Goal: Task Accomplishment & Management: Use online tool/utility

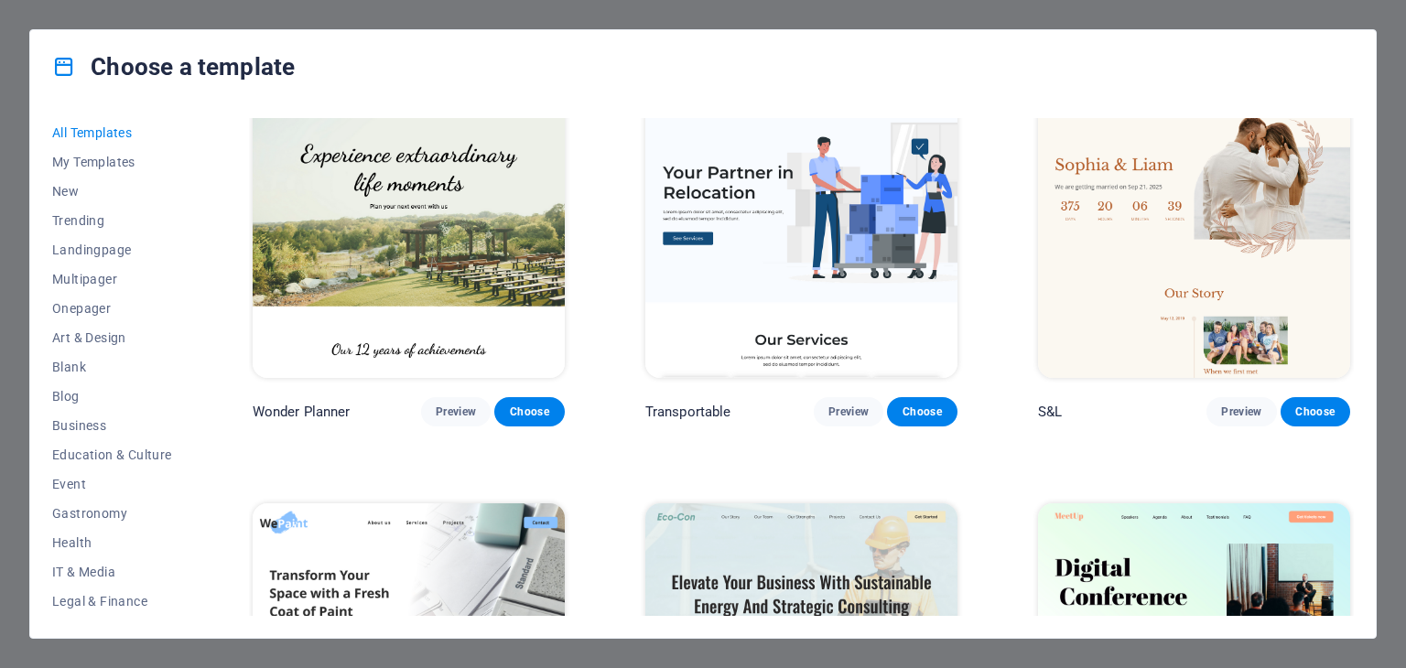
scroll to position [1271, 0]
click at [64, 392] on span "Blog" at bounding box center [112, 396] width 120 height 15
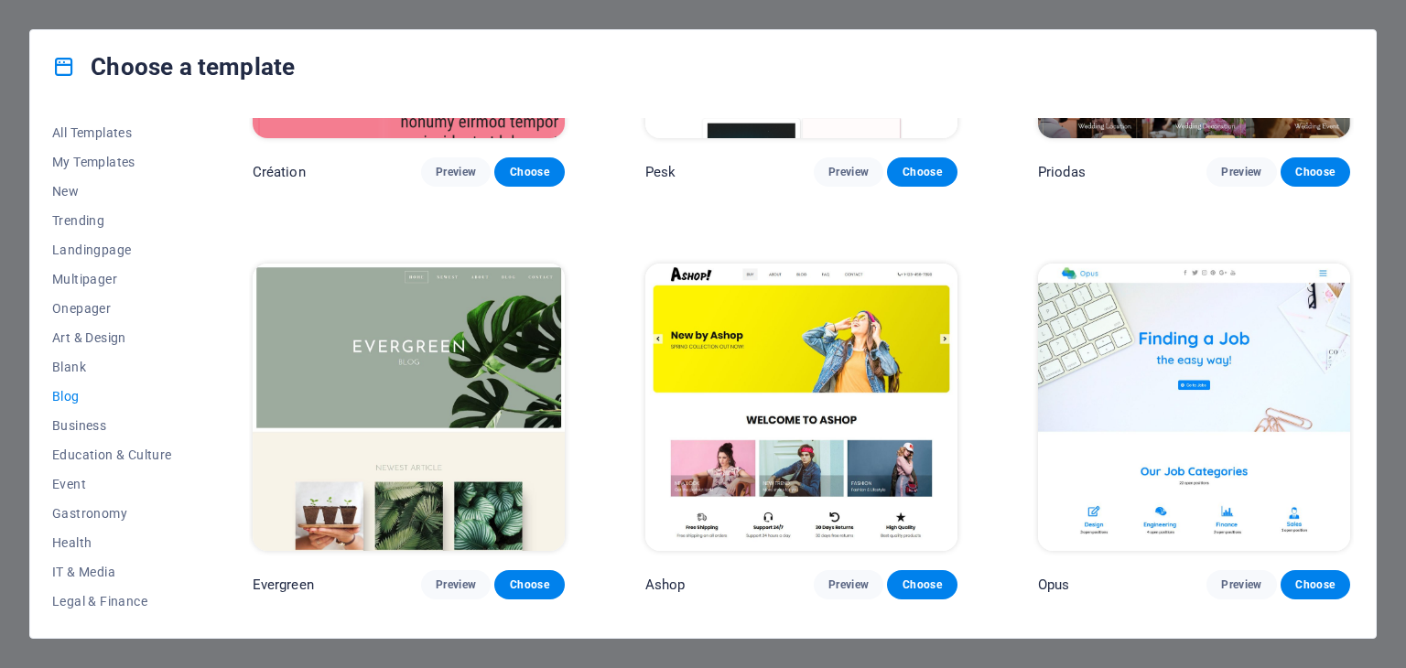
scroll to position [2753, 0]
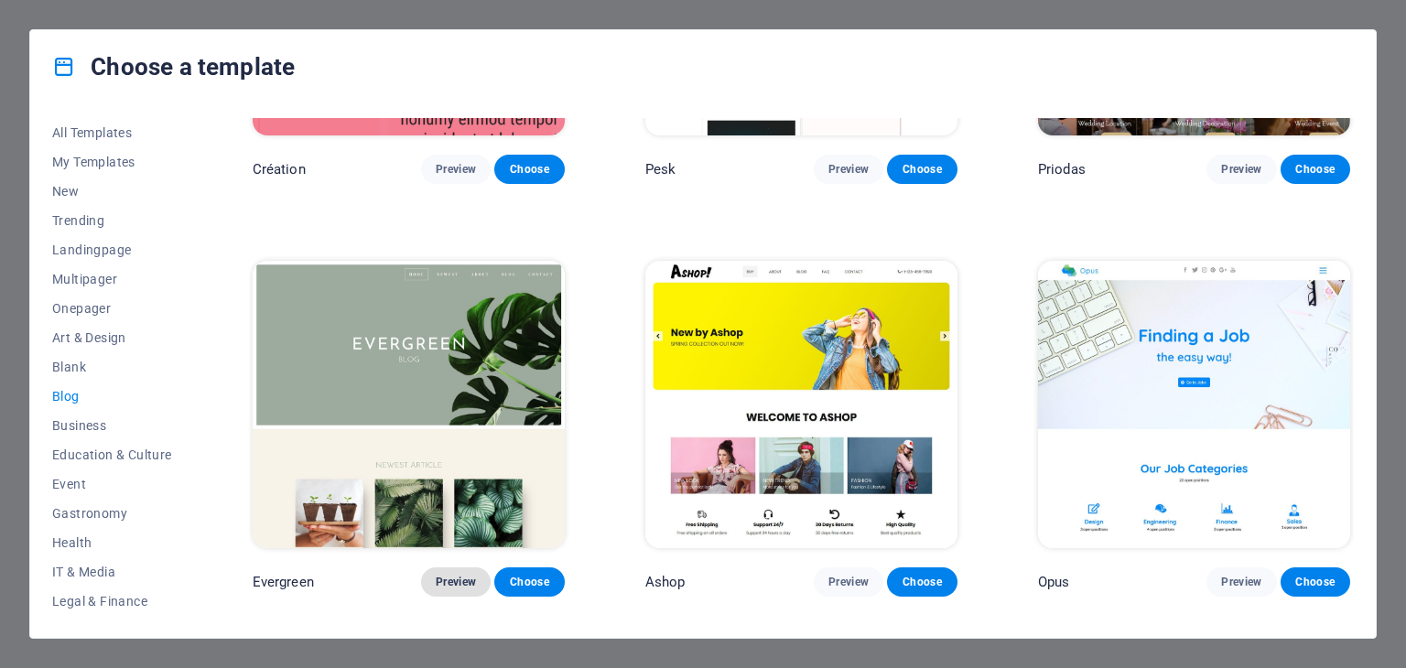
click at [454, 575] on span "Preview" at bounding box center [456, 582] width 40 height 15
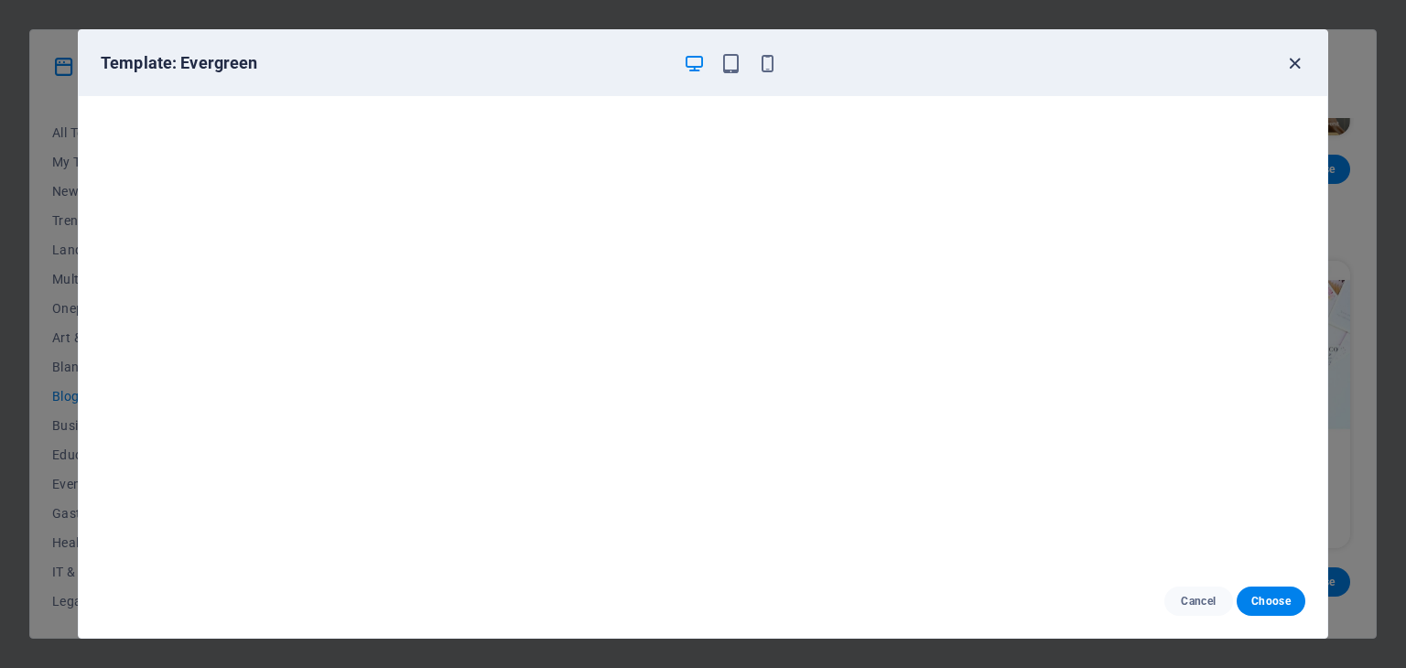
click at [1286, 66] on icon "button" at bounding box center [1294, 63] width 21 height 21
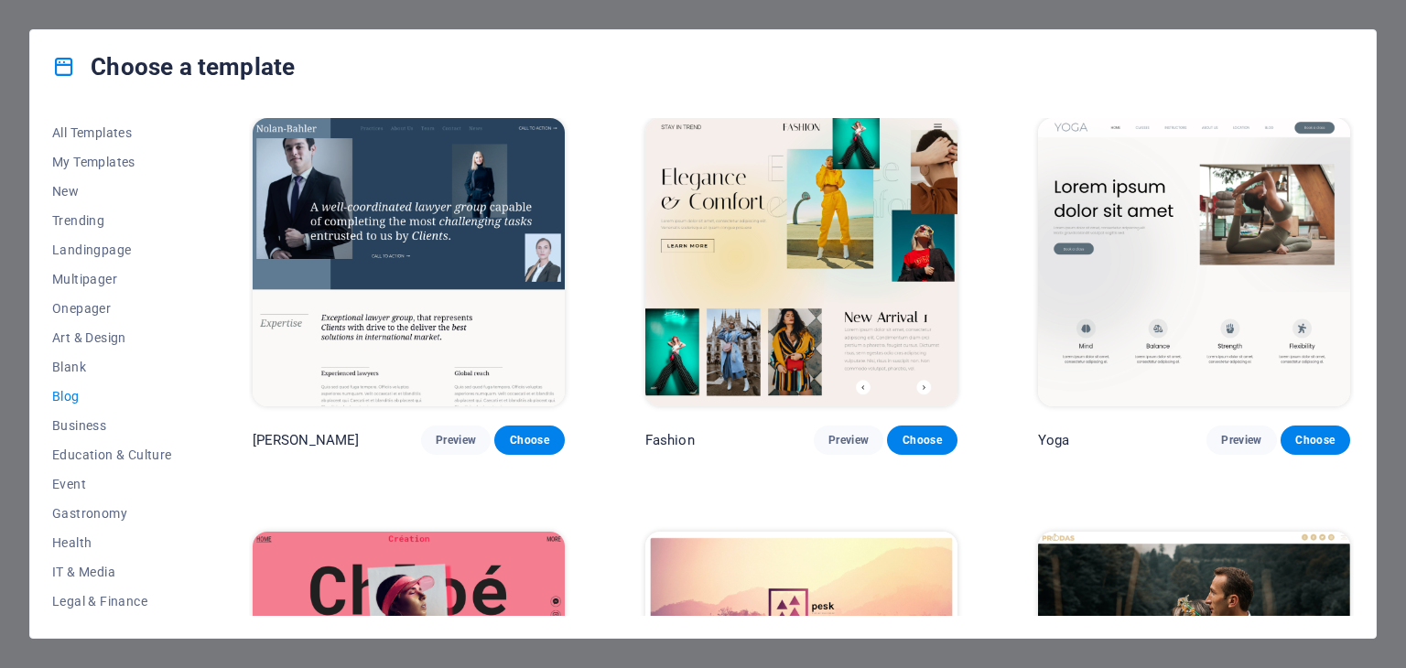
scroll to position [2119, 0]
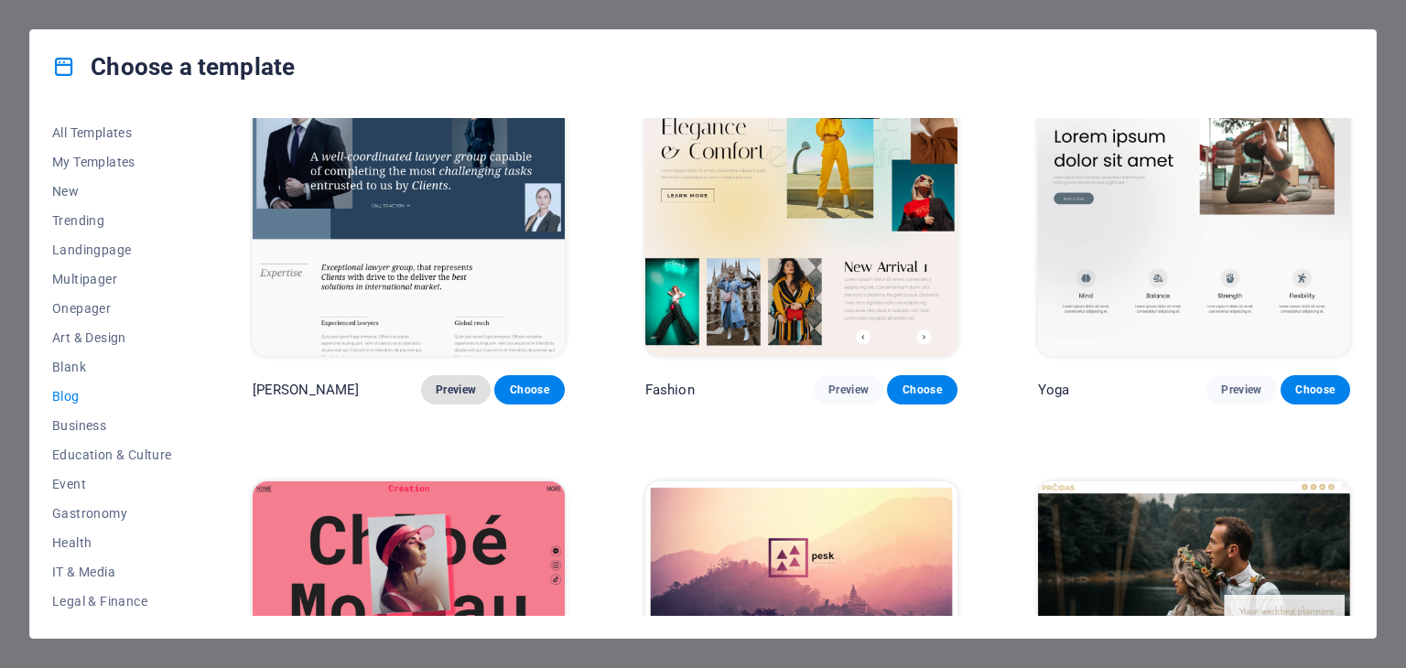
click at [457, 383] on span "Preview" at bounding box center [456, 390] width 40 height 15
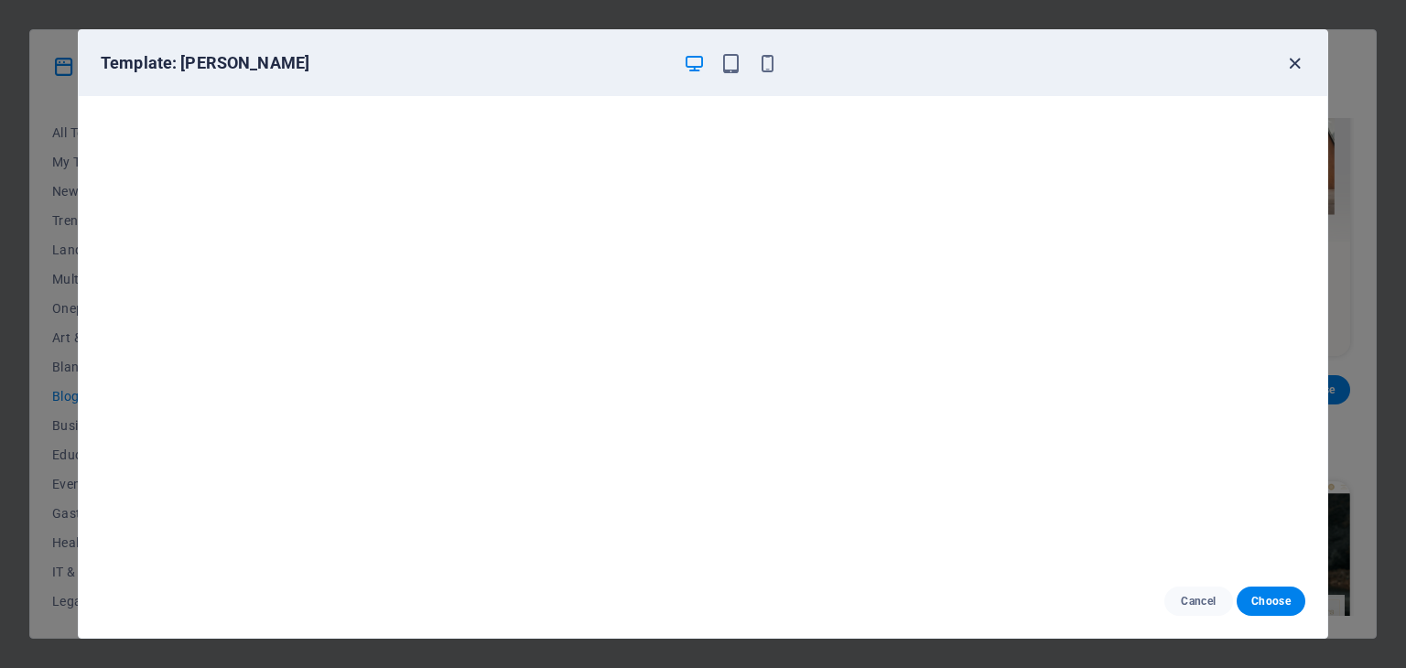
click at [1285, 67] on icon "button" at bounding box center [1294, 63] width 21 height 21
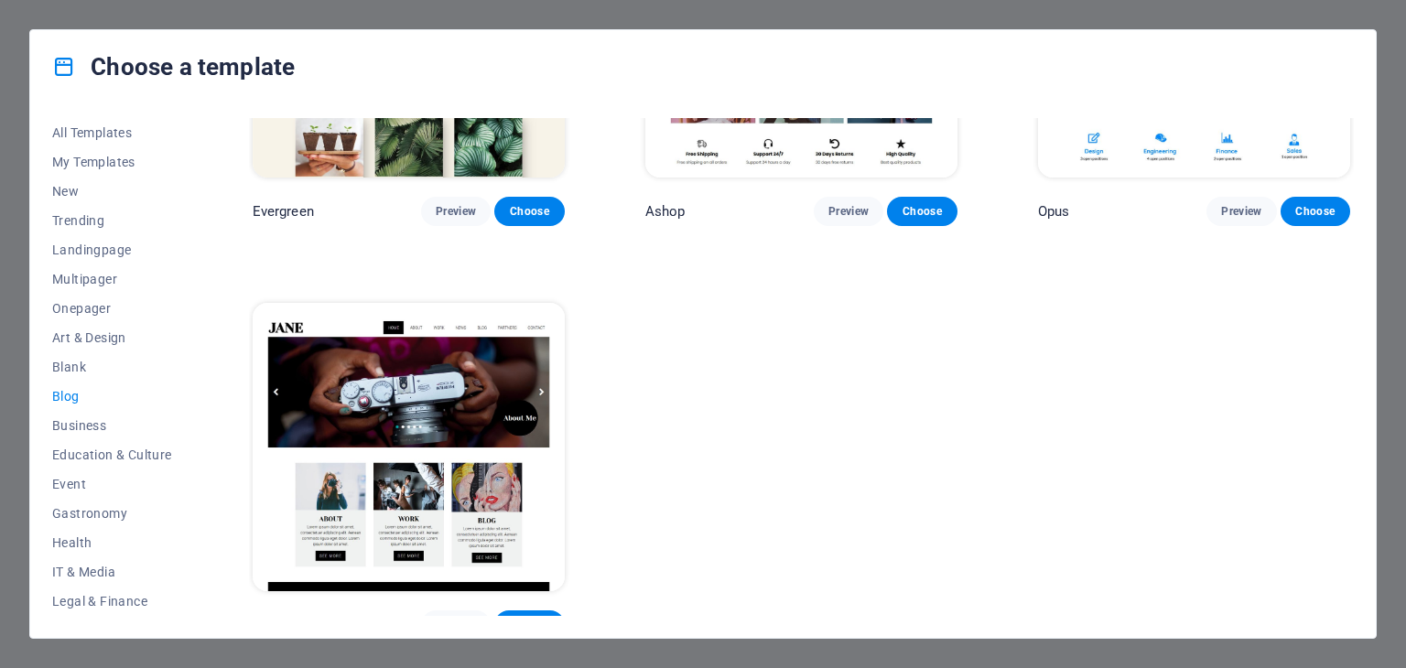
scroll to position [3123, 0]
click at [536, 204] on span "Choose" at bounding box center [529, 211] width 40 height 15
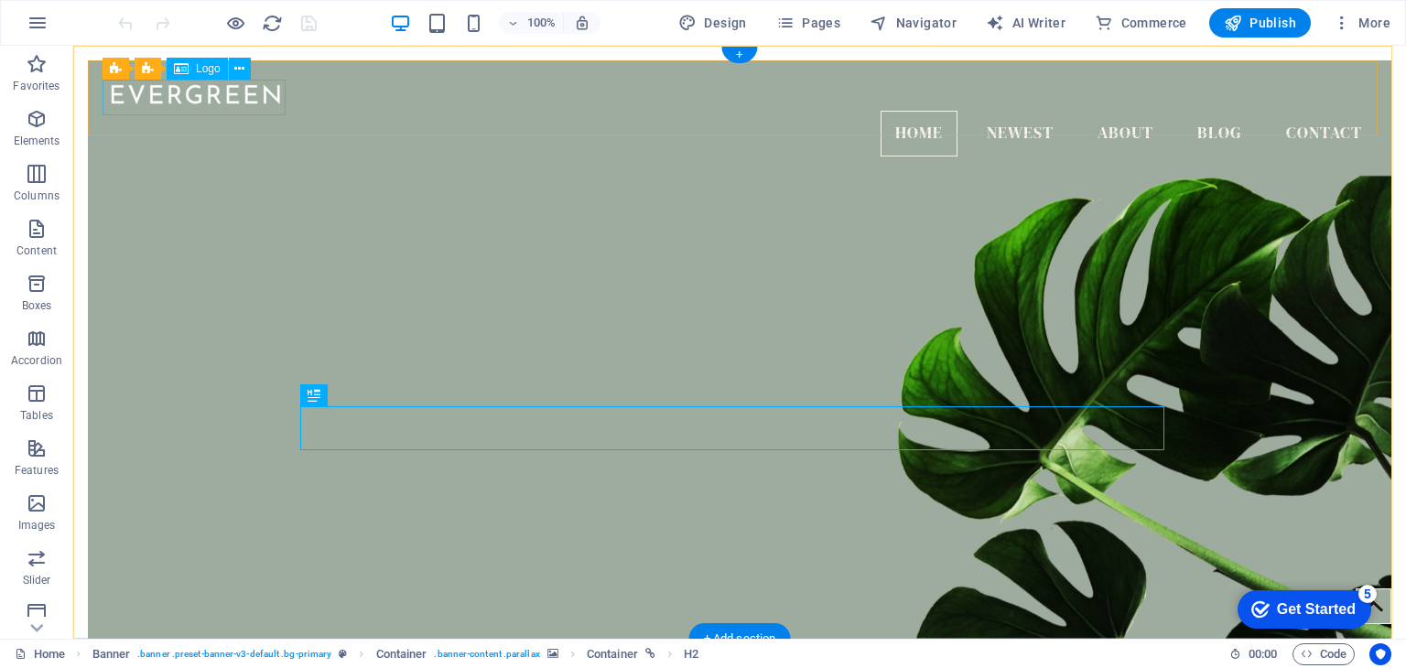
click at [208, 99] on div at bounding box center [740, 93] width 1274 height 36
click at [187, 99] on div at bounding box center [740, 93] width 1274 height 36
select select "px"
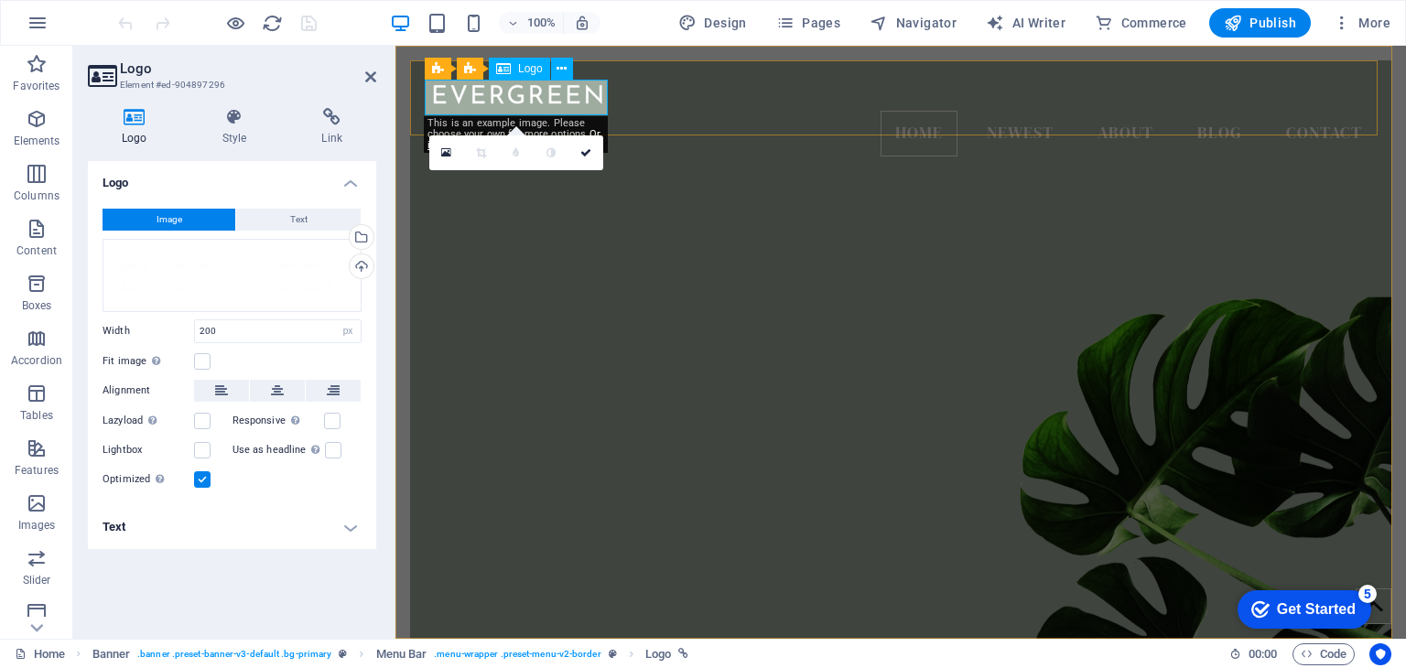
click at [492, 102] on div at bounding box center [901, 93] width 952 height 36
click at [505, 102] on div at bounding box center [901, 93] width 952 height 36
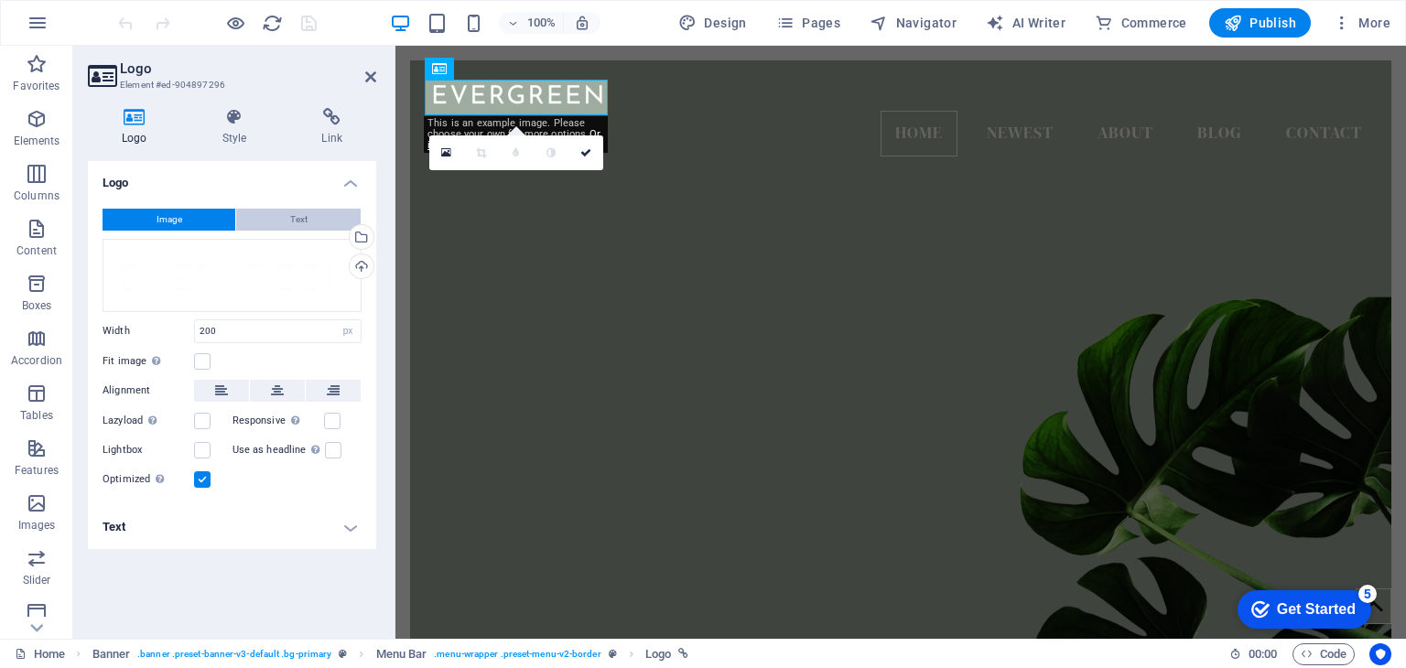
click at [291, 224] on span "Text" at bounding box center [298, 220] width 17 height 22
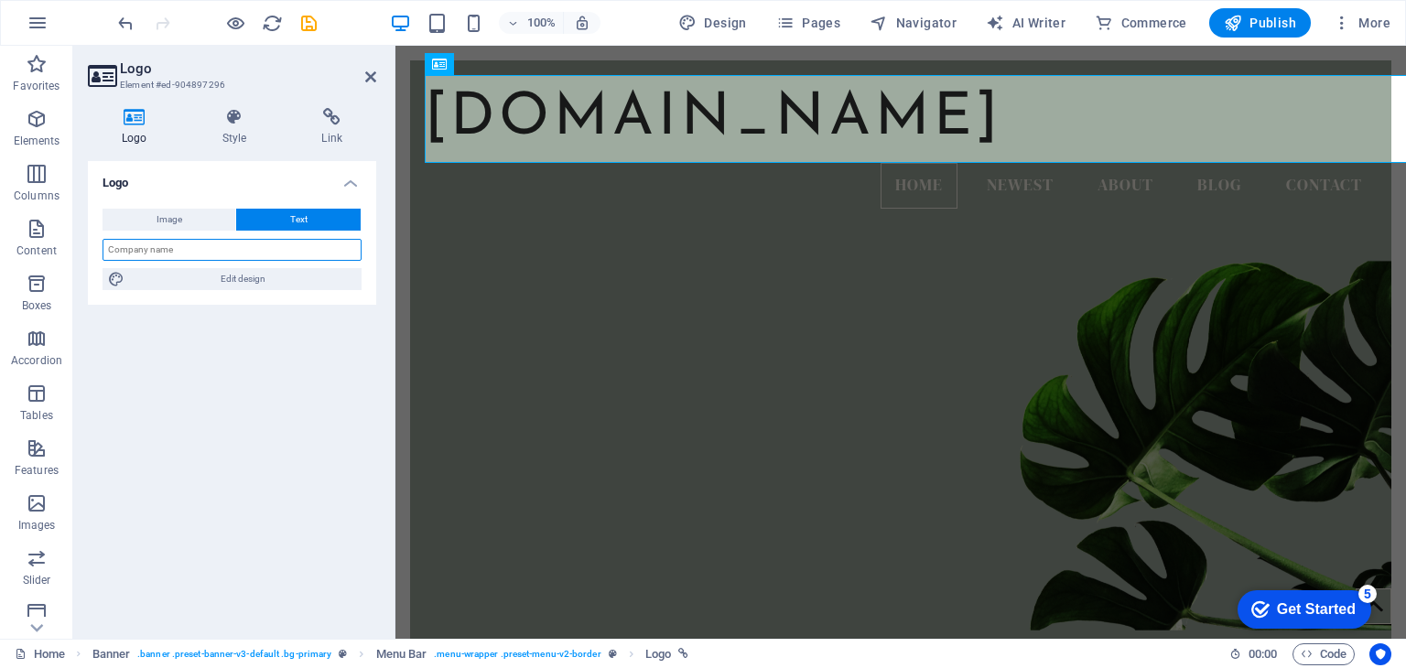
click at [205, 252] on input "text" at bounding box center [232, 250] width 259 height 22
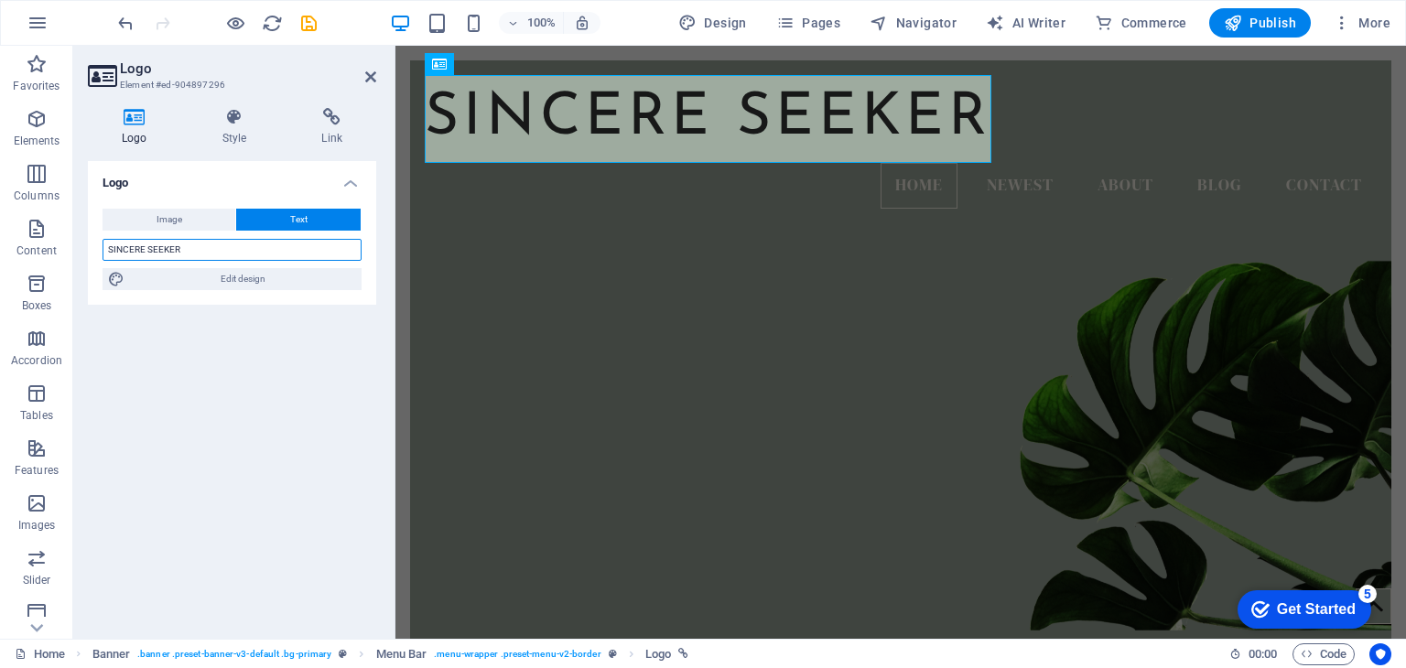
type input "SINCERE SEEKER"
click at [295, 440] on div "Logo Image Text Drag files here, click to choose files or select files from Fil…" at bounding box center [232, 392] width 288 height 463
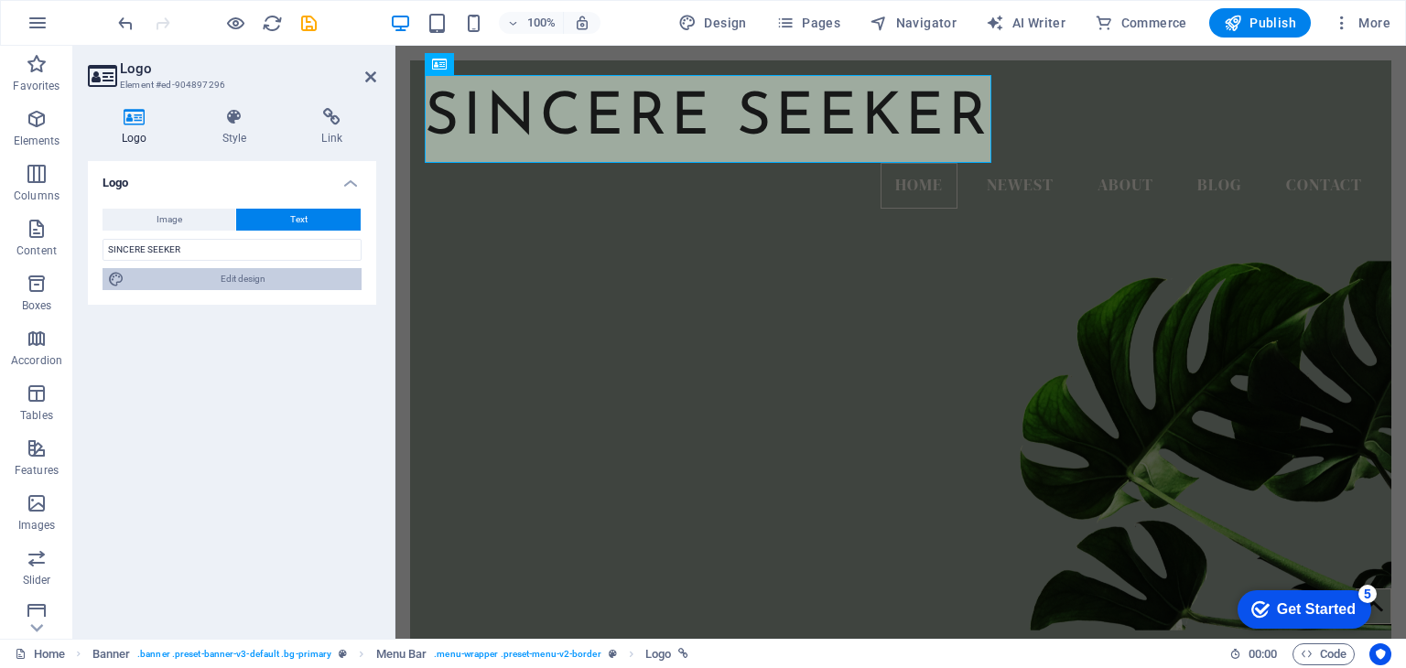
click at [220, 279] on span "Edit design" at bounding box center [243, 279] width 226 height 22
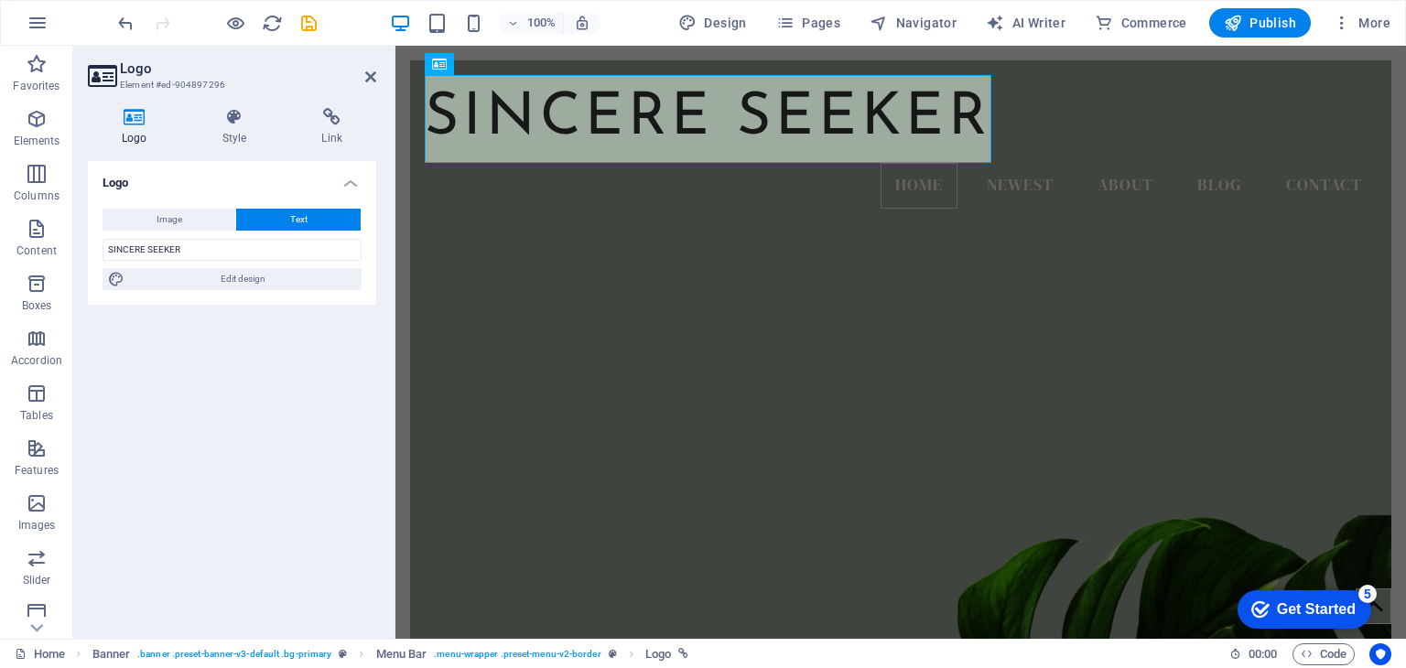
select select "rem"
select select "500"
select select "px"
select select "rem"
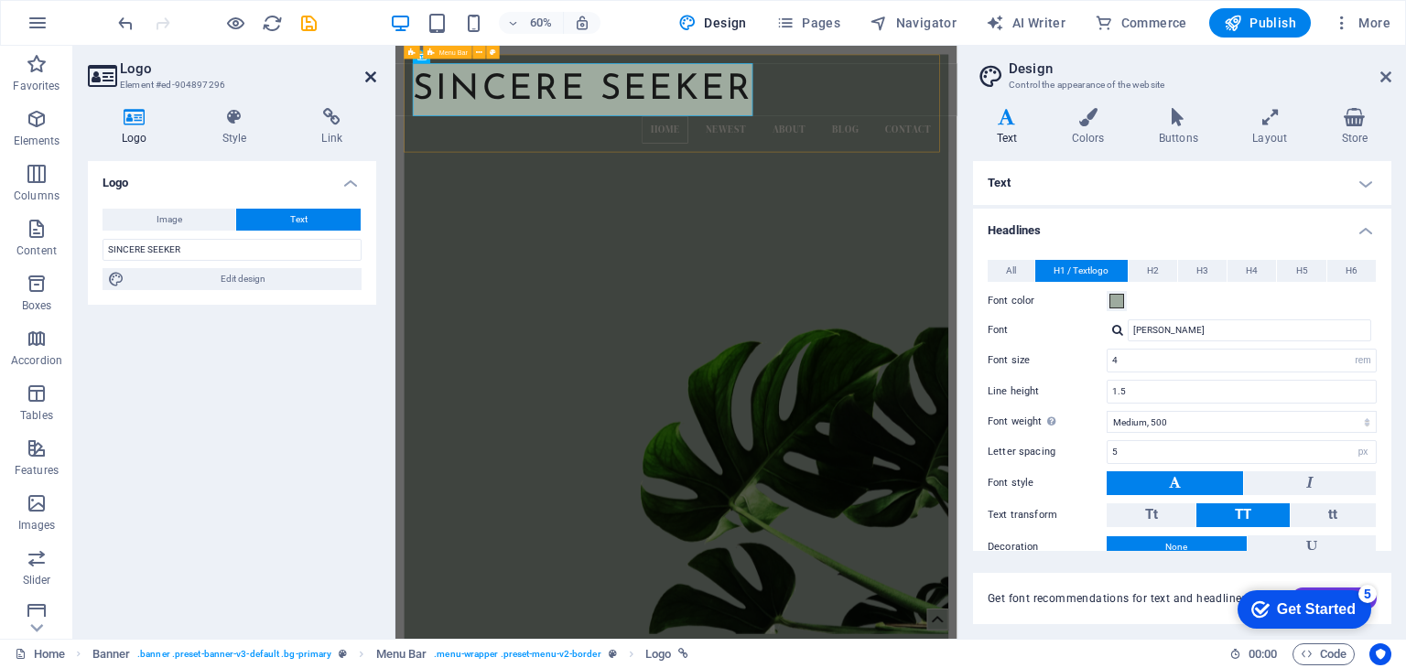
click at [372, 80] on icon at bounding box center [370, 77] width 11 height 15
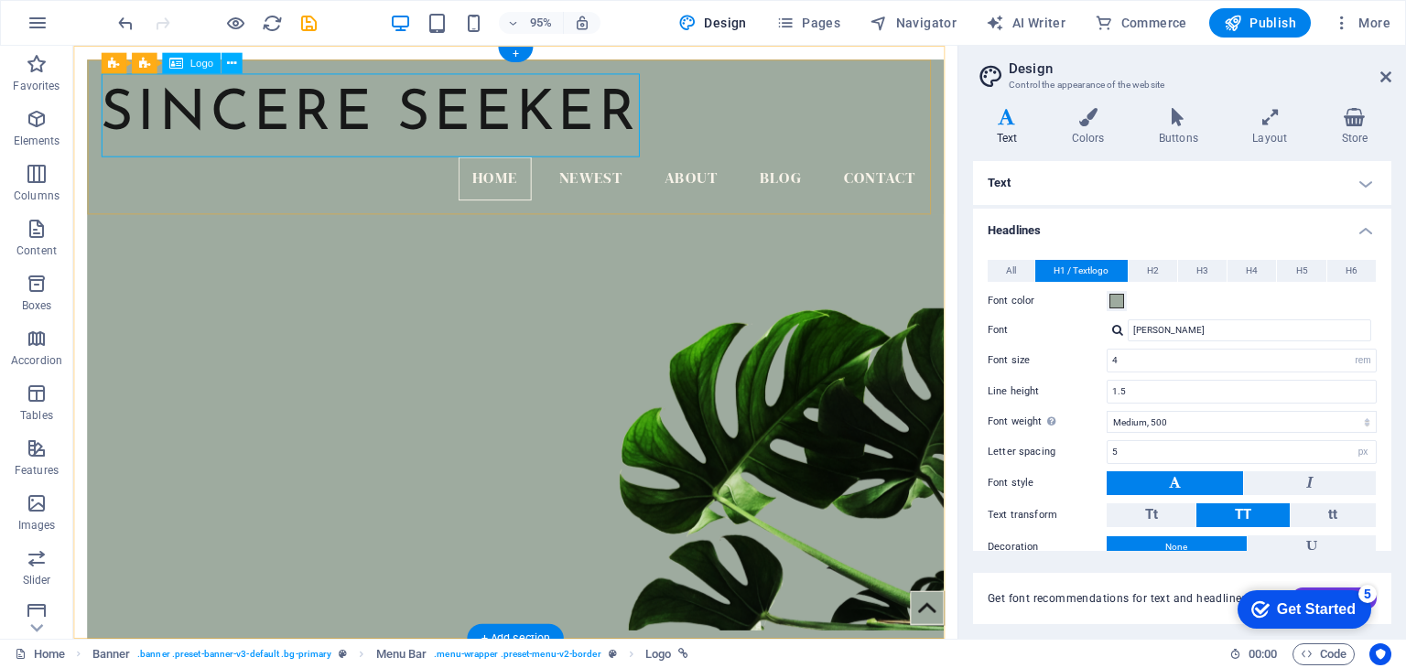
click at [638, 132] on div "SINCERE SEEKER" at bounding box center [539, 119] width 872 height 88
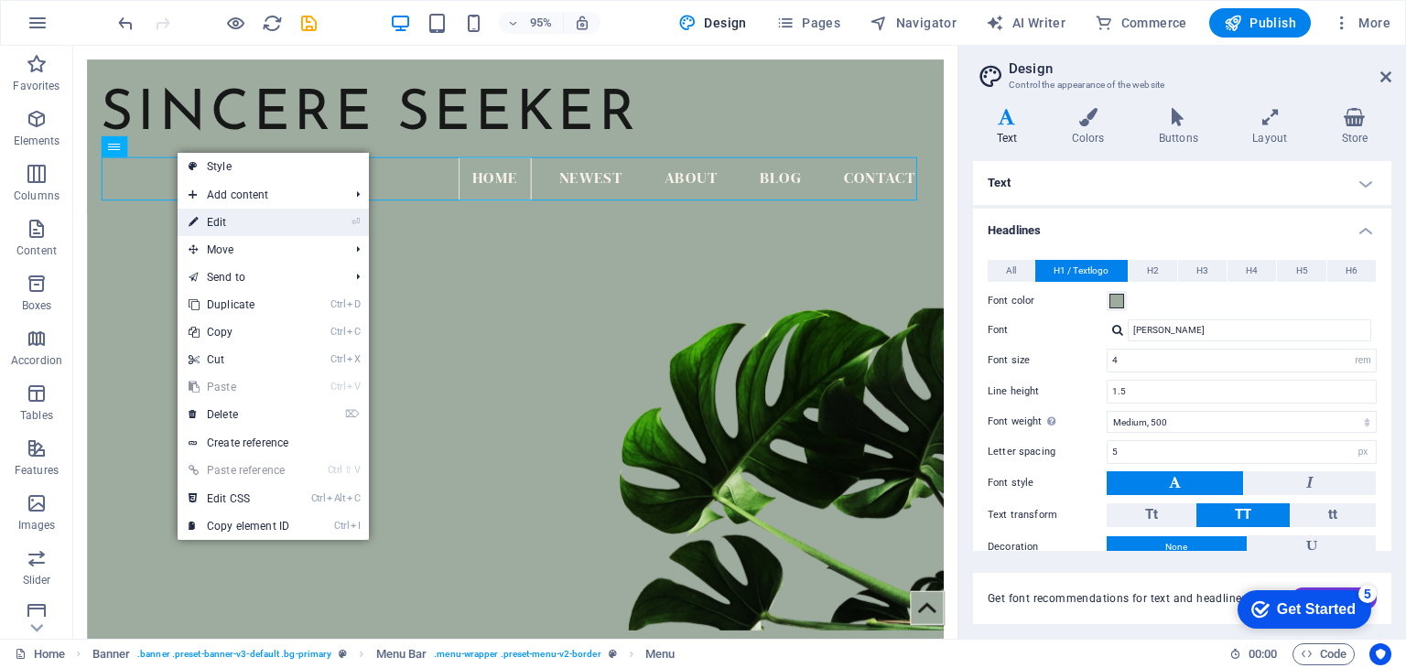
click at [316, 224] on li "⏎ Edit" at bounding box center [273, 222] width 191 height 27
click at [323, 215] on li "⏎ Edit" at bounding box center [273, 222] width 191 height 27
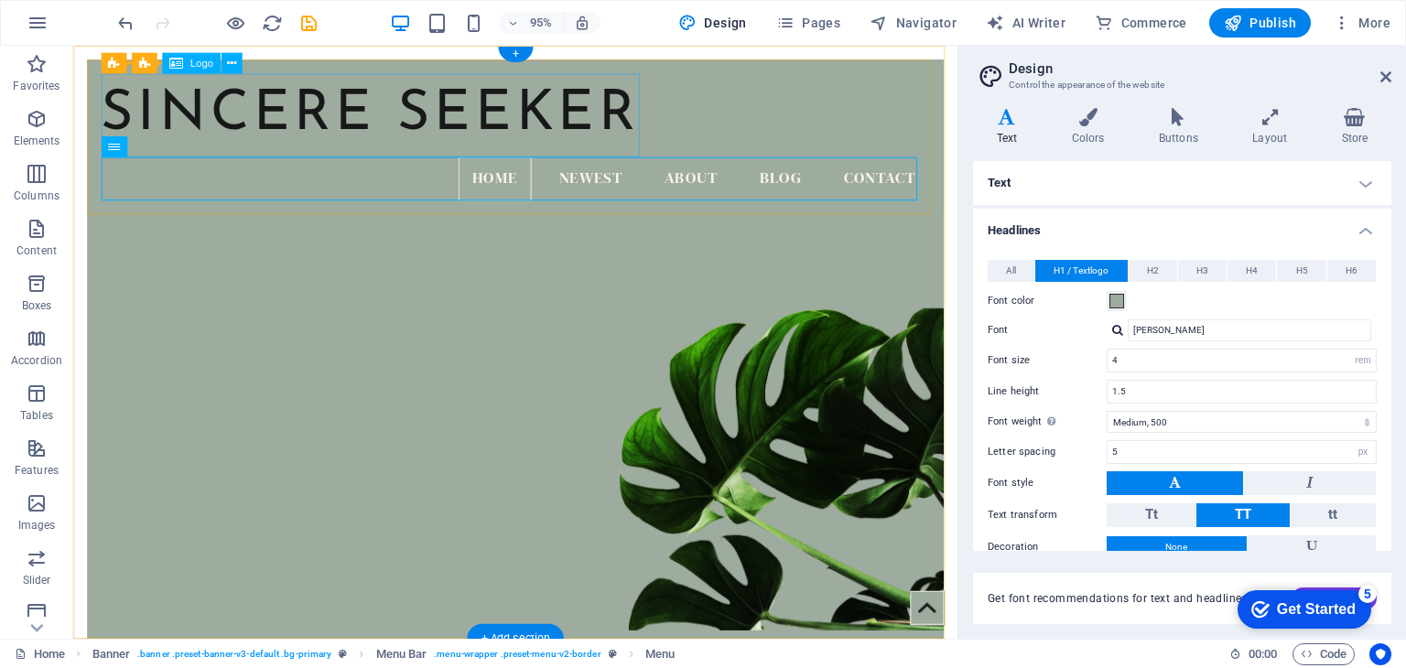
click at [493, 99] on div "SINCERE SEEKER" at bounding box center [539, 119] width 872 height 88
click at [416, 103] on div "SINCERE SEEKER" at bounding box center [539, 119] width 872 height 88
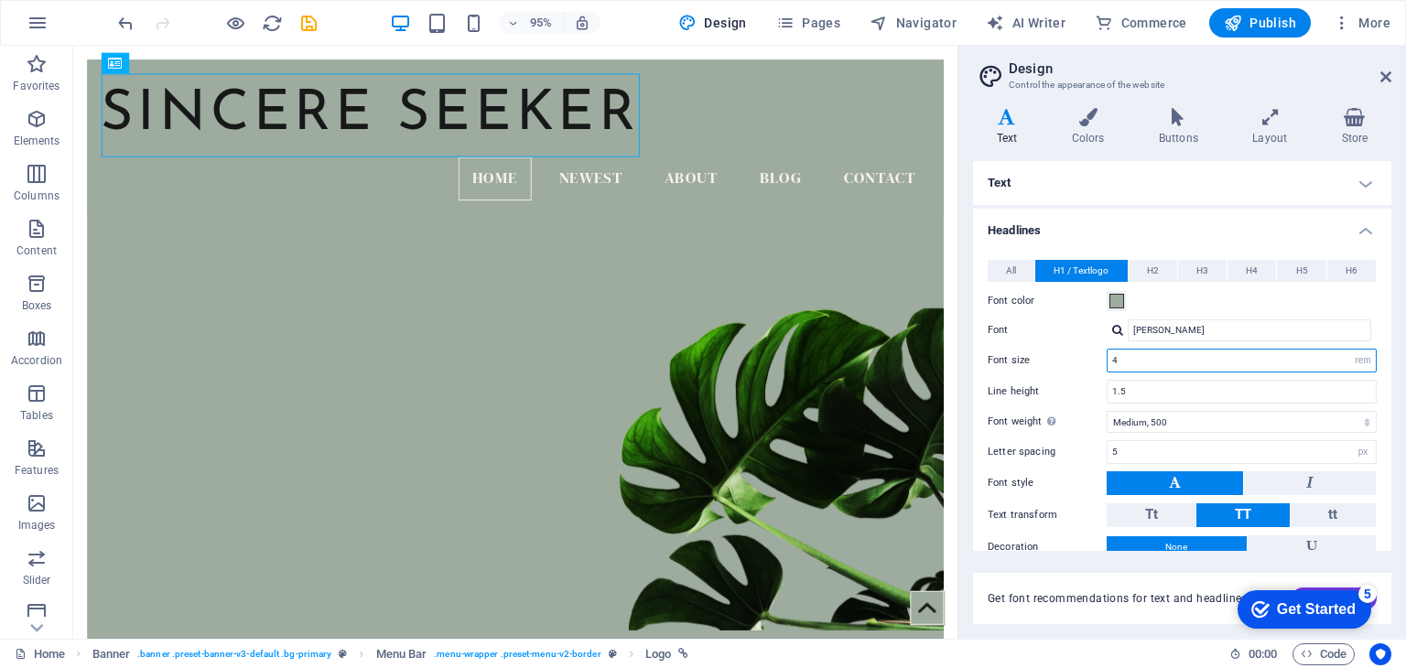
click at [1200, 359] on input "4" at bounding box center [1242, 361] width 268 height 22
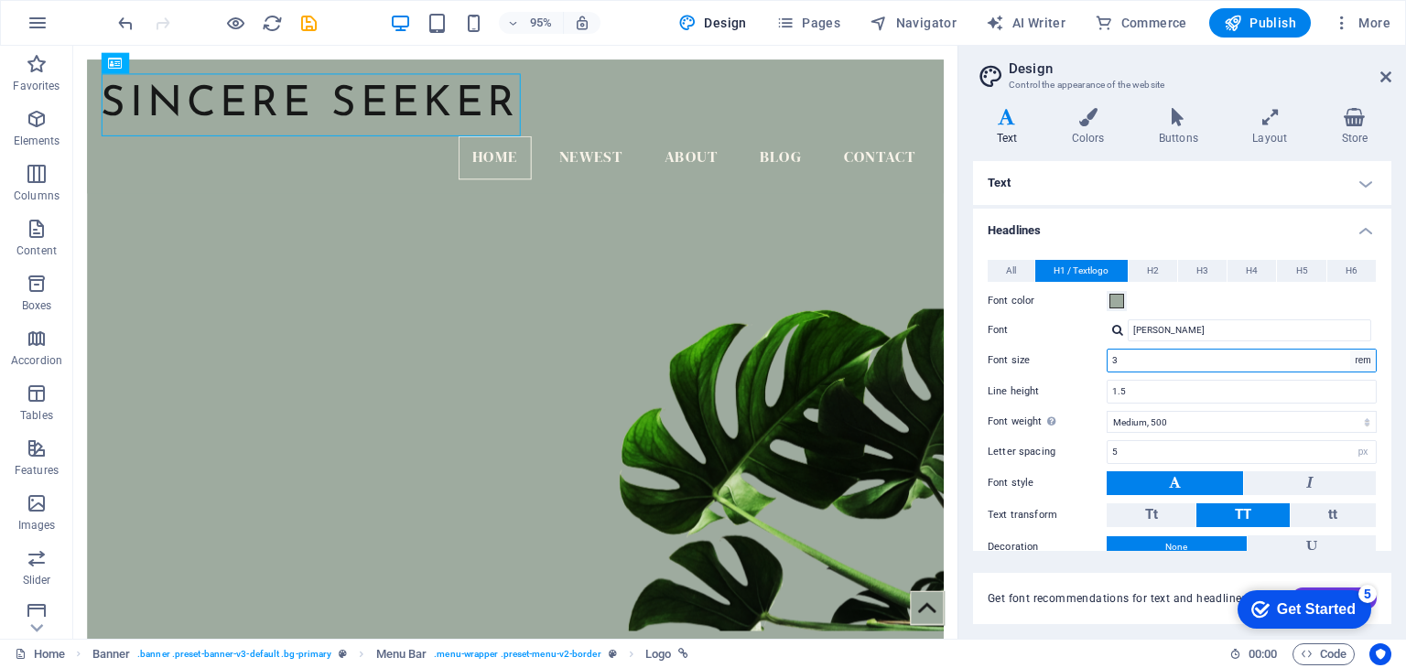
type input "3"
click at [1354, 363] on select "rem px em %" at bounding box center [1363, 361] width 26 height 22
click at [1254, 353] on input "3" at bounding box center [1242, 361] width 268 height 22
click at [1172, 422] on select "Thin, 100 Extra-light, 200 Light, 300 Regular, 400 Medium, 500 Semi-bold, 600 B…" at bounding box center [1242, 422] width 270 height 22
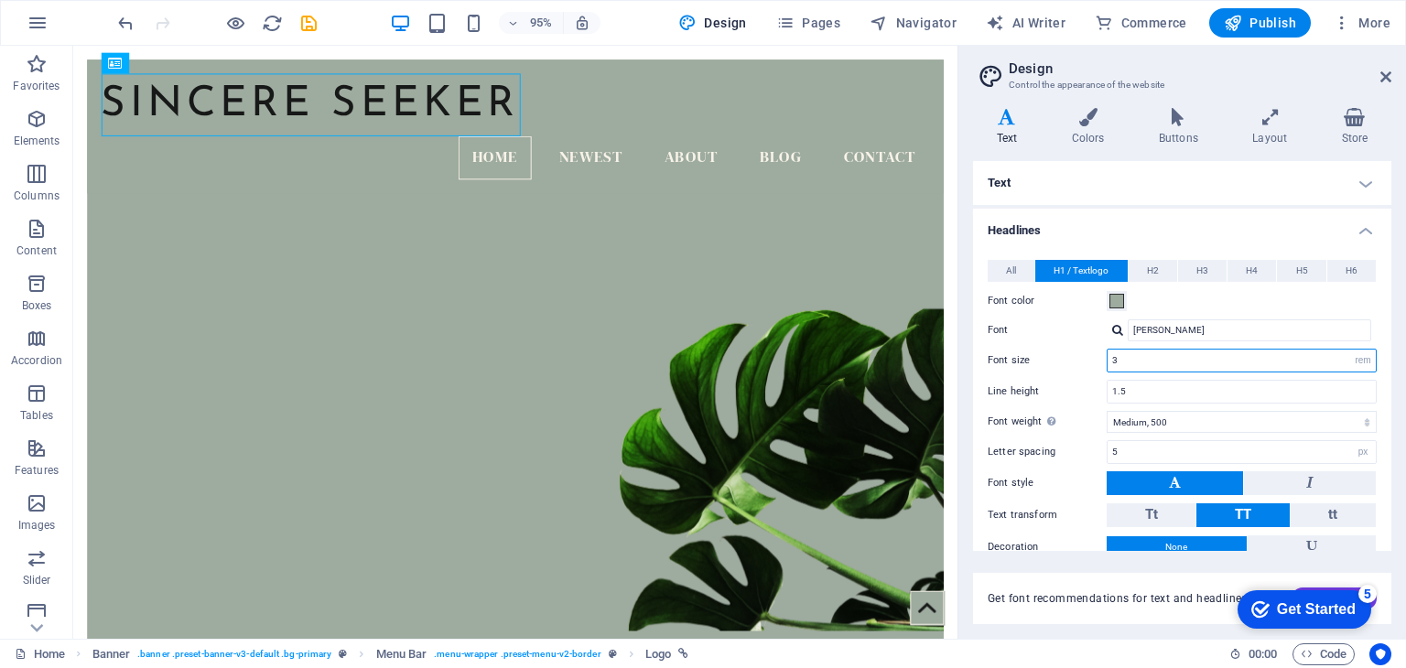
click at [1130, 360] on input "3" at bounding box center [1242, 361] width 268 height 22
type input "4"
click at [1010, 275] on span "All" at bounding box center [1011, 271] width 10 height 22
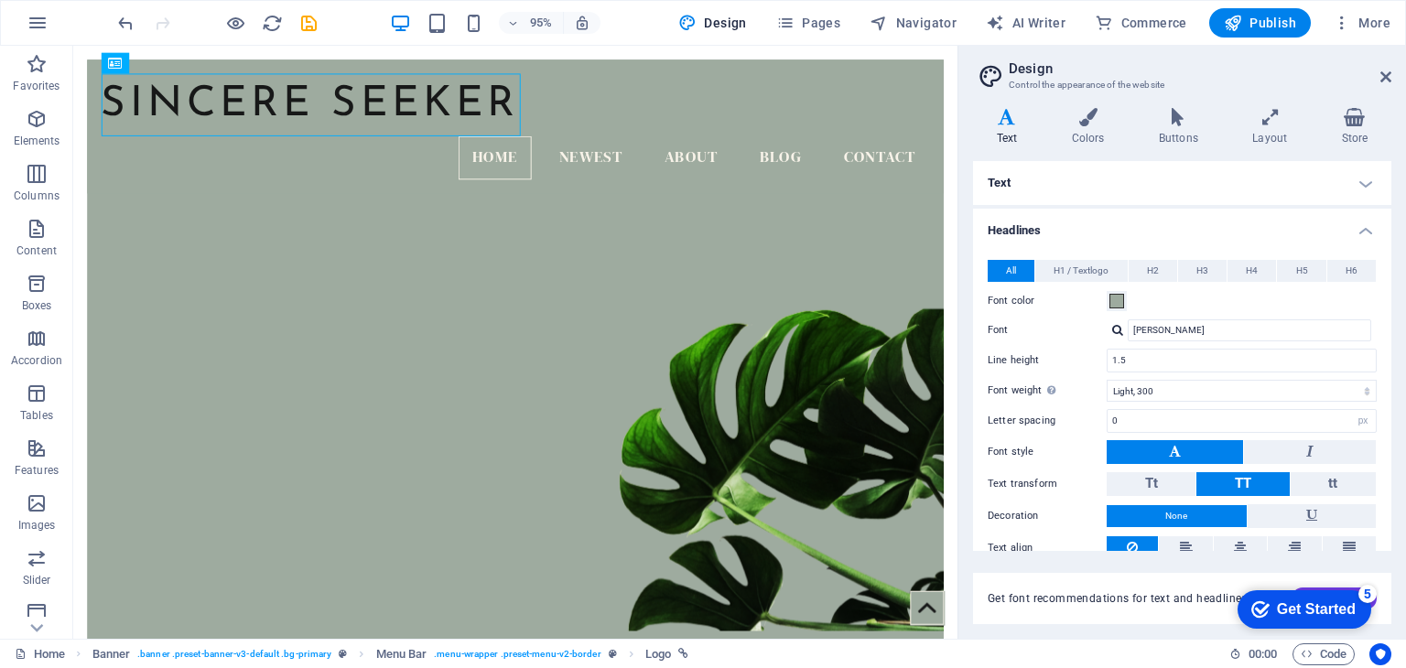
click at [1391, 70] on aside "Design Control the appearance of the website Variants Text Colors Buttons Layou…" at bounding box center [1182, 342] width 449 height 593
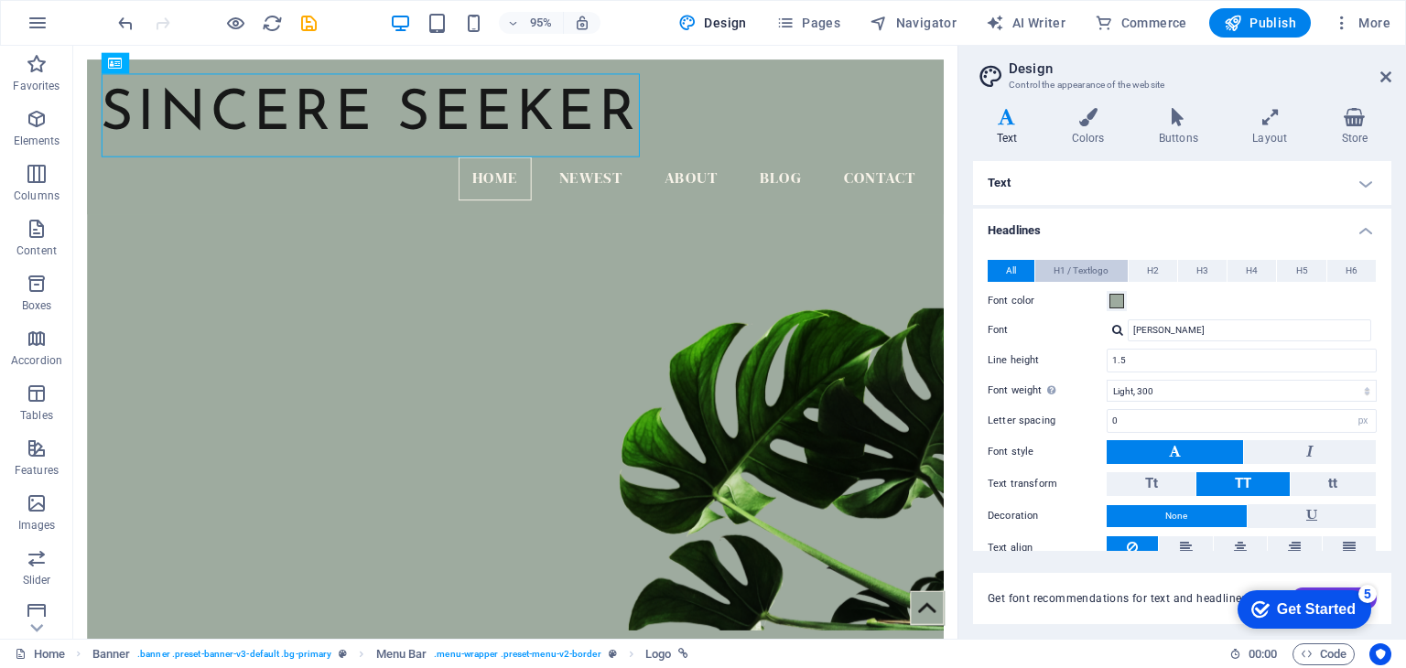
click at [1100, 274] on span "H1 / Textlogo" at bounding box center [1081, 271] width 55 height 22
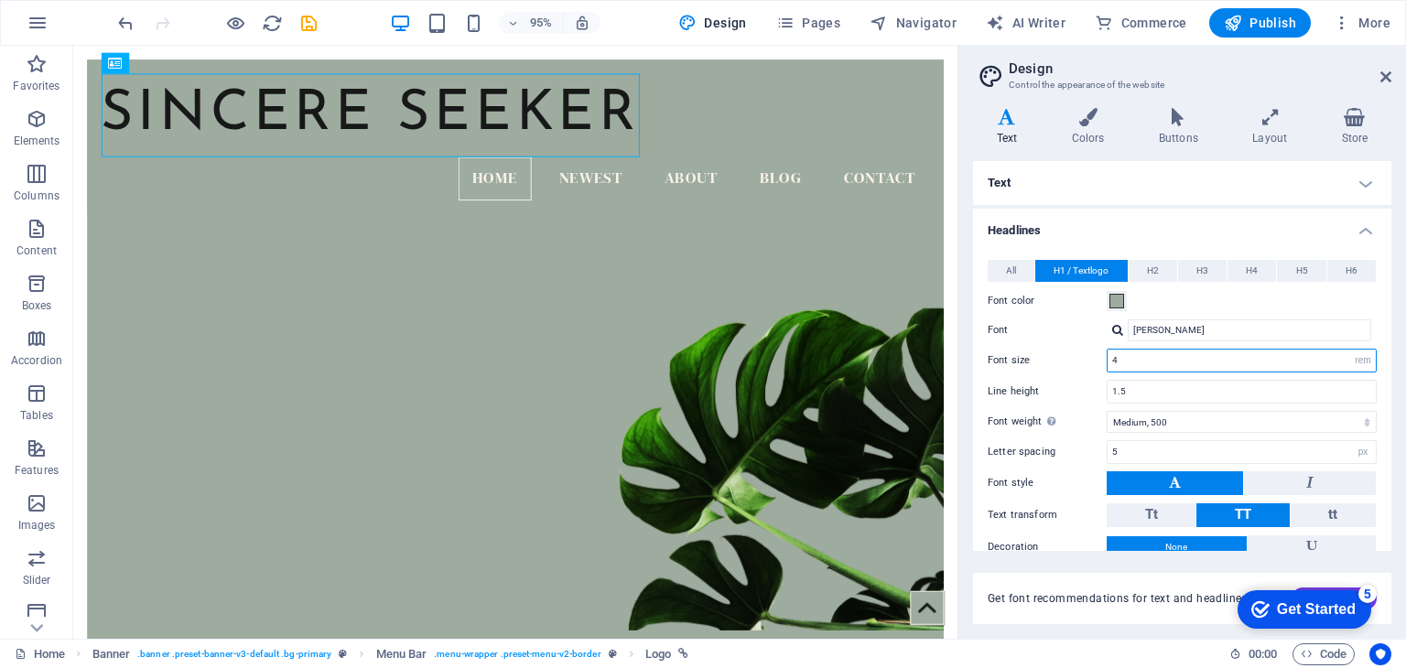
click at [1149, 359] on input "4" at bounding box center [1242, 361] width 268 height 22
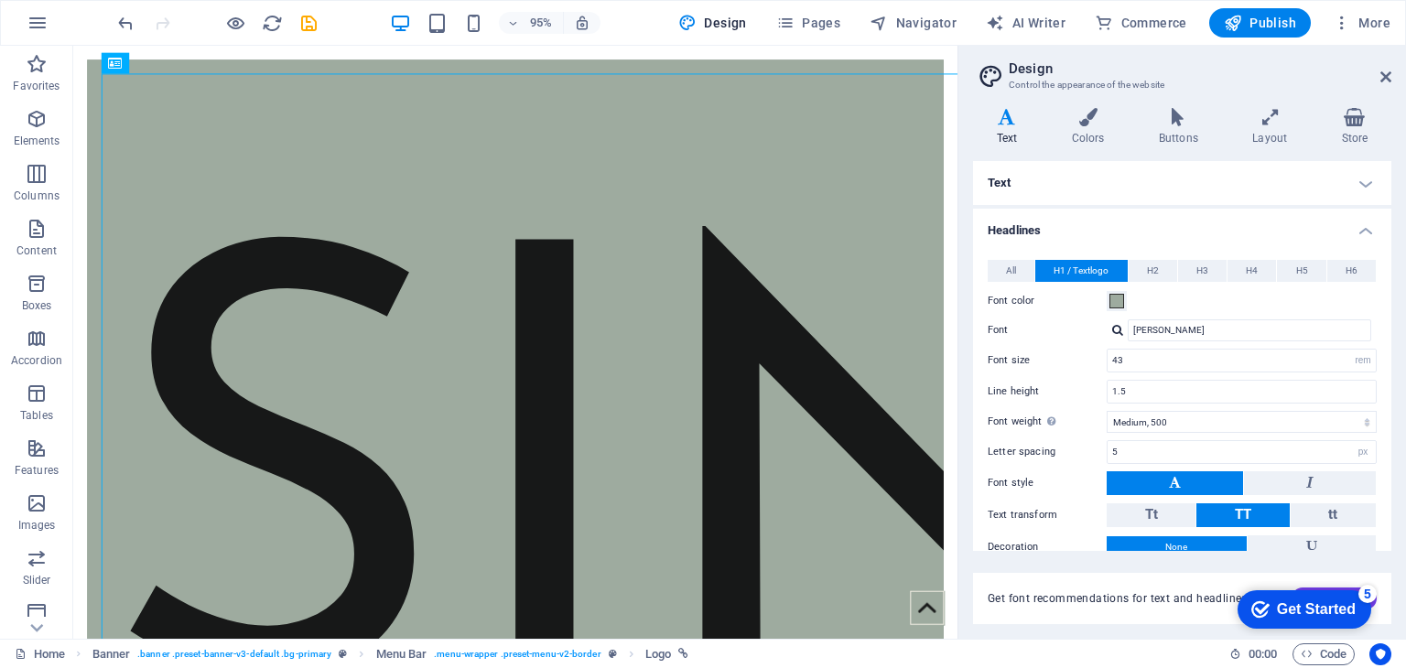
click at [1153, 188] on h4 "Text" at bounding box center [1182, 183] width 418 height 44
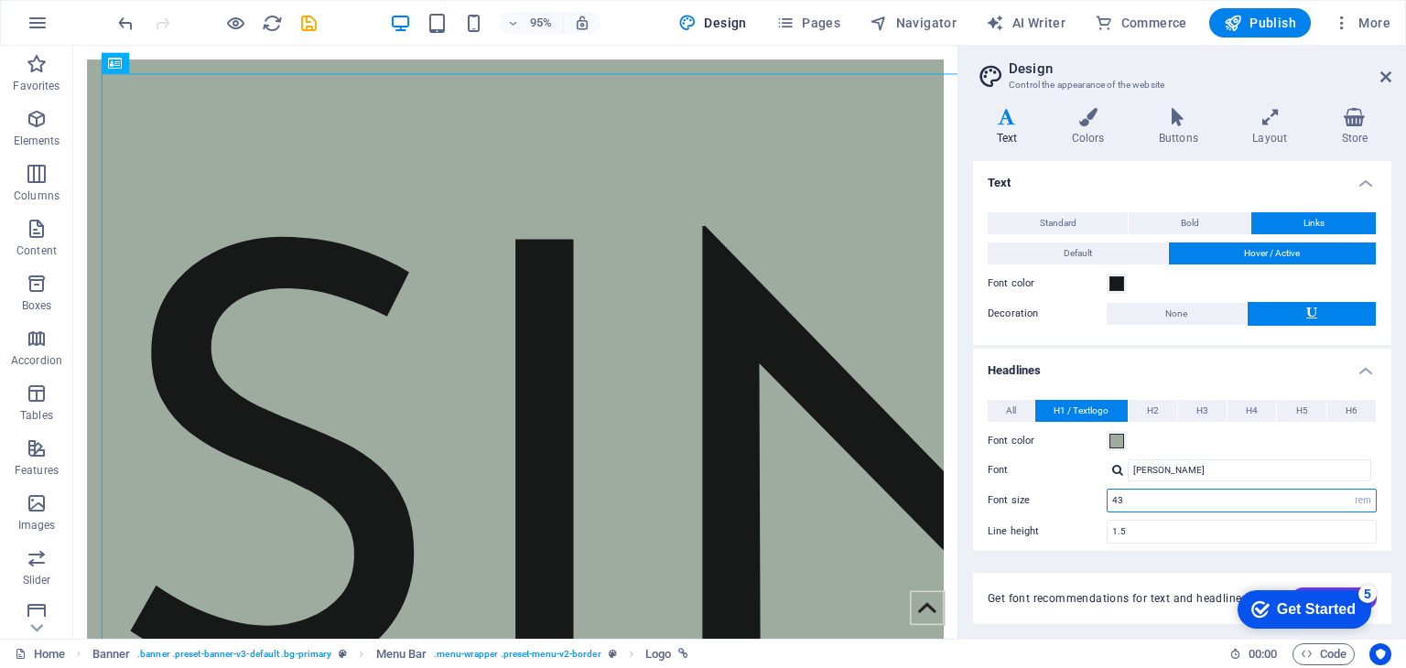
click at [1131, 497] on input "43" at bounding box center [1242, 501] width 268 height 22
type input "4"
type input "3"
click at [1157, 173] on h4 "Text" at bounding box center [1182, 177] width 418 height 33
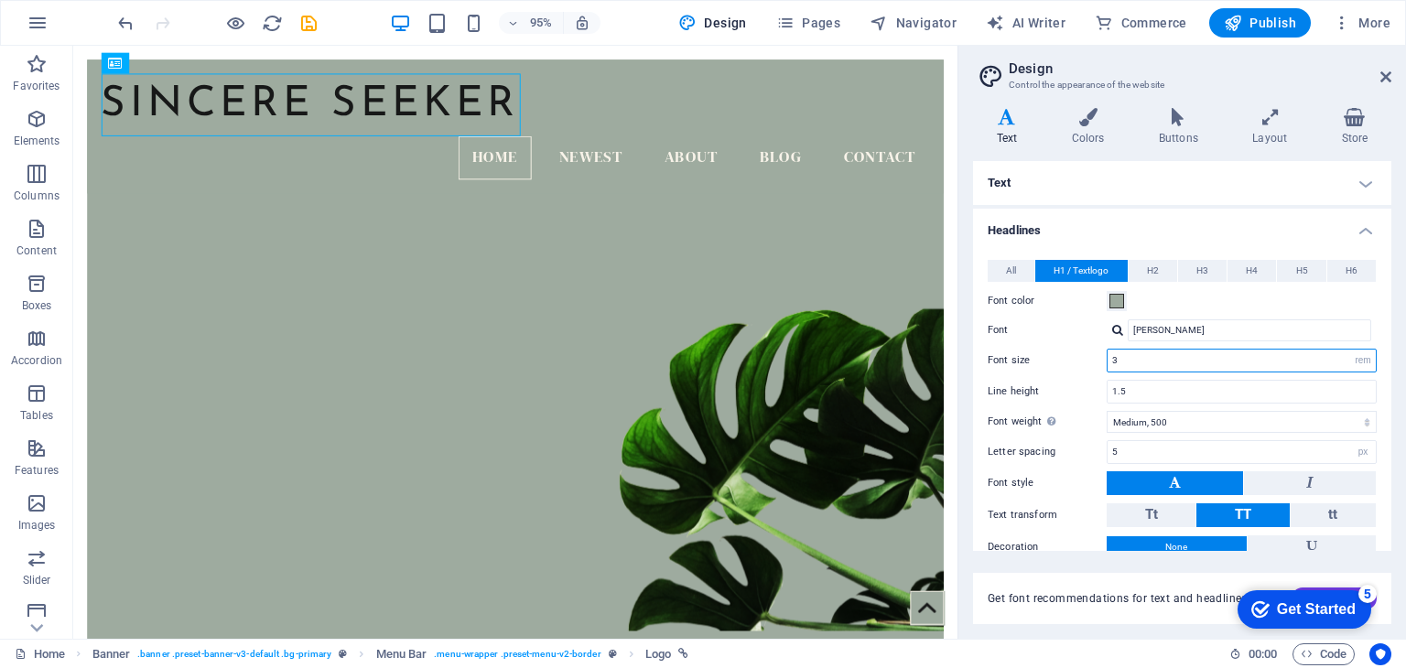
click at [1148, 362] on input "3" at bounding box center [1242, 361] width 268 height 22
type input "4"
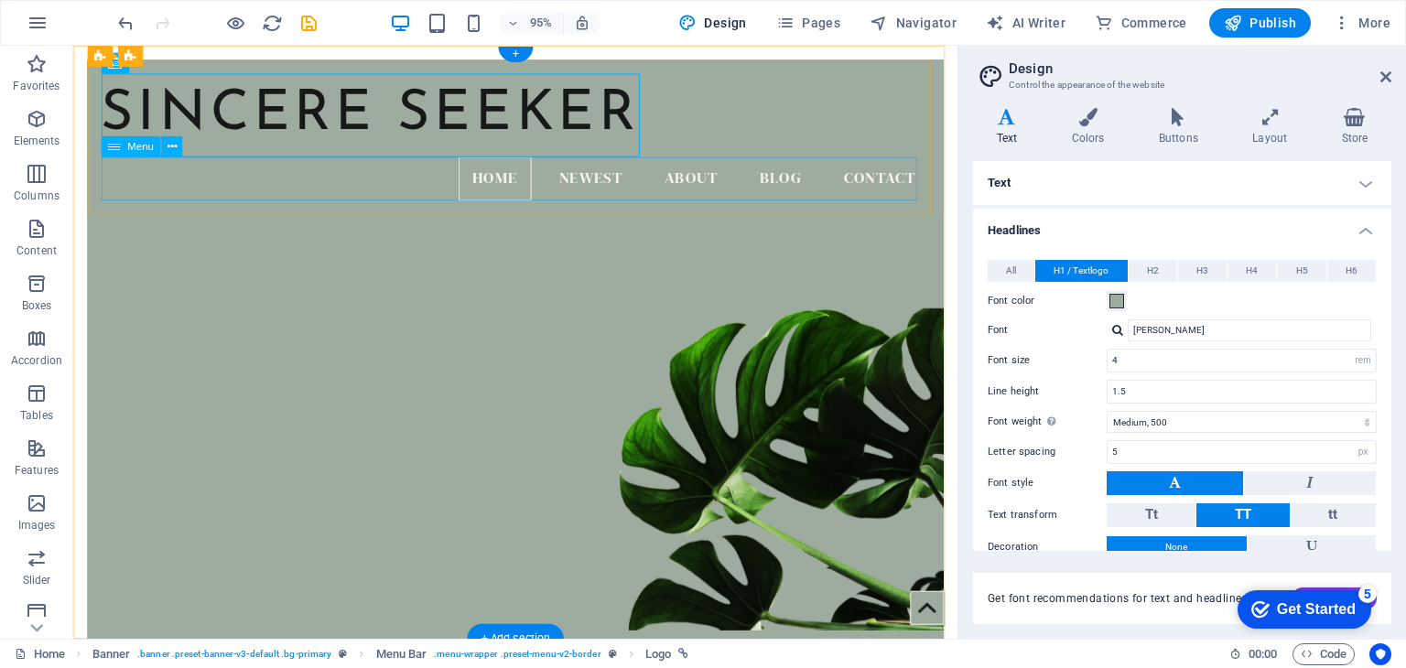
click at [618, 166] on nav "Home Newest About Blog Contact" at bounding box center [539, 186] width 872 height 46
click at [579, 181] on nav "Home Newest About Blog Contact" at bounding box center [539, 186] width 872 height 46
click at [1387, 73] on icon at bounding box center [1385, 77] width 11 height 15
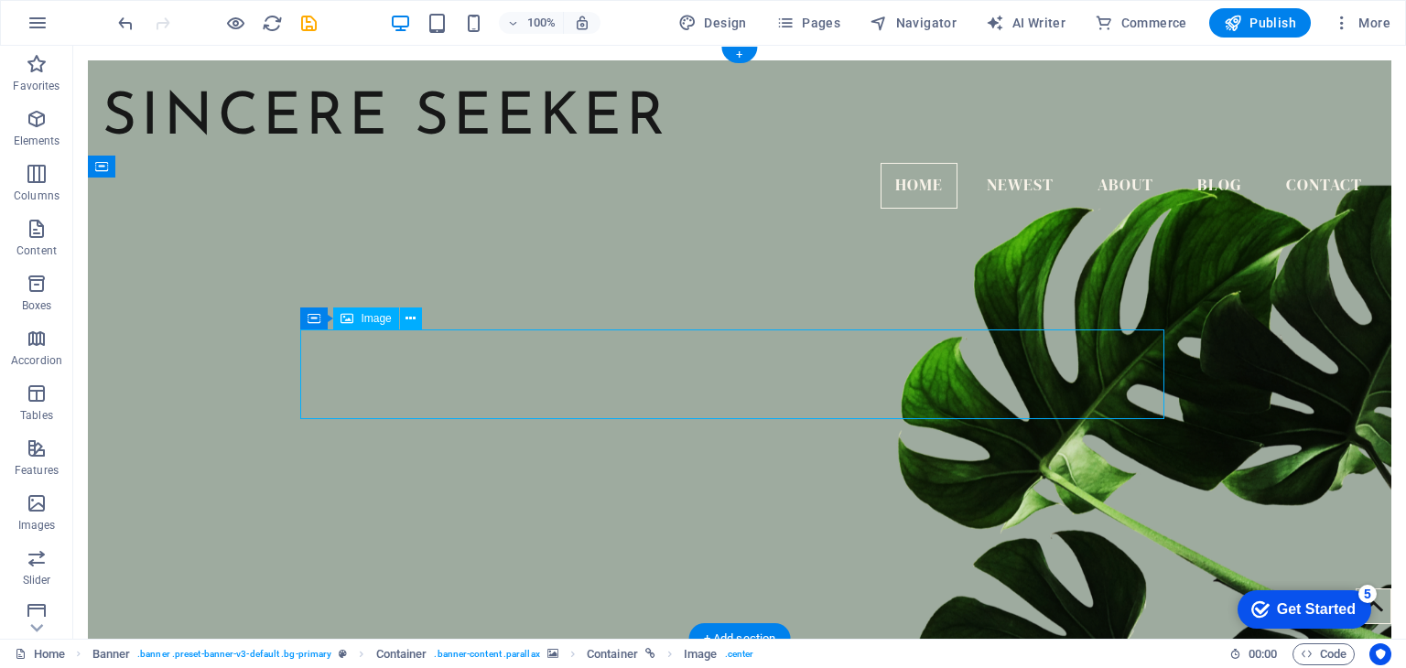
select select "px"
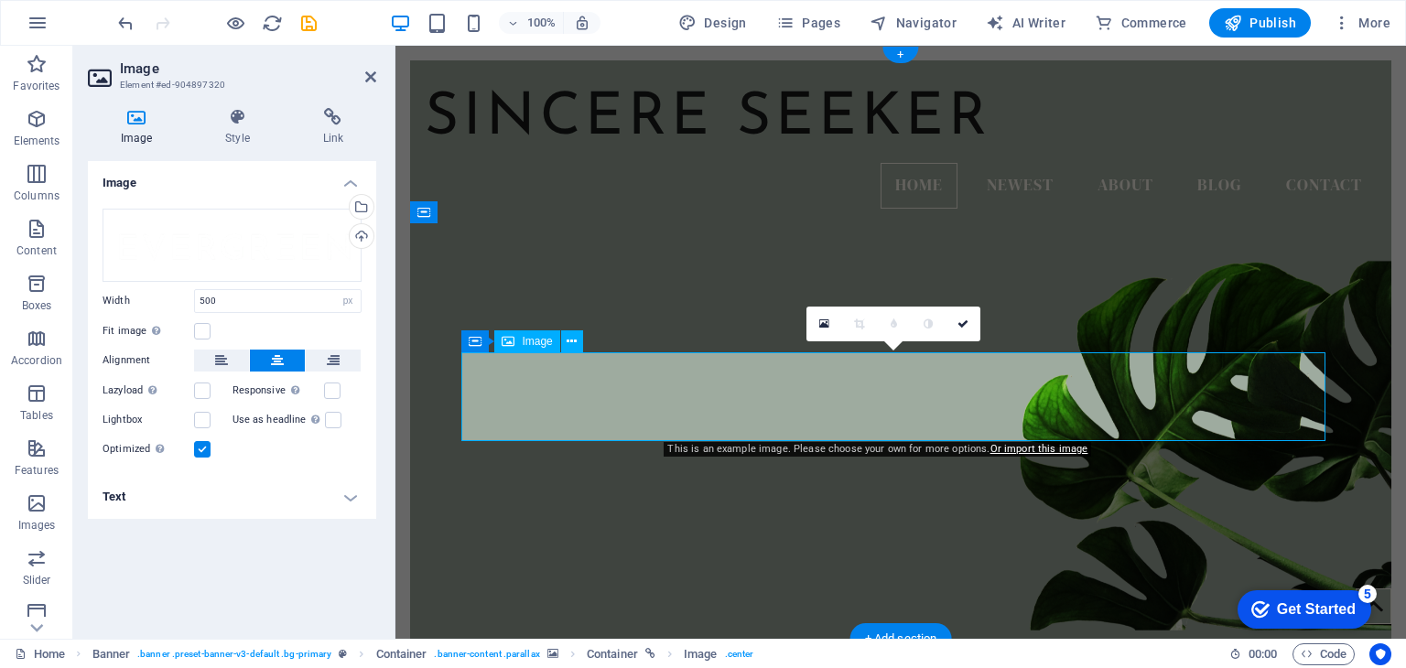
click at [124, 182] on h4 "Image" at bounding box center [232, 177] width 288 height 33
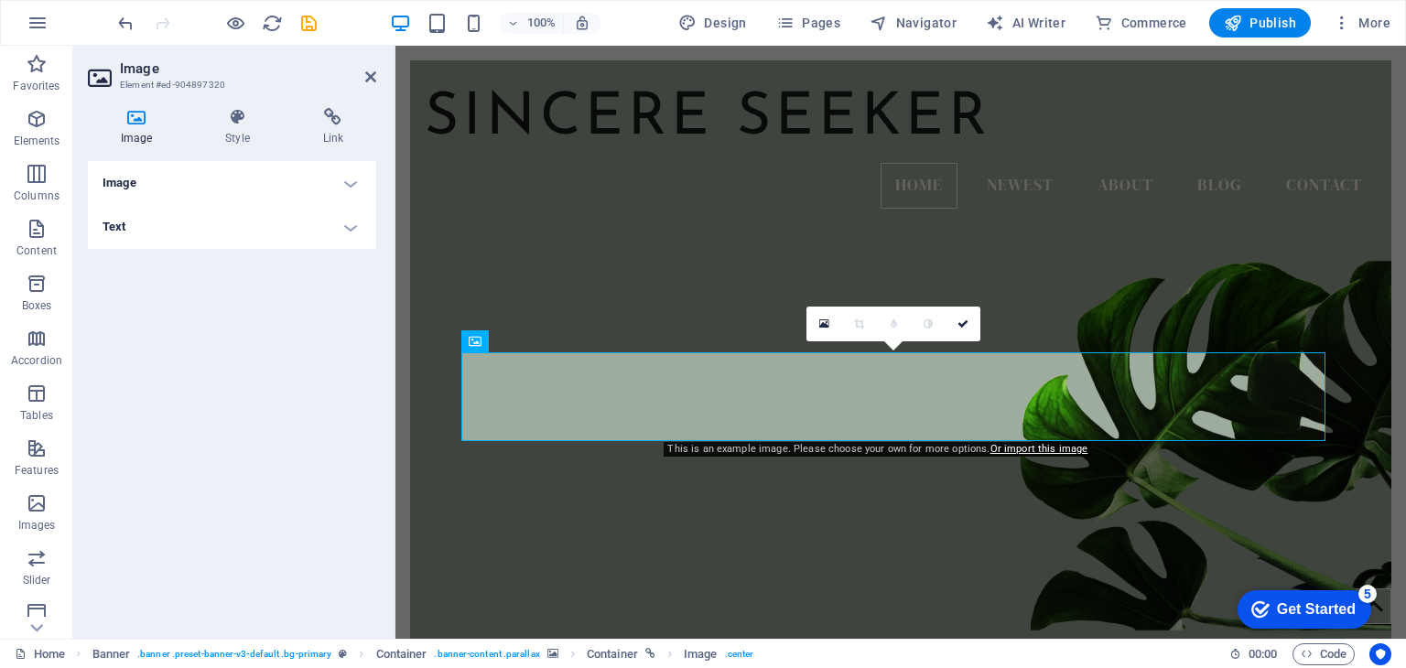
click at [110, 217] on h4 "Text" at bounding box center [232, 227] width 288 height 44
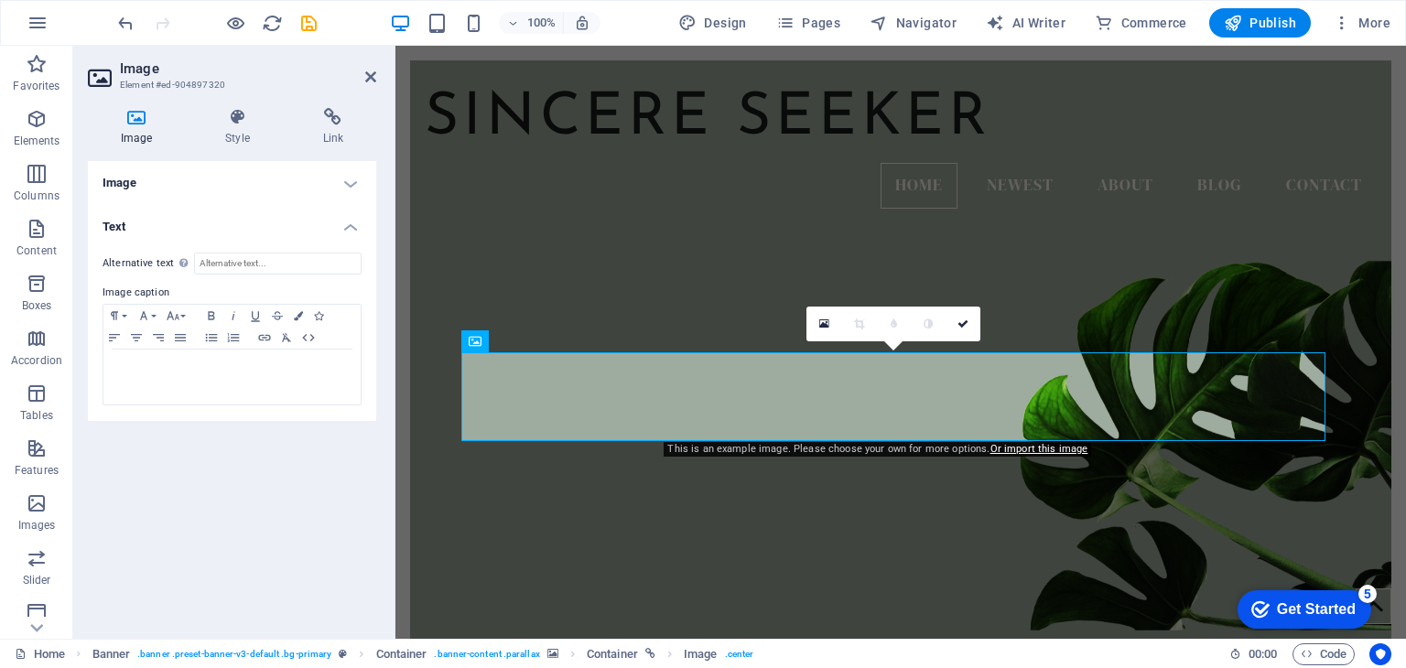
click at [110, 224] on h4 "Text" at bounding box center [232, 221] width 288 height 33
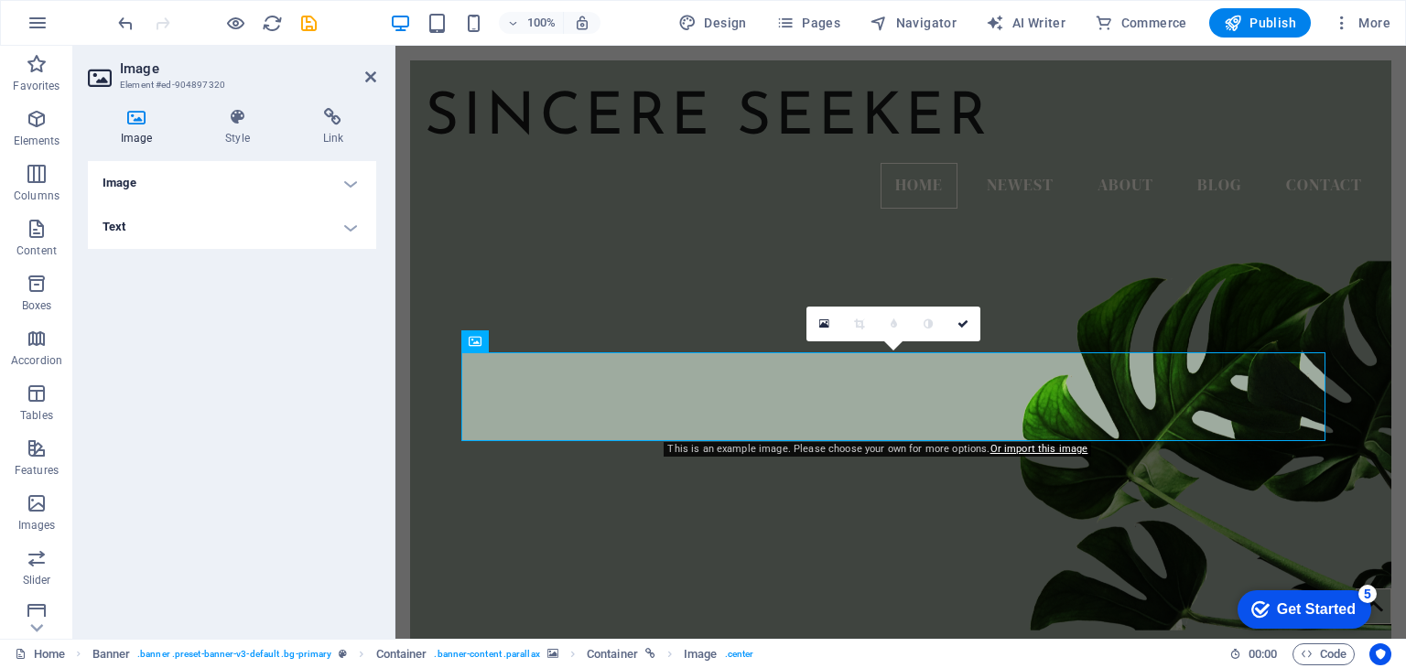
click at [110, 224] on h4 "Text" at bounding box center [232, 227] width 288 height 44
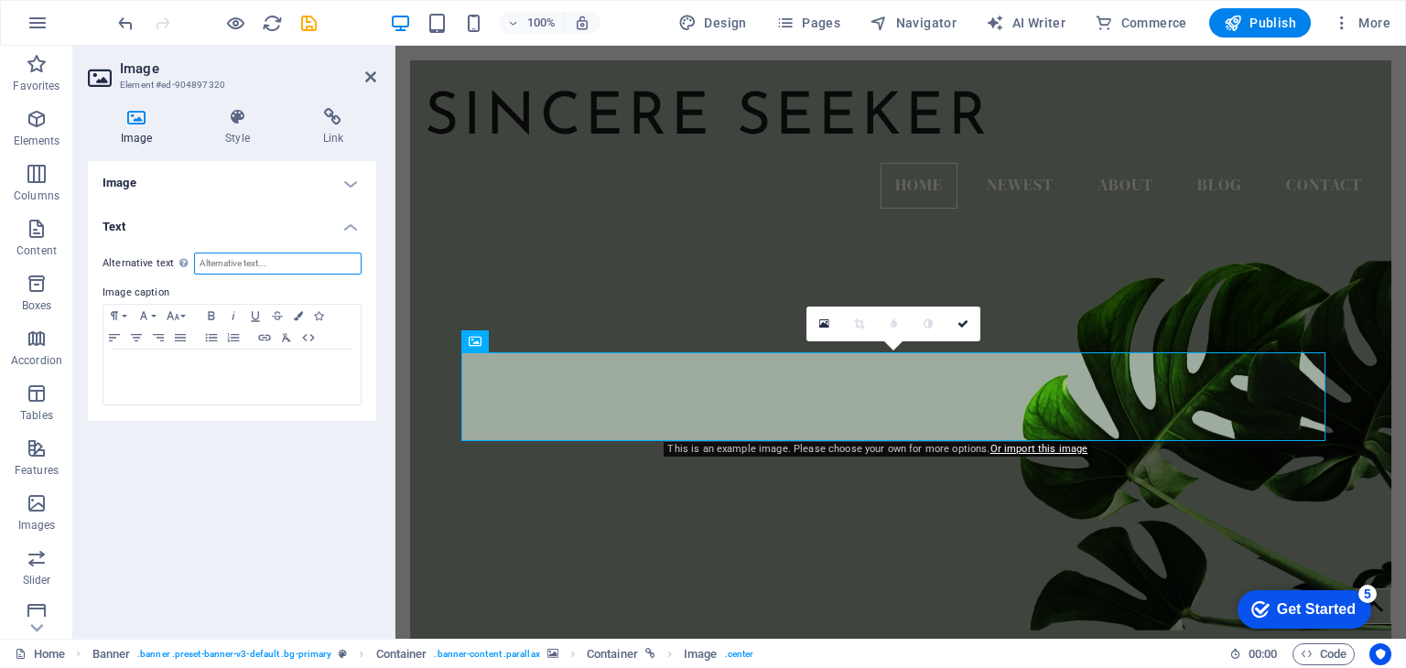
click at [287, 268] on input "Alternative text The alternative text is used by devices that cannot display im…" at bounding box center [278, 264] width 168 height 22
click at [210, 374] on div at bounding box center [231, 377] width 257 height 55
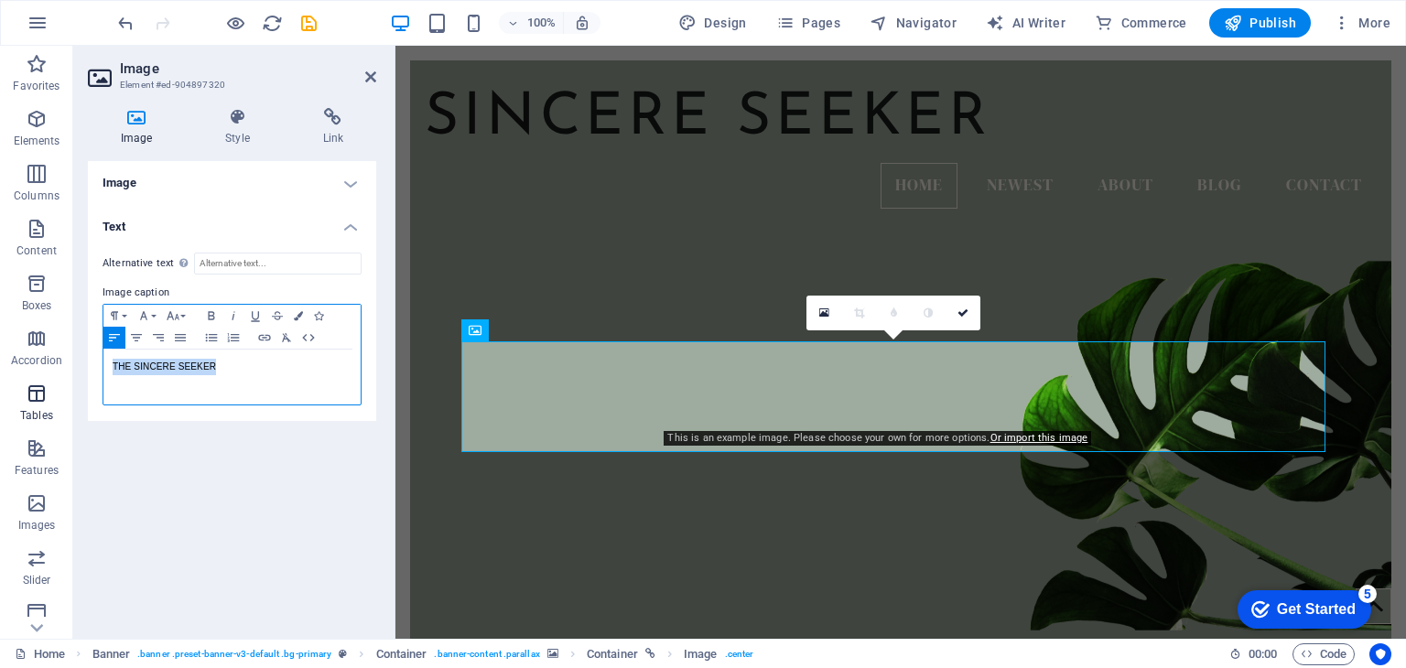
drag, startPoint x: 275, startPoint y: 366, endPoint x: 41, endPoint y: 388, distance: 234.5
click at [41, 388] on section "Favorites Elements Columns Content Boxes Accordion Tables Features Images Slide…" at bounding box center [703, 342] width 1406 height 593
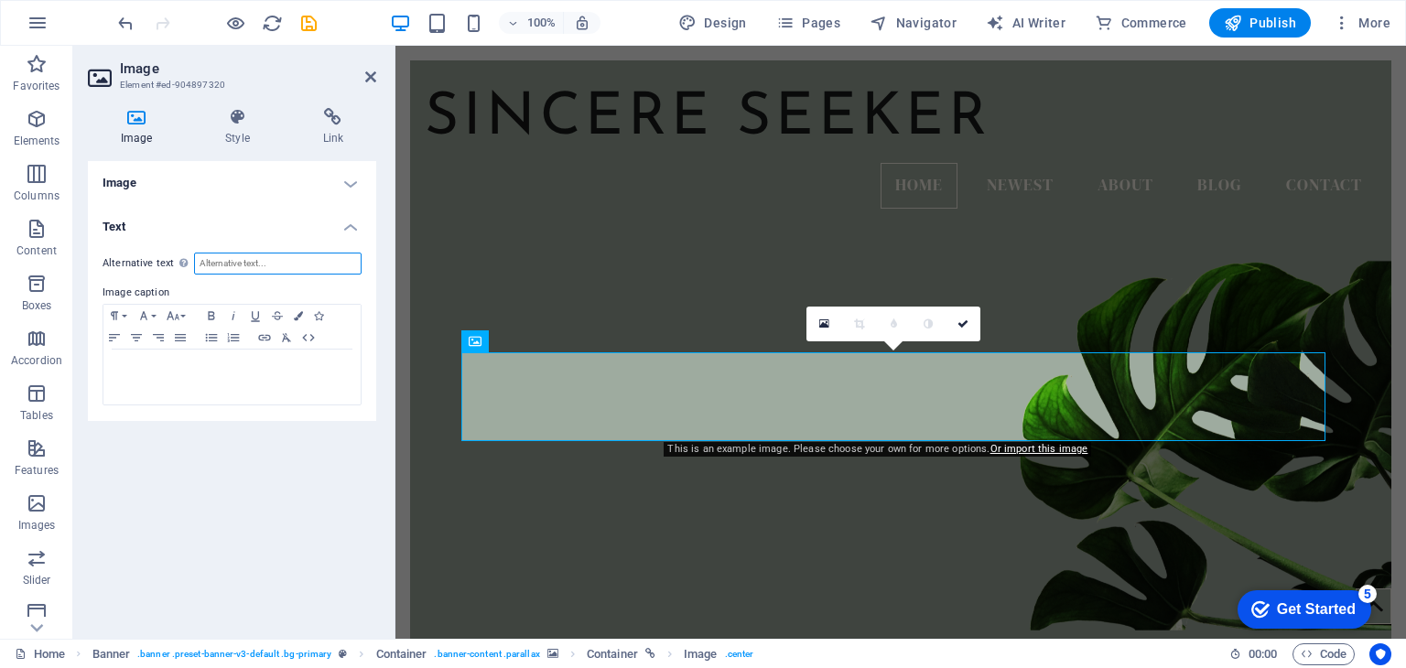
click at [346, 265] on input "Alternative text The alternative text is used by devices that cannot display im…" at bounding box center [278, 264] width 168 height 22
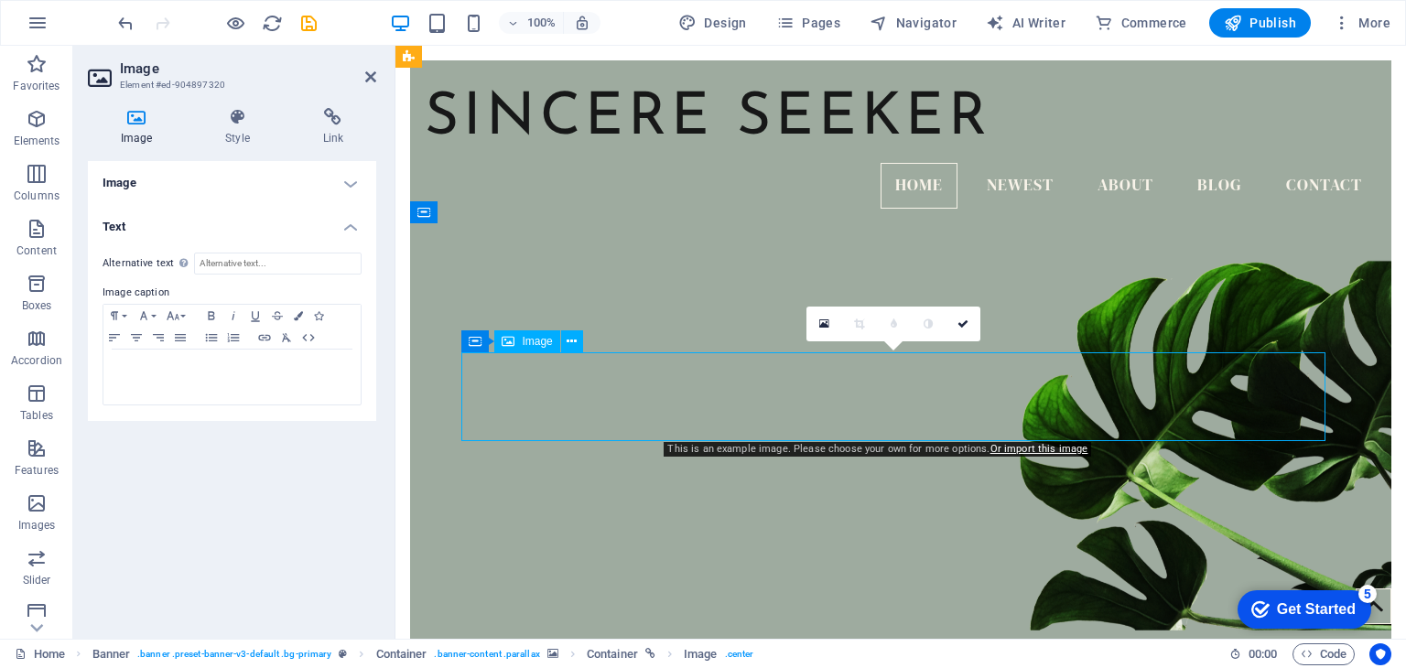
drag, startPoint x: 1030, startPoint y: 411, endPoint x: 948, endPoint y: 417, distance: 81.7
drag, startPoint x: 974, startPoint y: 410, endPoint x: 1003, endPoint y: 369, distance: 50.5
drag, startPoint x: 964, startPoint y: 396, endPoint x: 985, endPoint y: 360, distance: 42.2
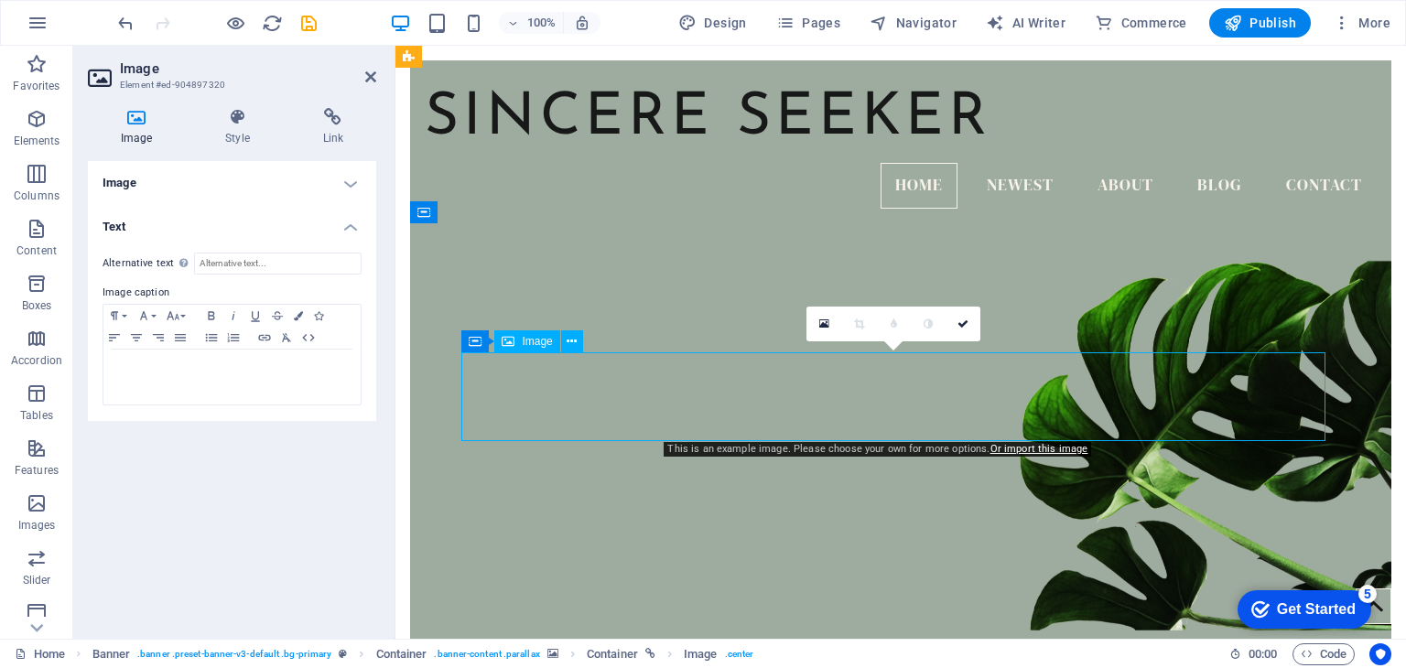
drag, startPoint x: 582, startPoint y: 360, endPoint x: 635, endPoint y: 371, distance: 54.2
drag, startPoint x: 777, startPoint y: 382, endPoint x: 764, endPoint y: 367, distance: 19.5
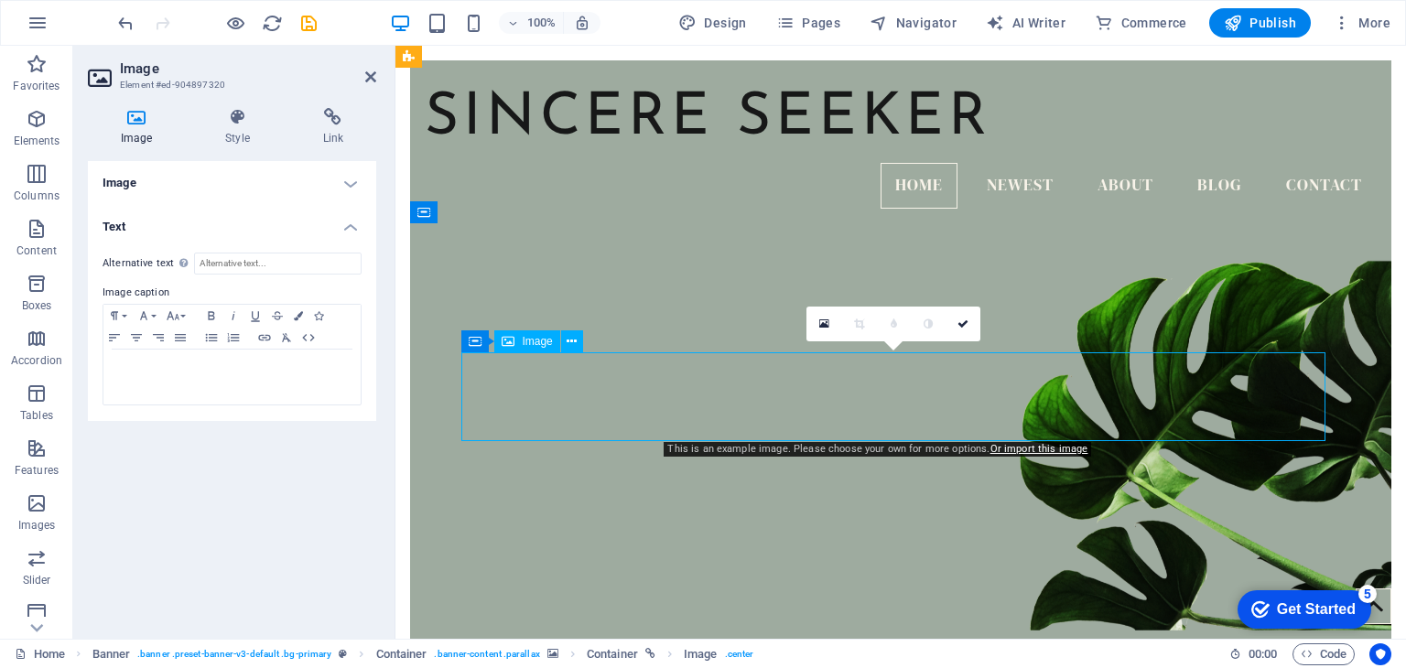
drag, startPoint x: 754, startPoint y: 399, endPoint x: 977, endPoint y: 396, distance: 222.5
drag, startPoint x: 977, startPoint y: 423, endPoint x: 945, endPoint y: 357, distance: 73.3
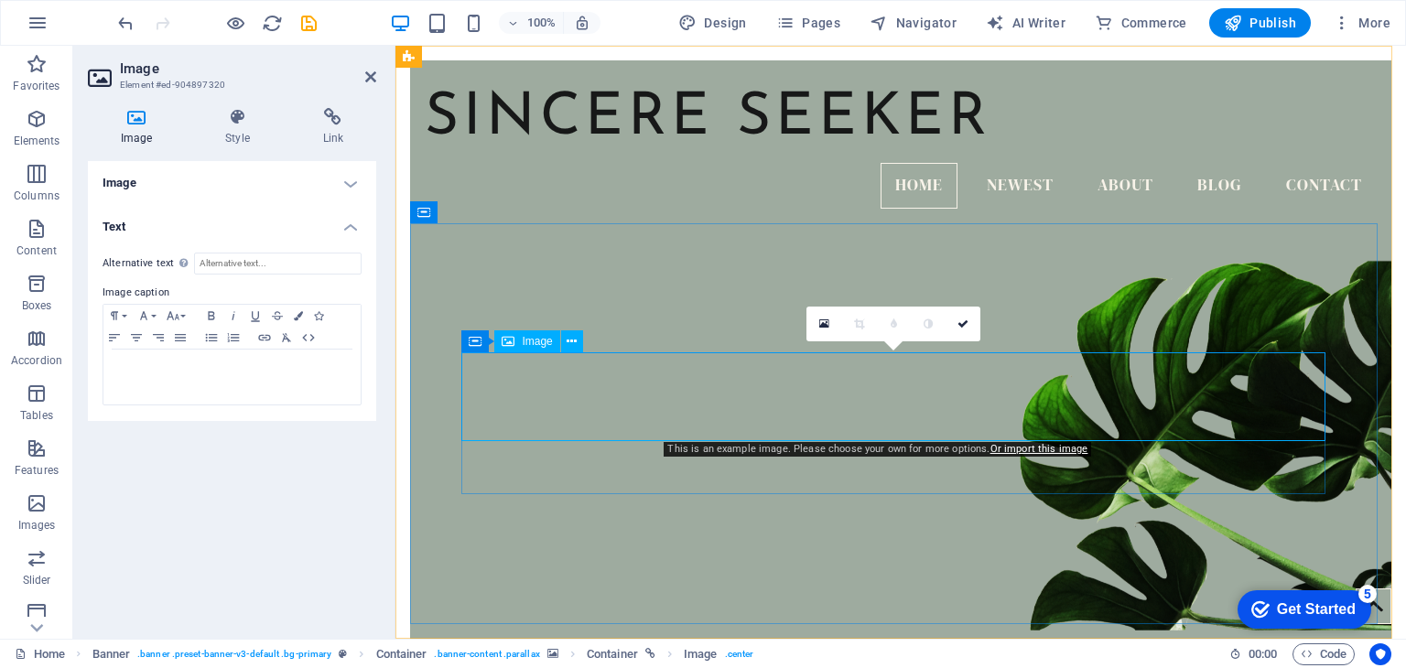
click at [541, 342] on span "Image" at bounding box center [537, 341] width 30 height 11
click at [573, 339] on icon at bounding box center [572, 341] width 10 height 19
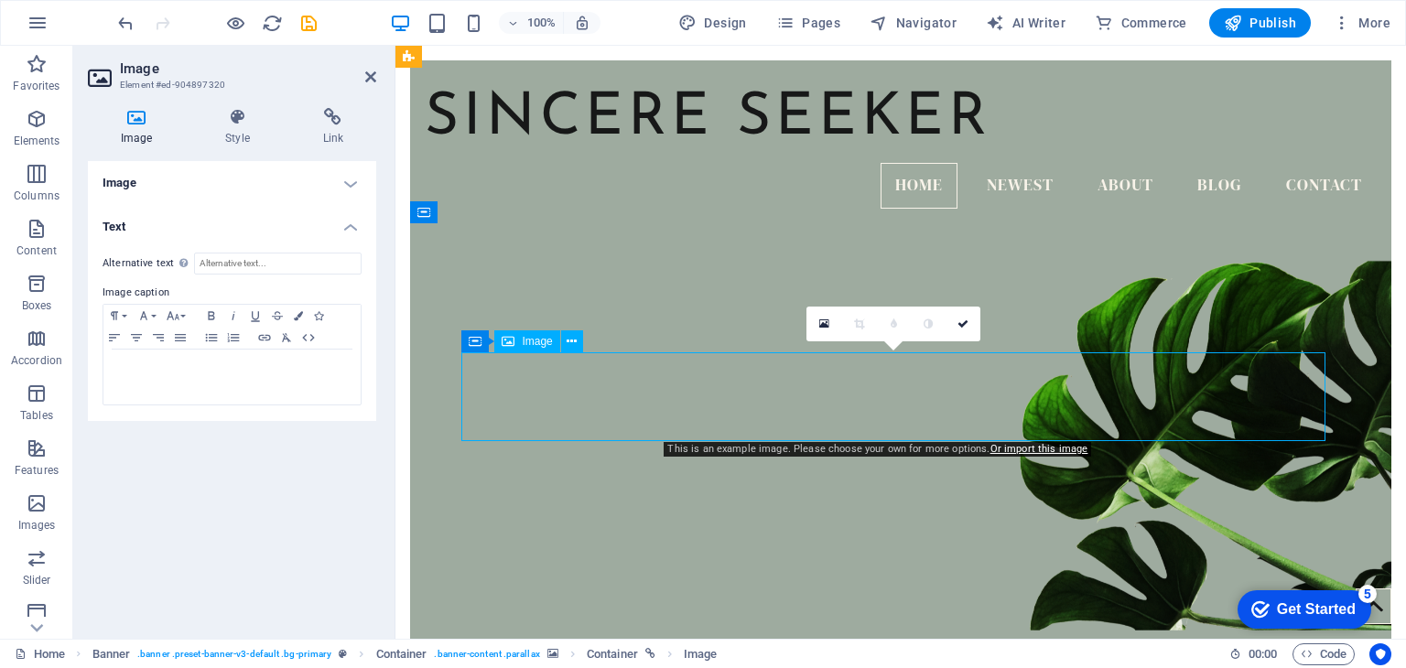
drag, startPoint x: 871, startPoint y: 396, endPoint x: 893, endPoint y: 385, distance: 24.6
drag, startPoint x: 892, startPoint y: 418, endPoint x: 893, endPoint y: 373, distance: 44.9
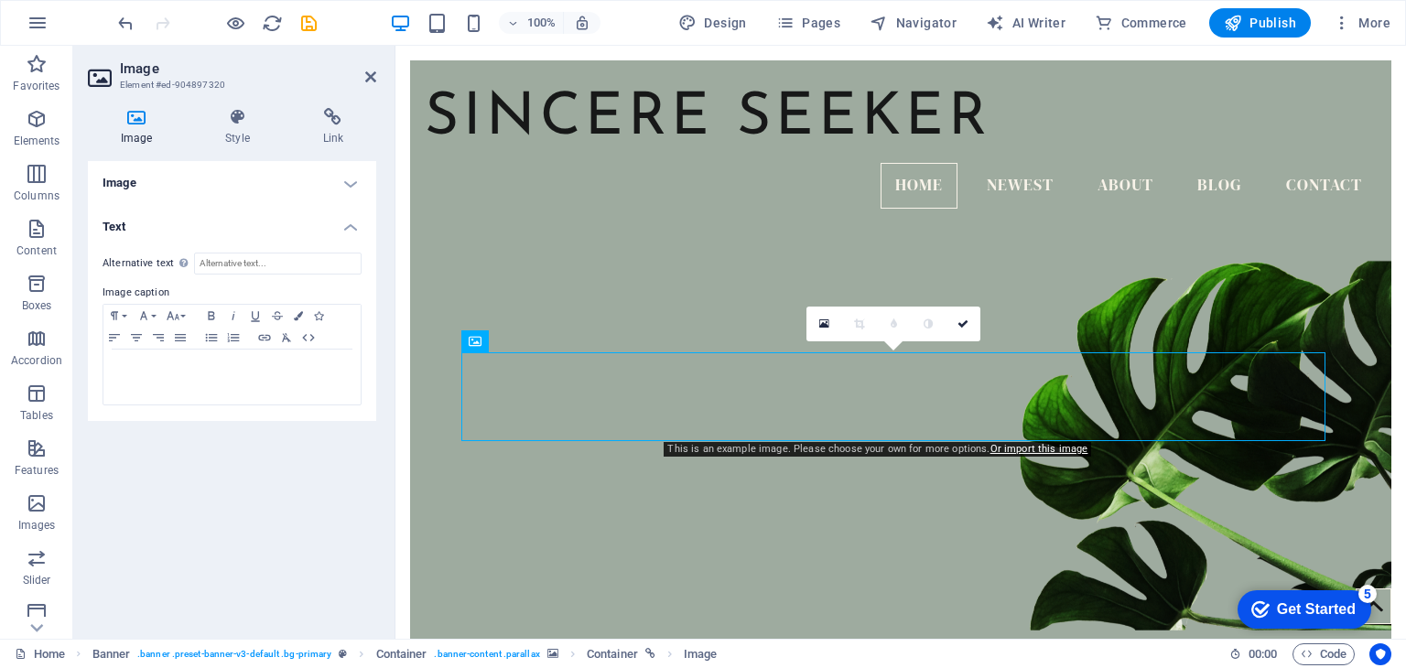
click at [191, 209] on h4 "Text" at bounding box center [232, 221] width 288 height 33
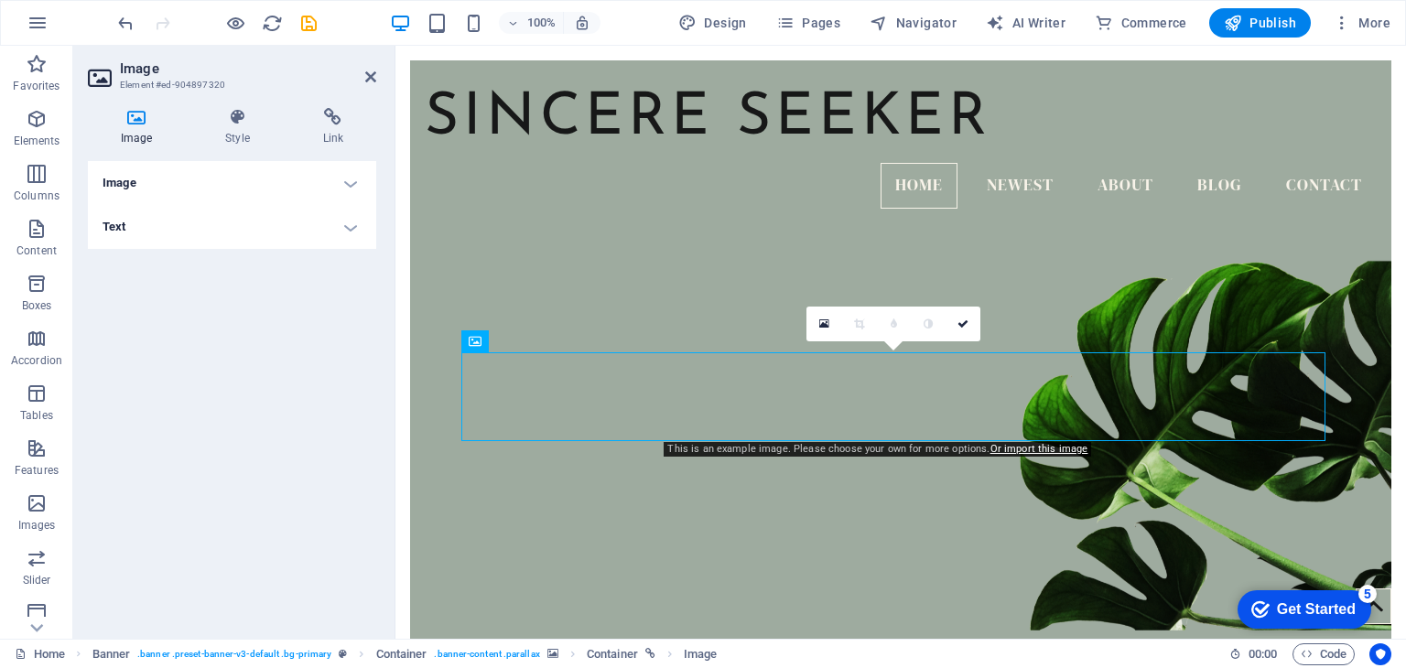
click at [155, 213] on h4 "Text" at bounding box center [232, 227] width 288 height 44
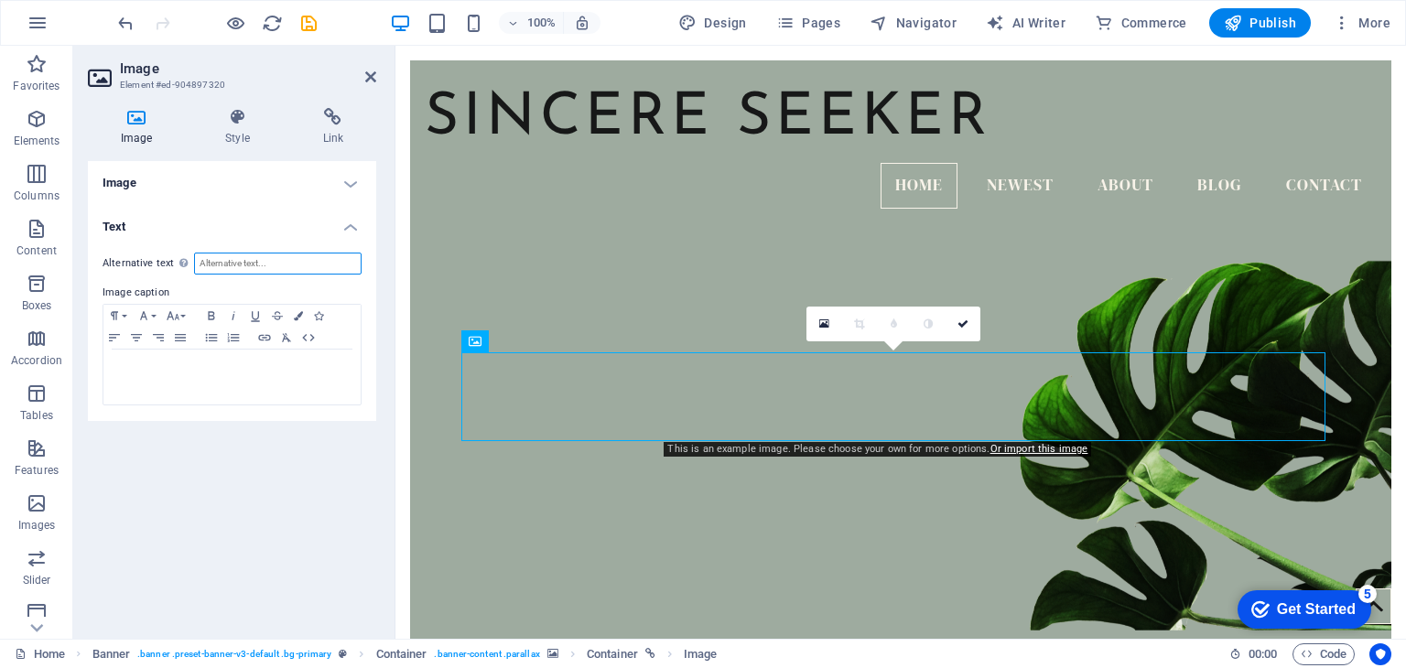
click at [231, 261] on input "Alternative text The alternative text is used by devices that cannot display im…" at bounding box center [278, 264] width 168 height 22
paste input "THE SINCERE SEEKER"
type input "THE SINCERE SEEKER"
click at [338, 180] on h4 "Image" at bounding box center [232, 183] width 288 height 44
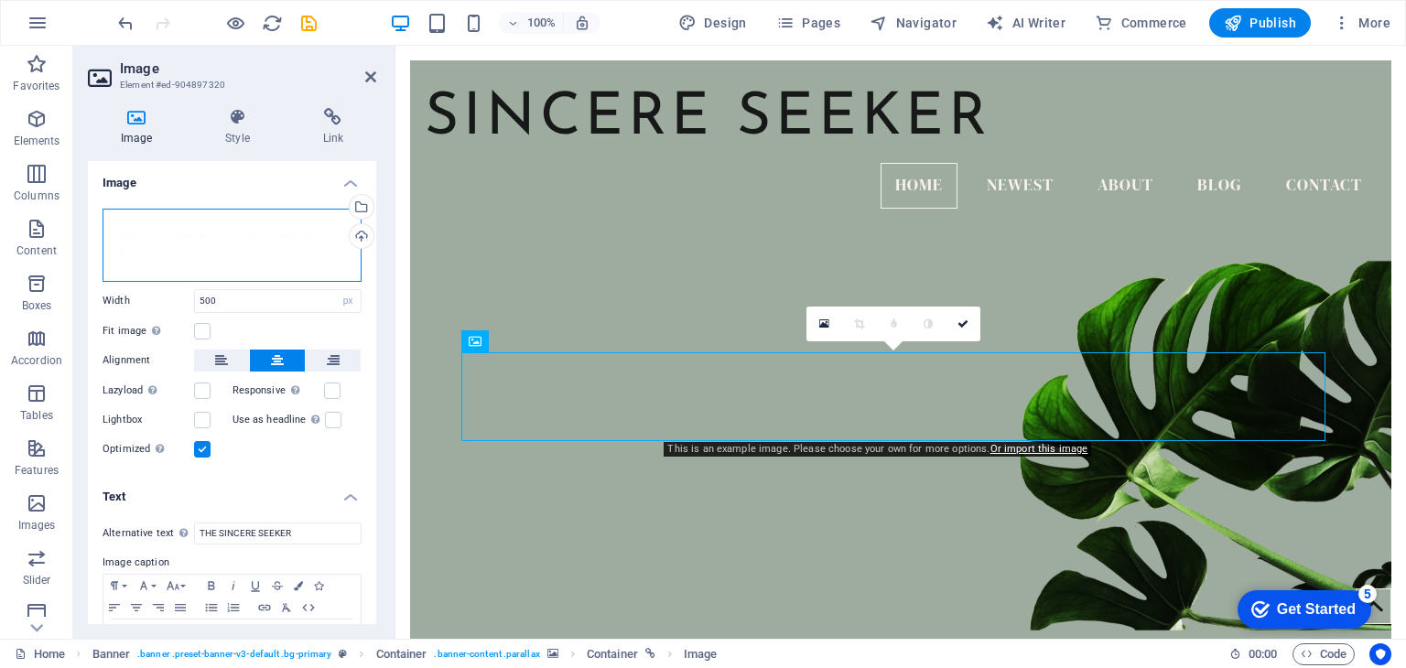
click at [271, 239] on div "Drag files here, click to choose files or select files from Files or our free s…" at bounding box center [232, 245] width 259 height 73
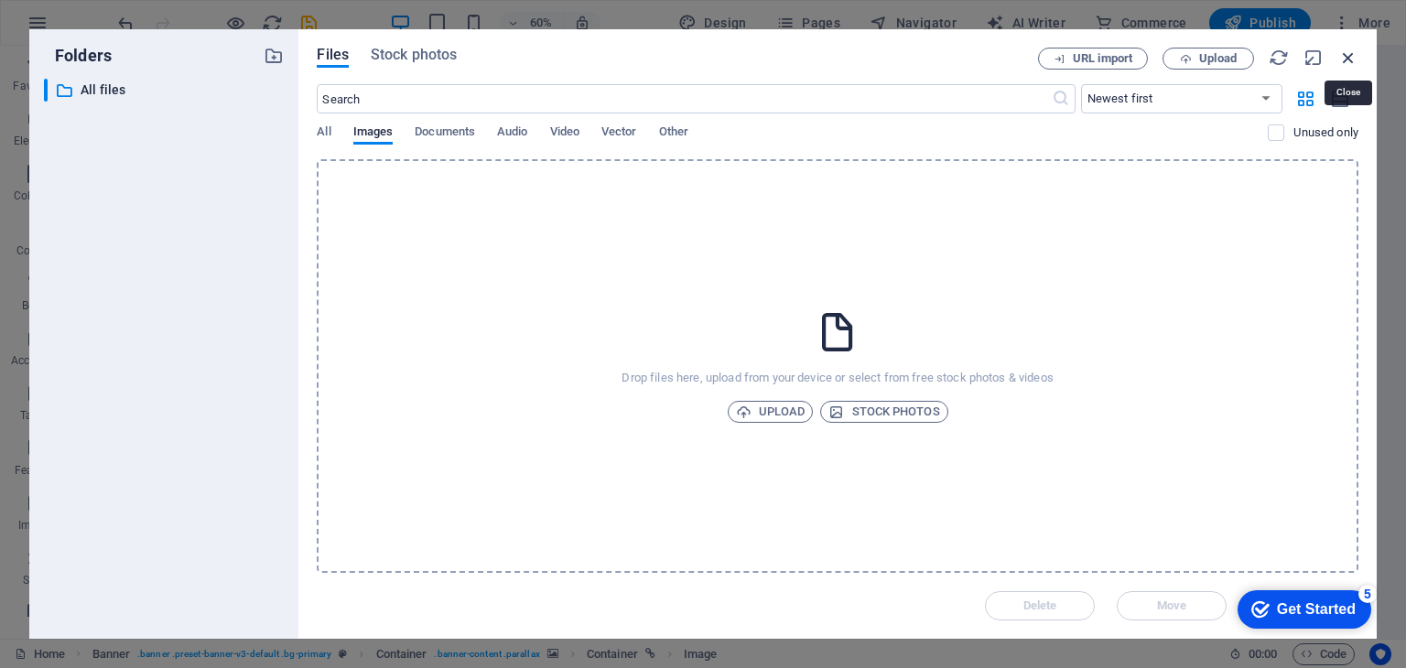
click at [1352, 57] on icon "button" at bounding box center [1348, 58] width 20 height 20
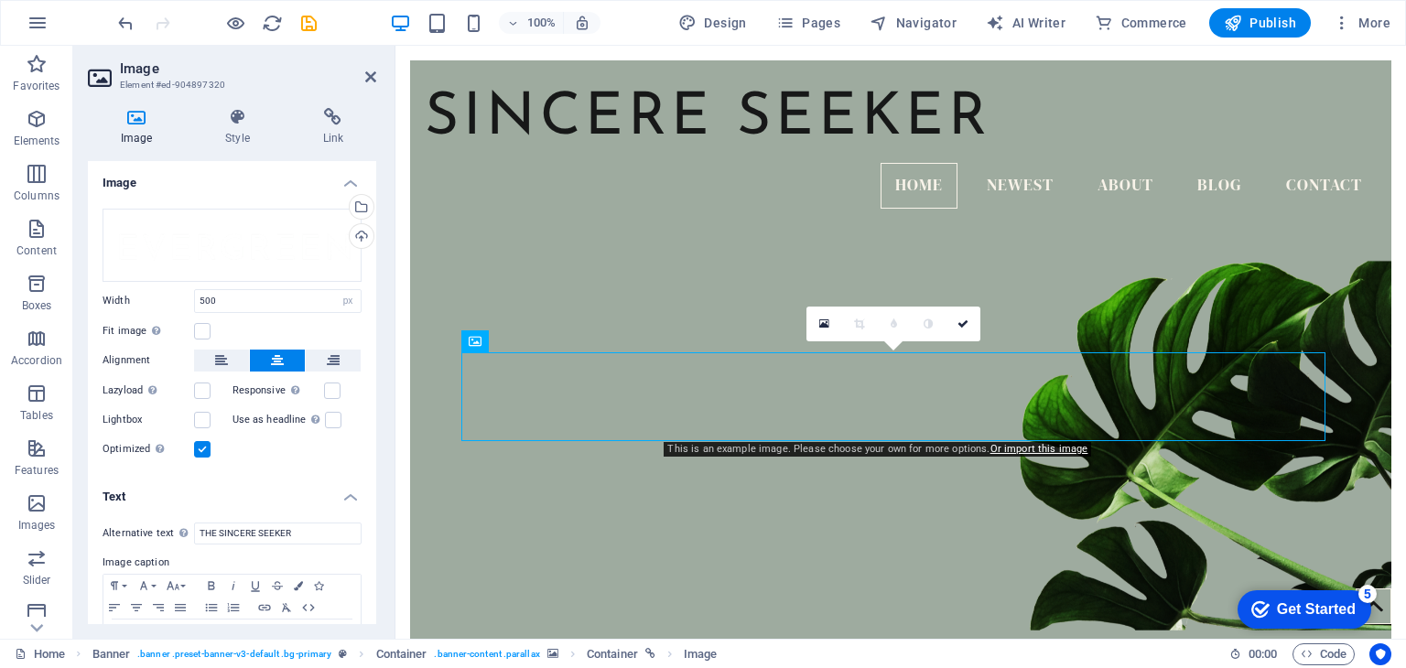
click at [347, 182] on h4 "Image" at bounding box center [232, 177] width 288 height 33
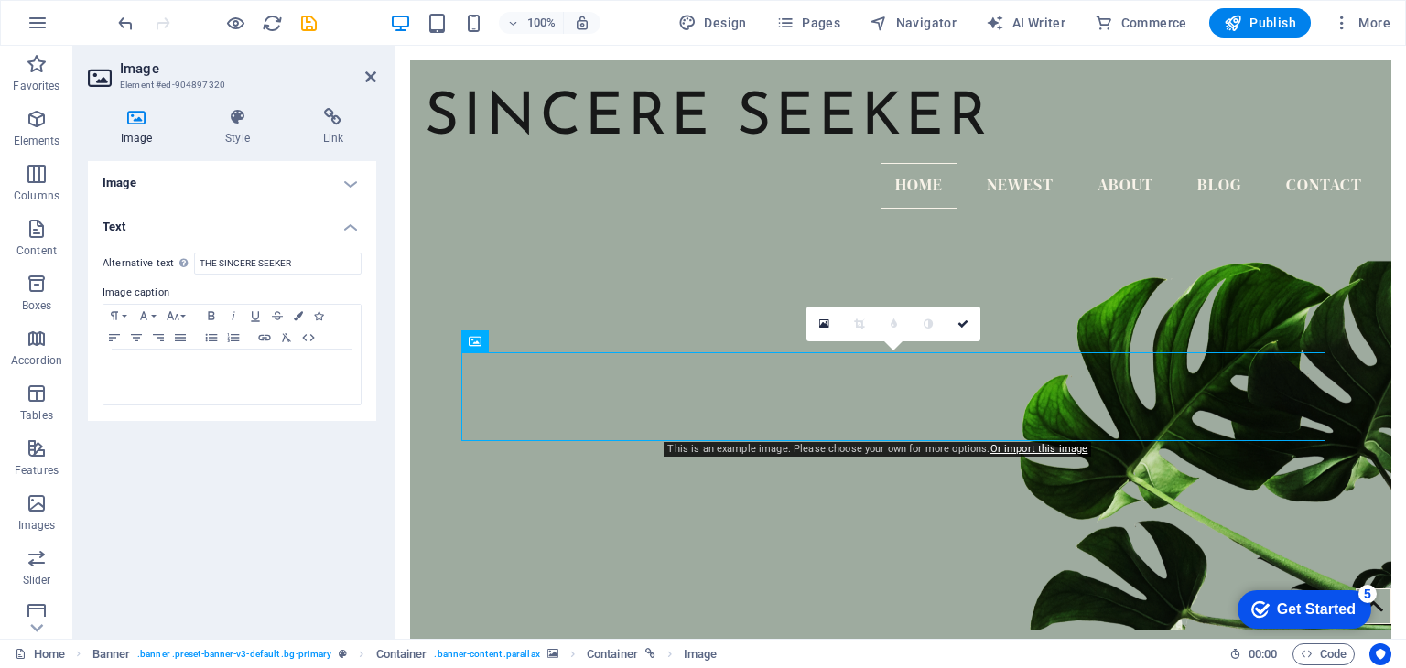
click at [154, 75] on h2 "Image" at bounding box center [248, 68] width 256 height 16
click at [214, 177] on h4 "Image" at bounding box center [232, 183] width 288 height 44
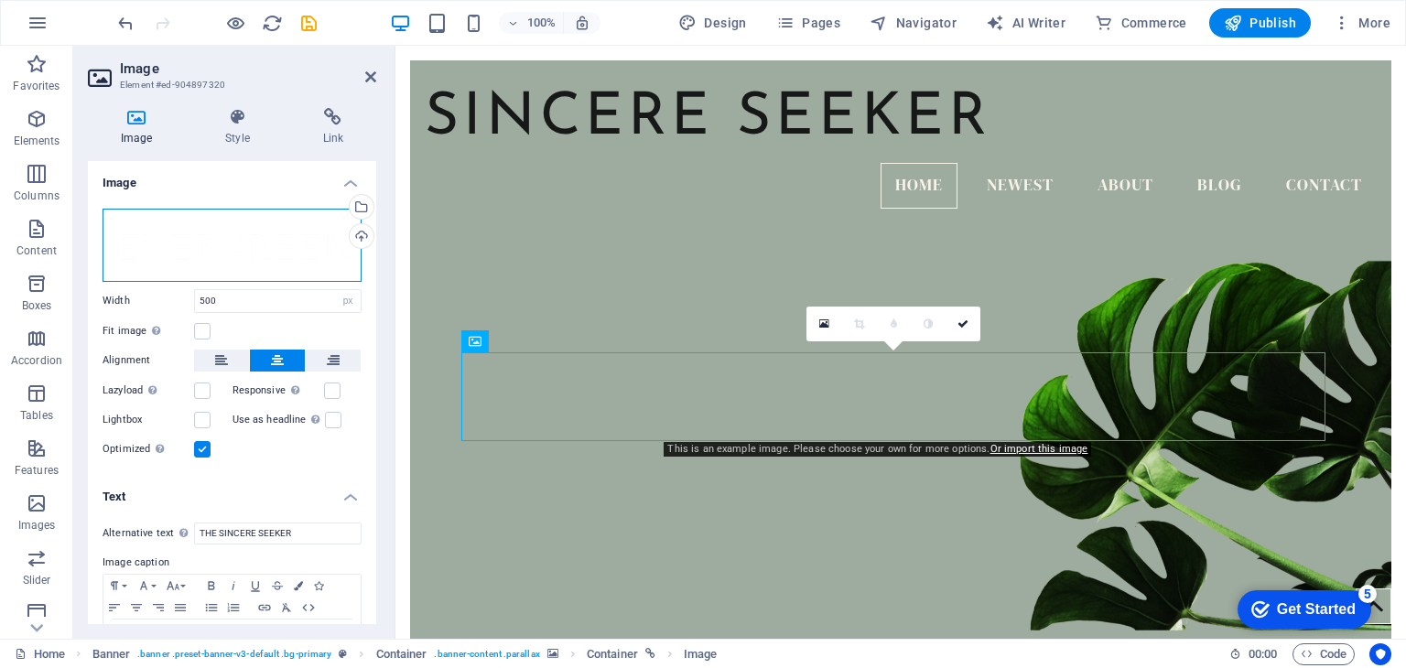
click at [168, 223] on div "Drag files here, click to choose files or select files from Files or our free s…" at bounding box center [232, 245] width 259 height 73
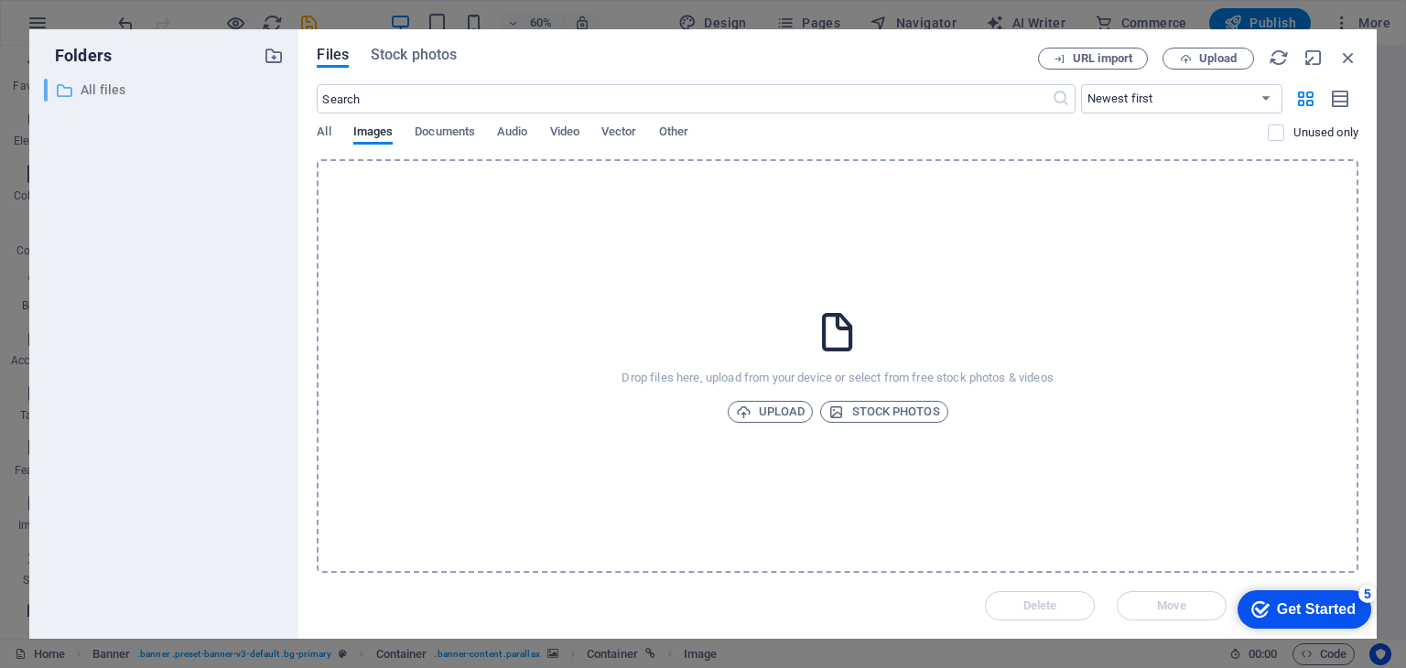
click at [139, 82] on p "All files" at bounding box center [166, 90] width 170 height 21
click at [411, 46] on div "Files Stock photos URL import Upload ​ Newest first Oldest first Name (A-Z) Nam…" at bounding box center [837, 334] width 1078 height 610
click at [408, 56] on span "Stock photos" at bounding box center [414, 55] width 86 height 22
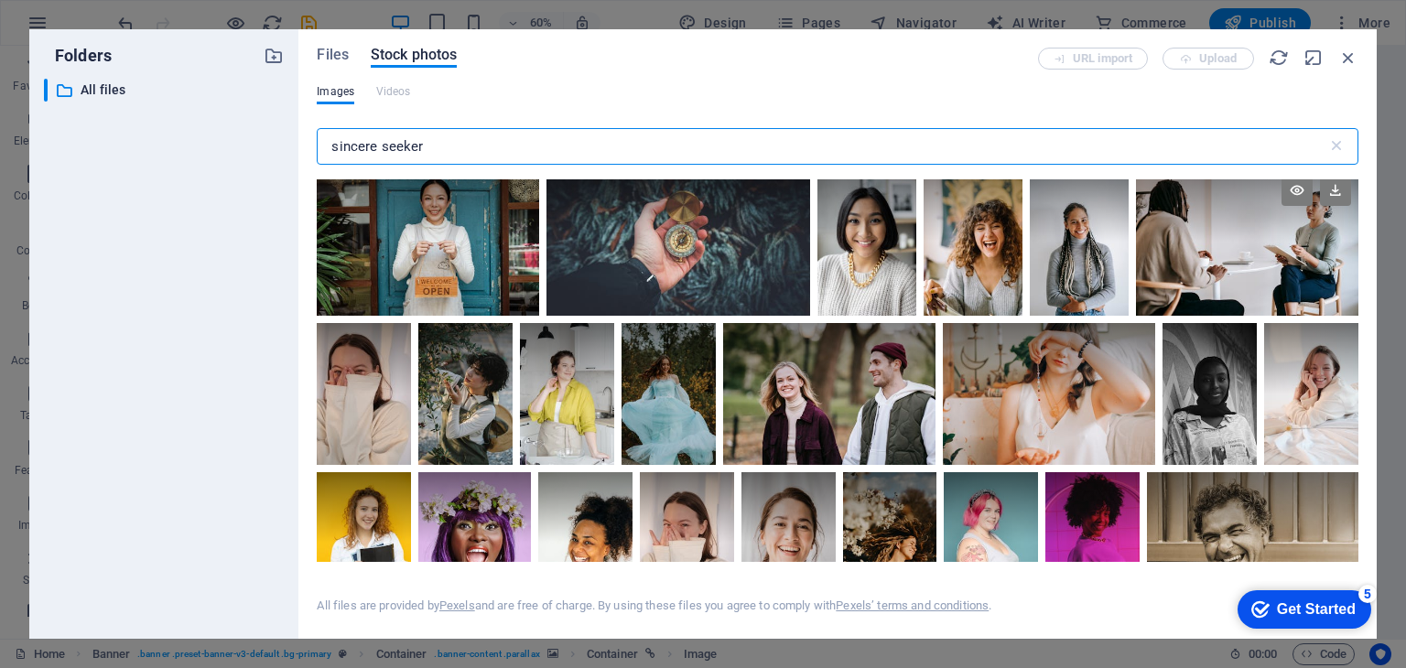
scroll to position [366, 0]
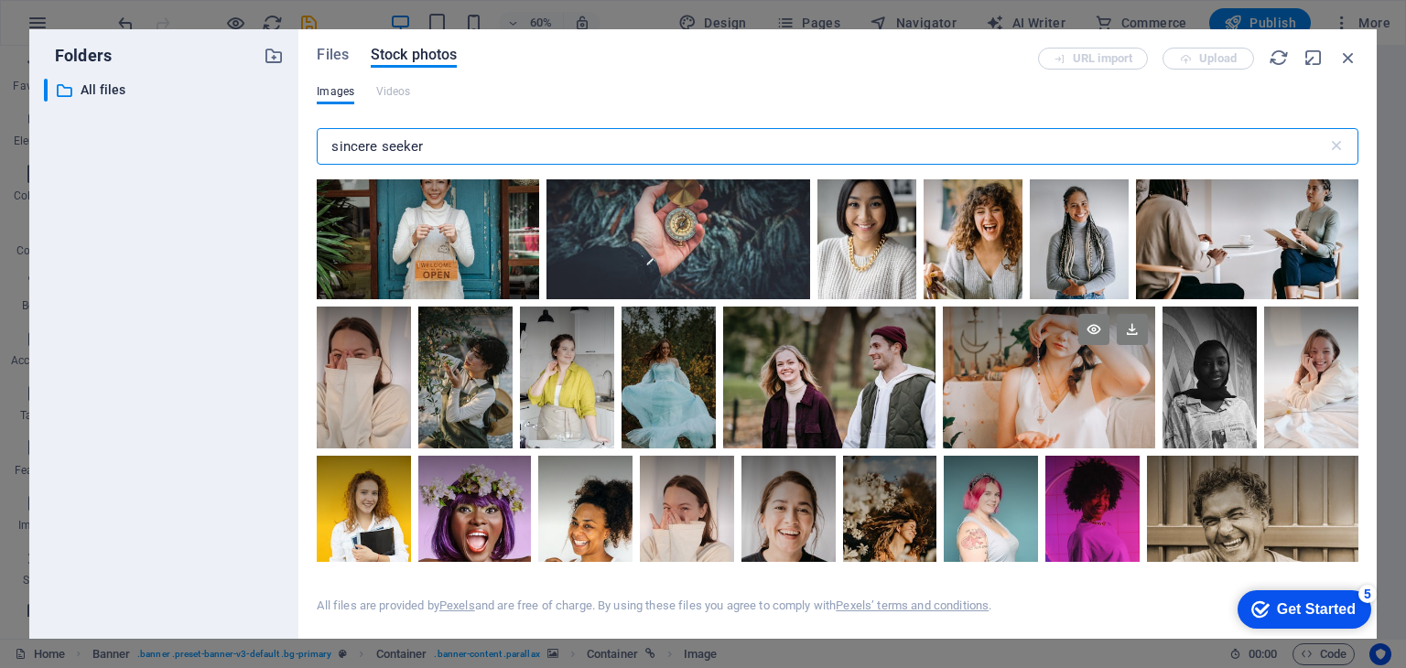
type input "sincere seeker"
click at [1081, 390] on div at bounding box center [1049, 378] width 212 height 142
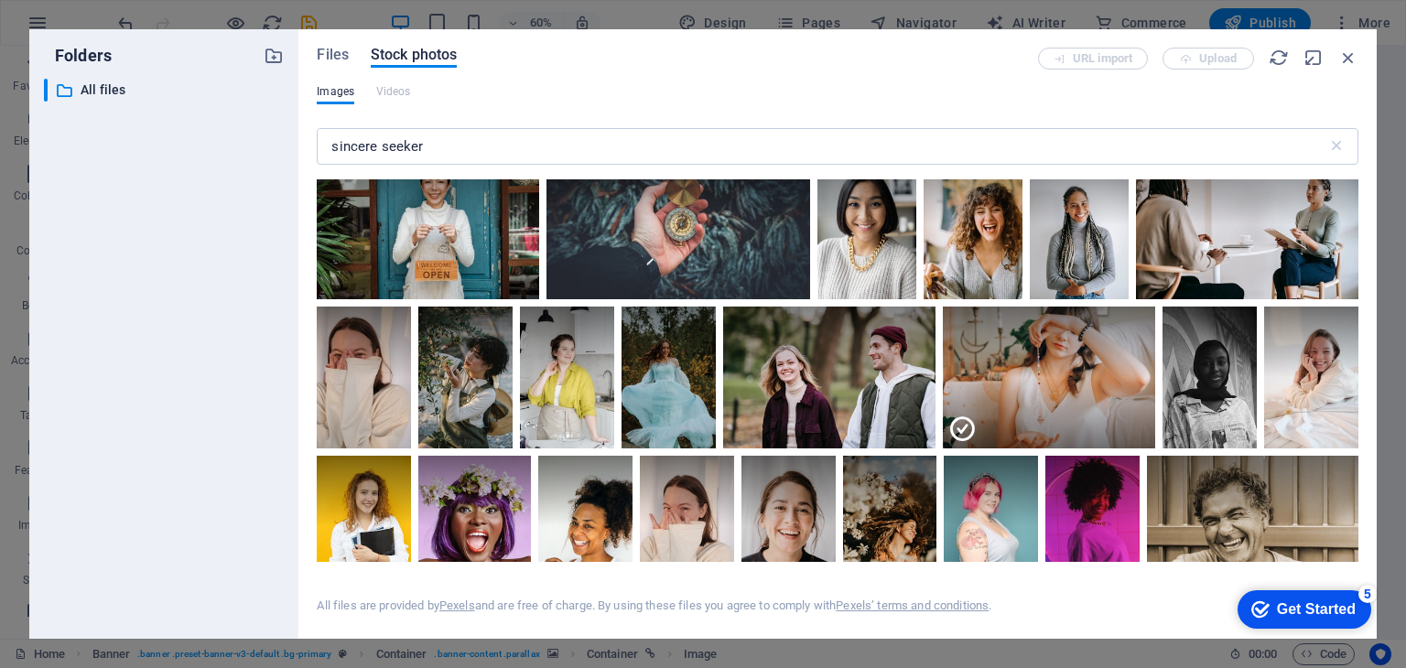
click at [1322, 610] on div "Get Started" at bounding box center [1316, 609] width 79 height 16
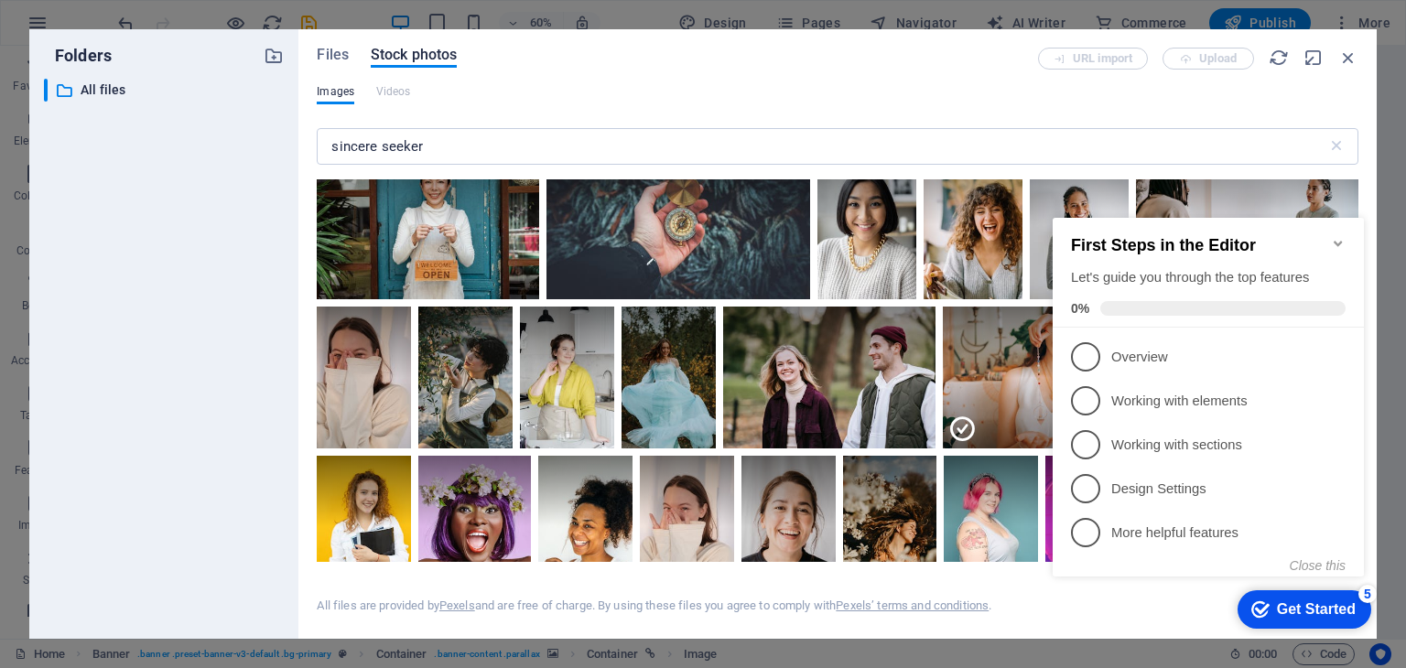
click at [1337, 241] on icon "Minimize checklist" at bounding box center [1338, 243] width 8 height 5
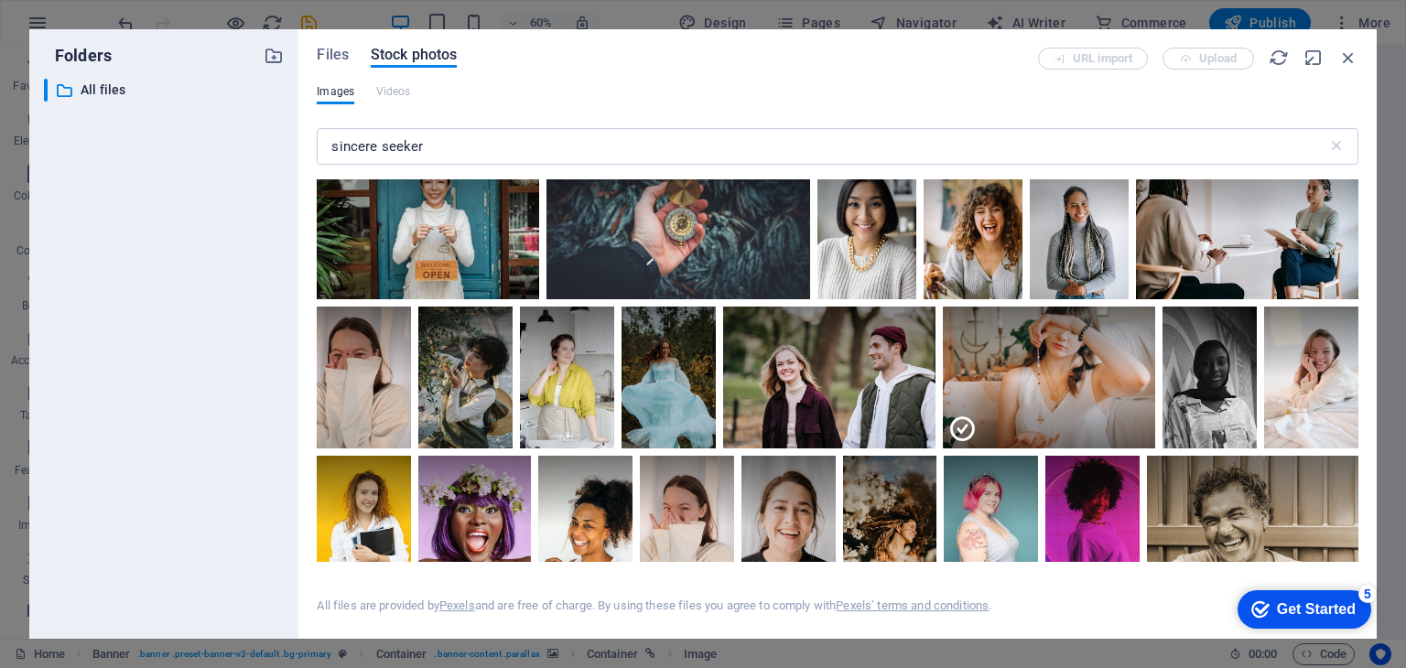
click at [1304, 610] on div "Get Started" at bounding box center [1316, 609] width 79 height 16
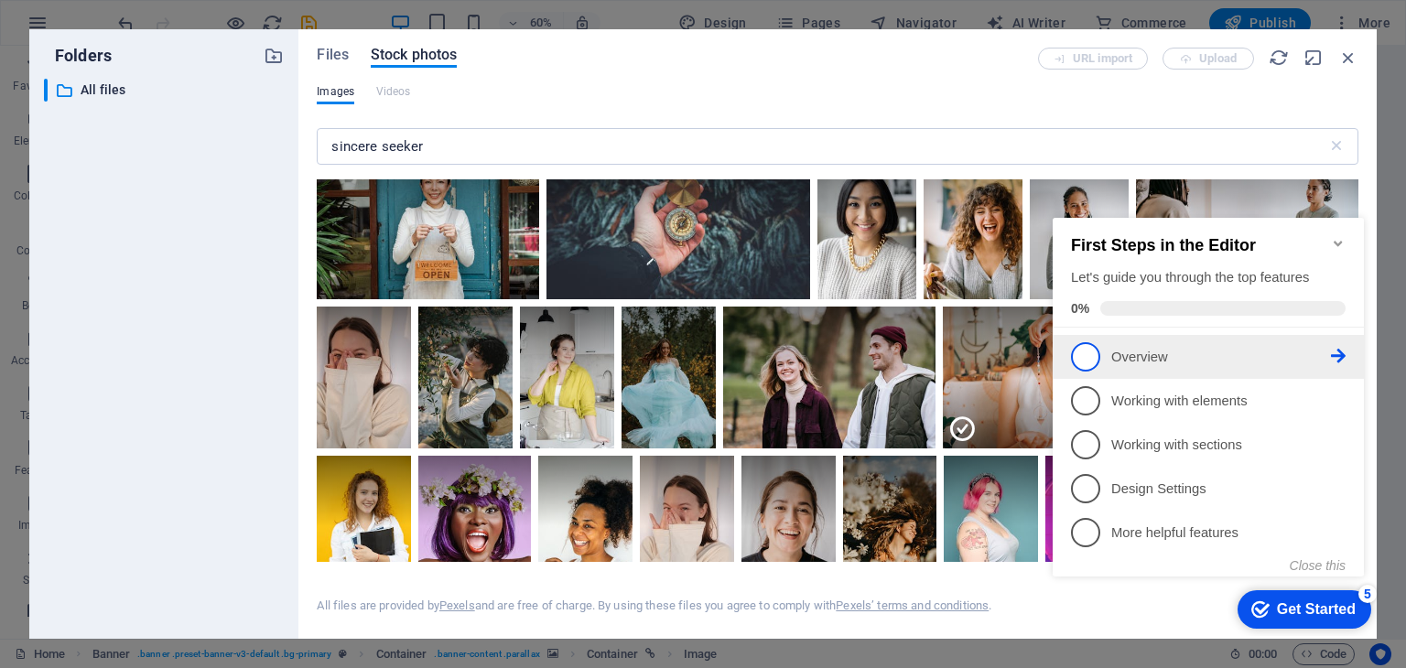
click at [1091, 338] on li "1 Overview - incomplete" at bounding box center [1208, 357] width 311 height 44
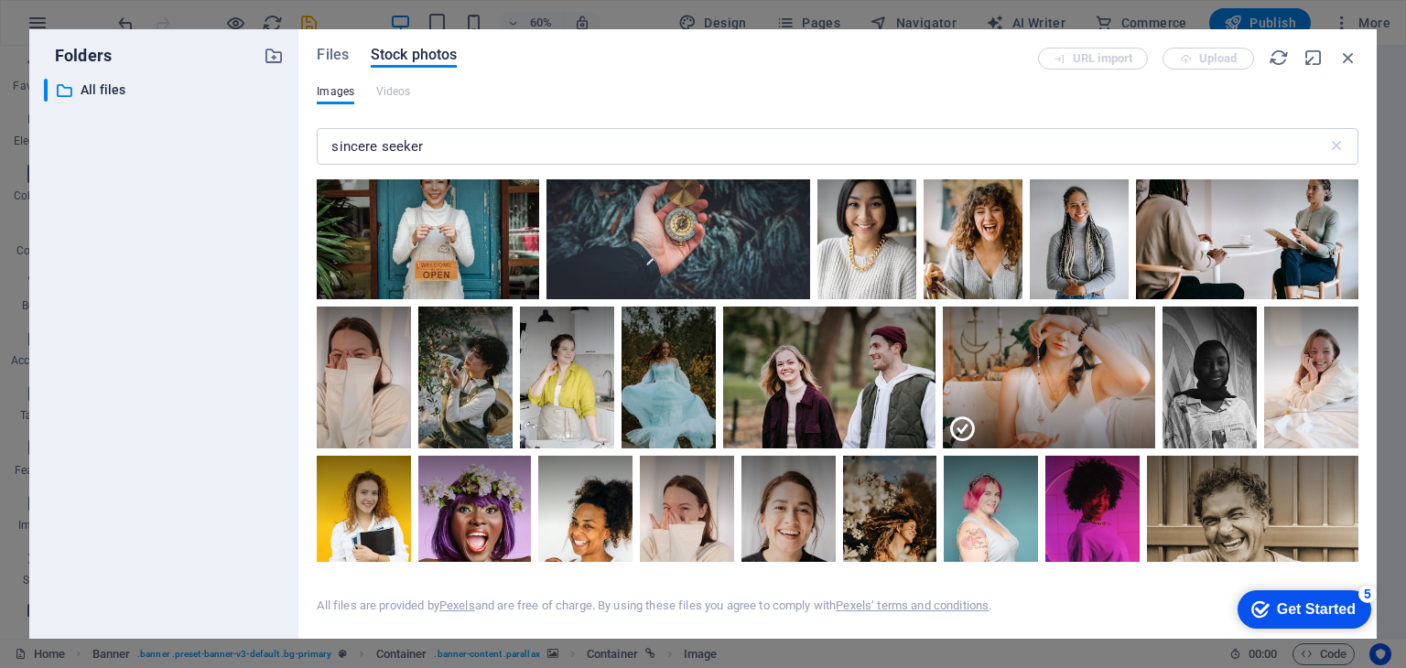
click at [1269, 615] on div "checkmark Get Started 5" at bounding box center [1303, 610] width 104 height 18
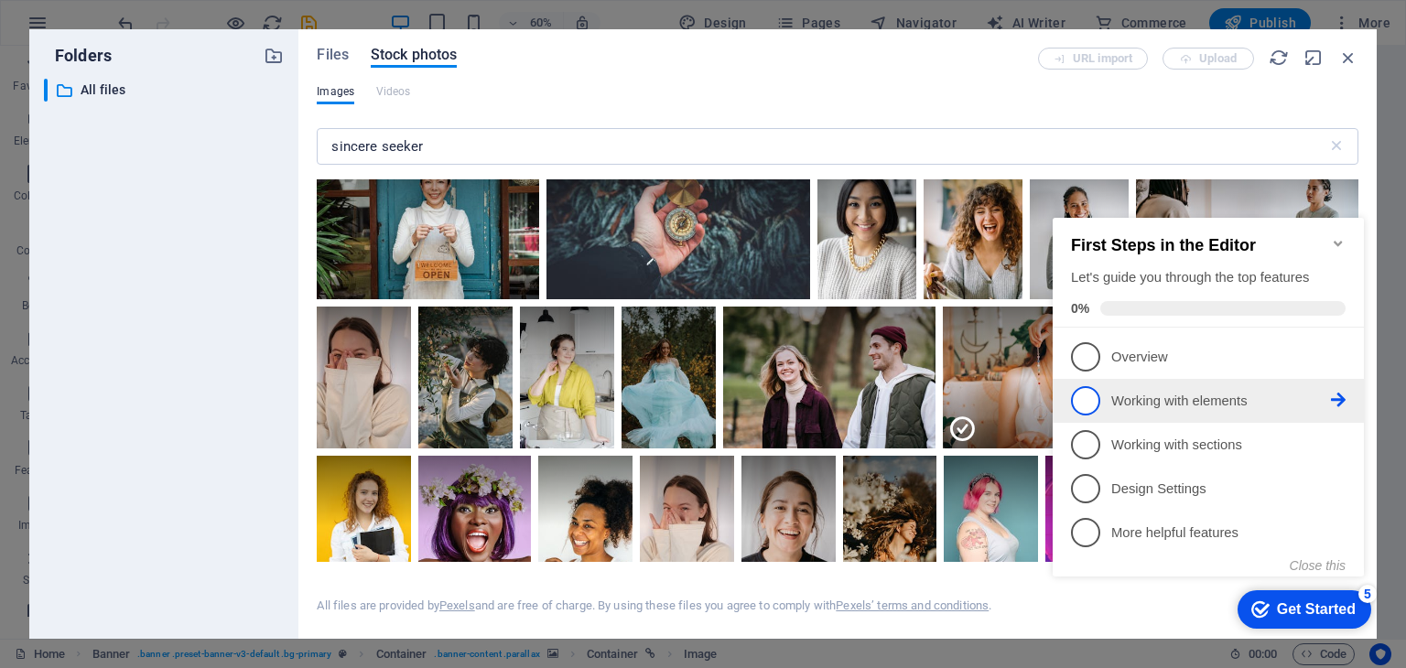
click at [1201, 392] on p "Working with elements - incomplete" at bounding box center [1221, 401] width 220 height 19
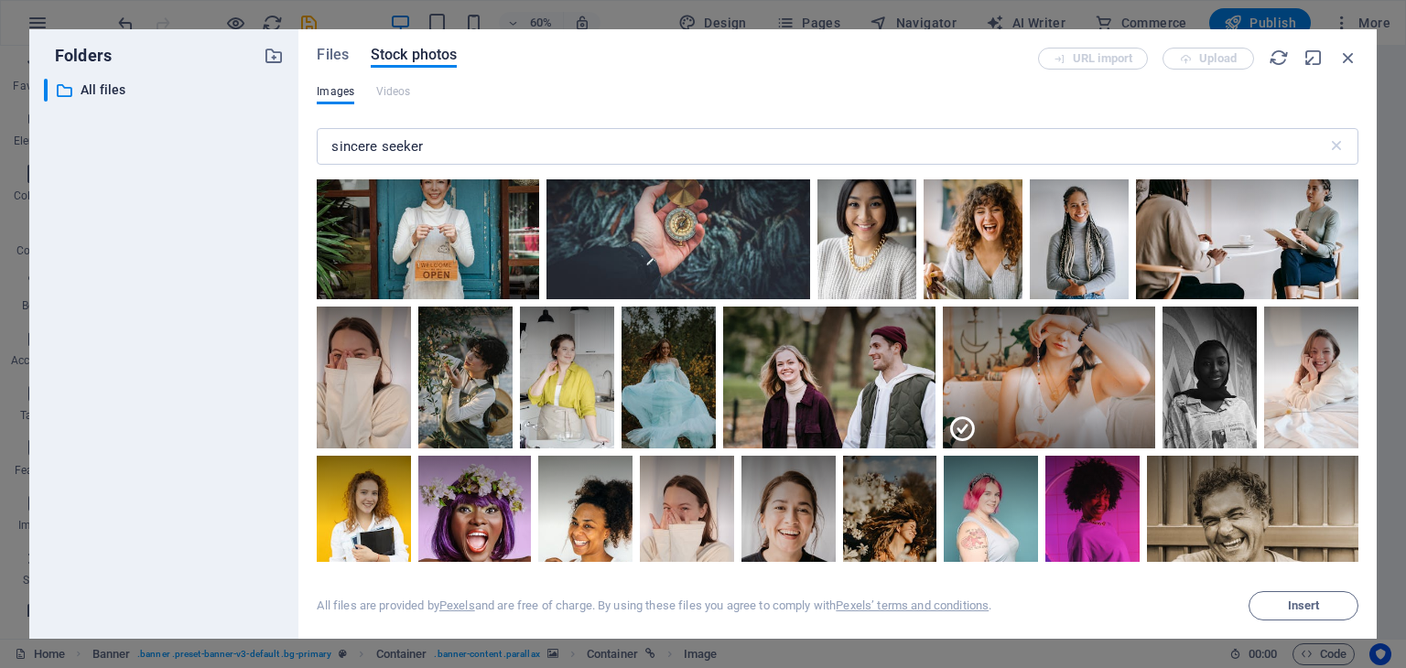
scroll to position [0, 0]
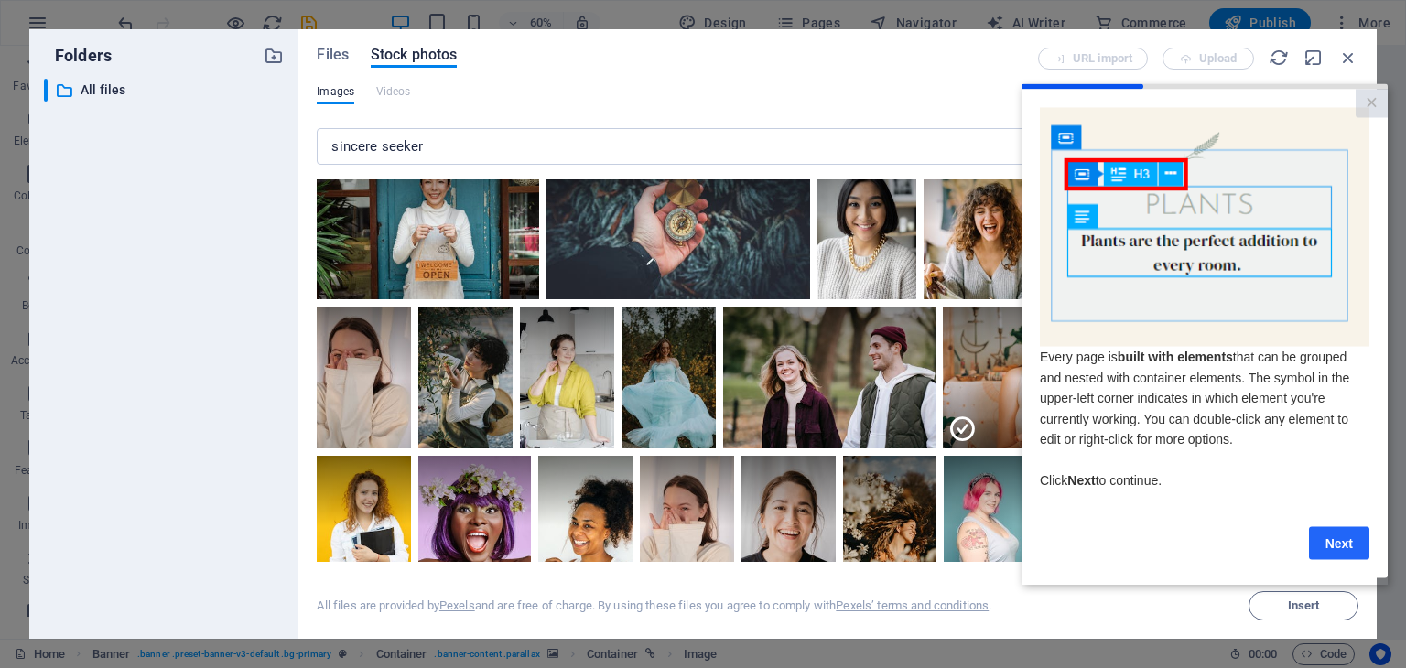
click at [1335, 541] on link "Next" at bounding box center [1339, 542] width 60 height 33
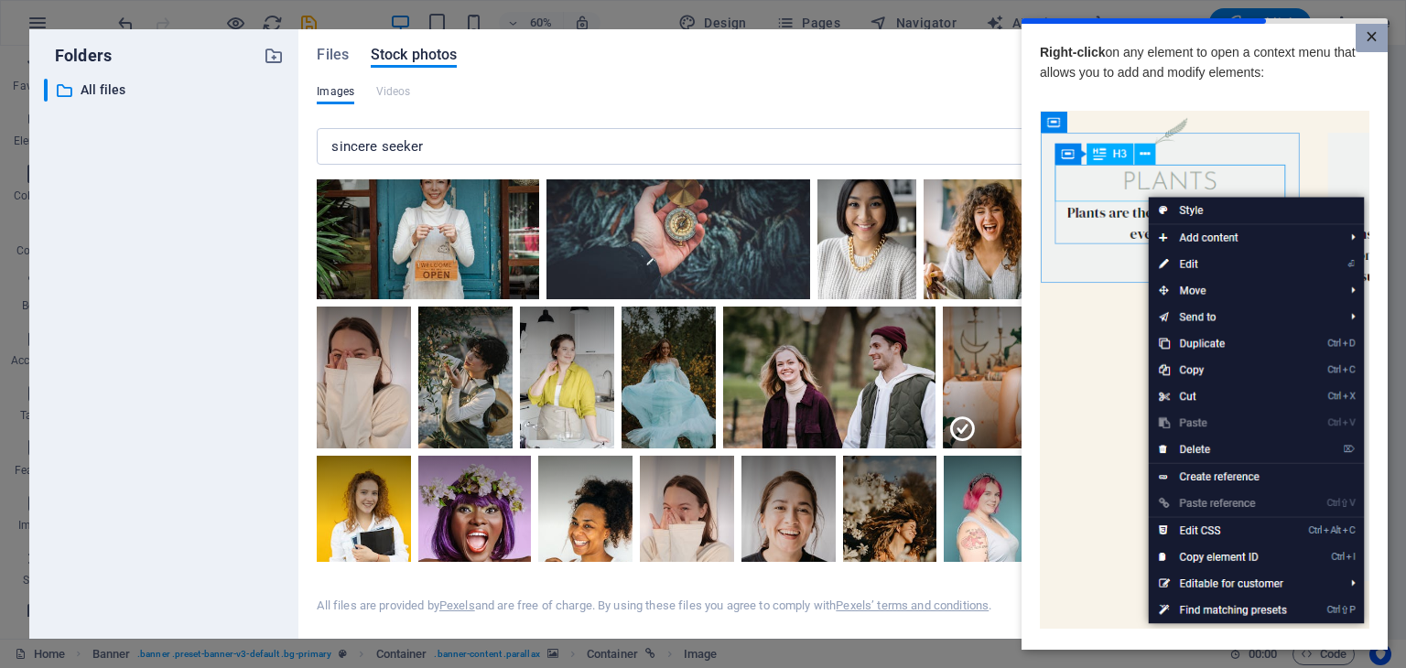
click at [1361, 42] on link "×" at bounding box center [1372, 38] width 32 height 28
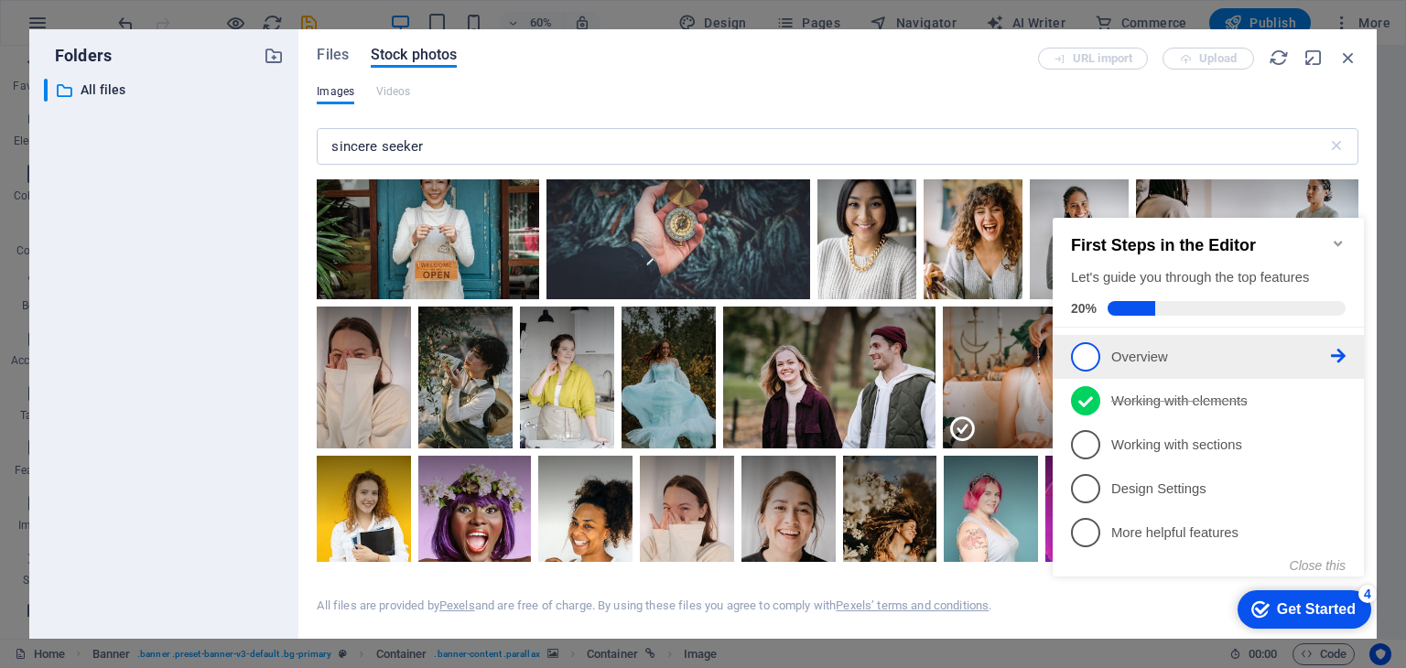
click at [1074, 354] on span "1" at bounding box center [1085, 356] width 29 height 29
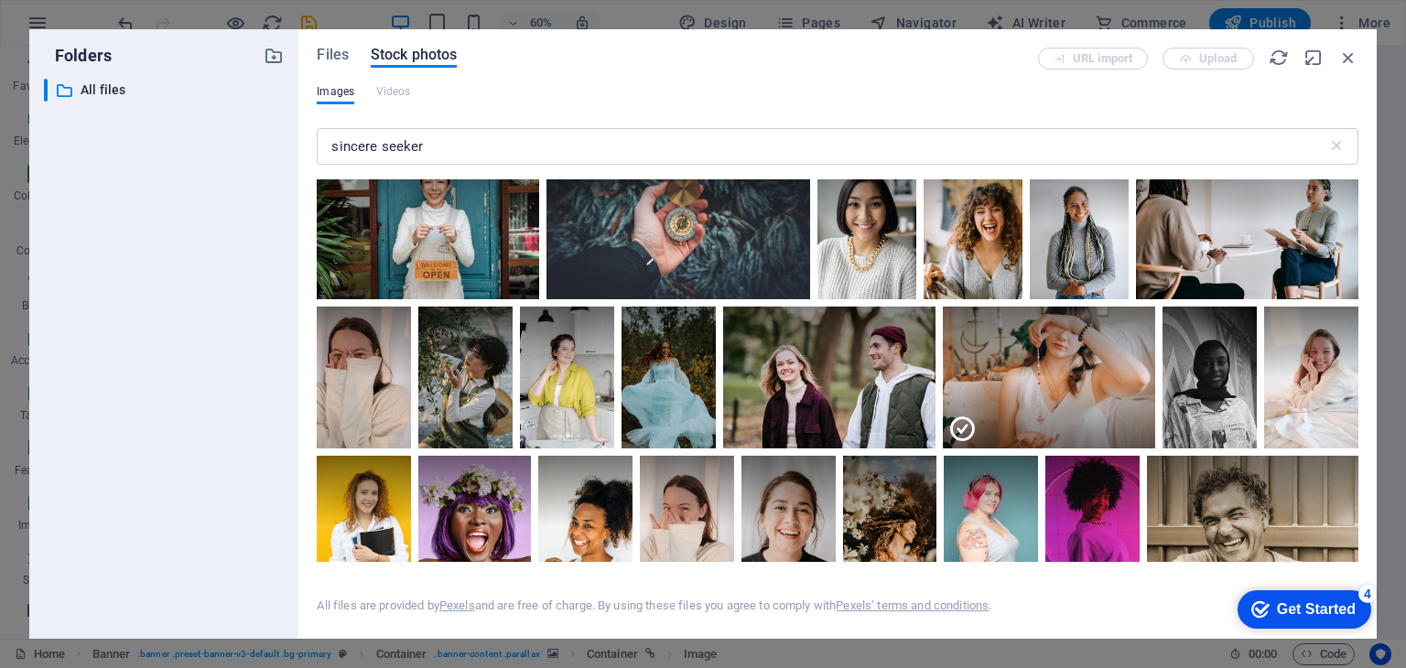
click at [1304, 608] on div "Get Started" at bounding box center [1316, 609] width 79 height 16
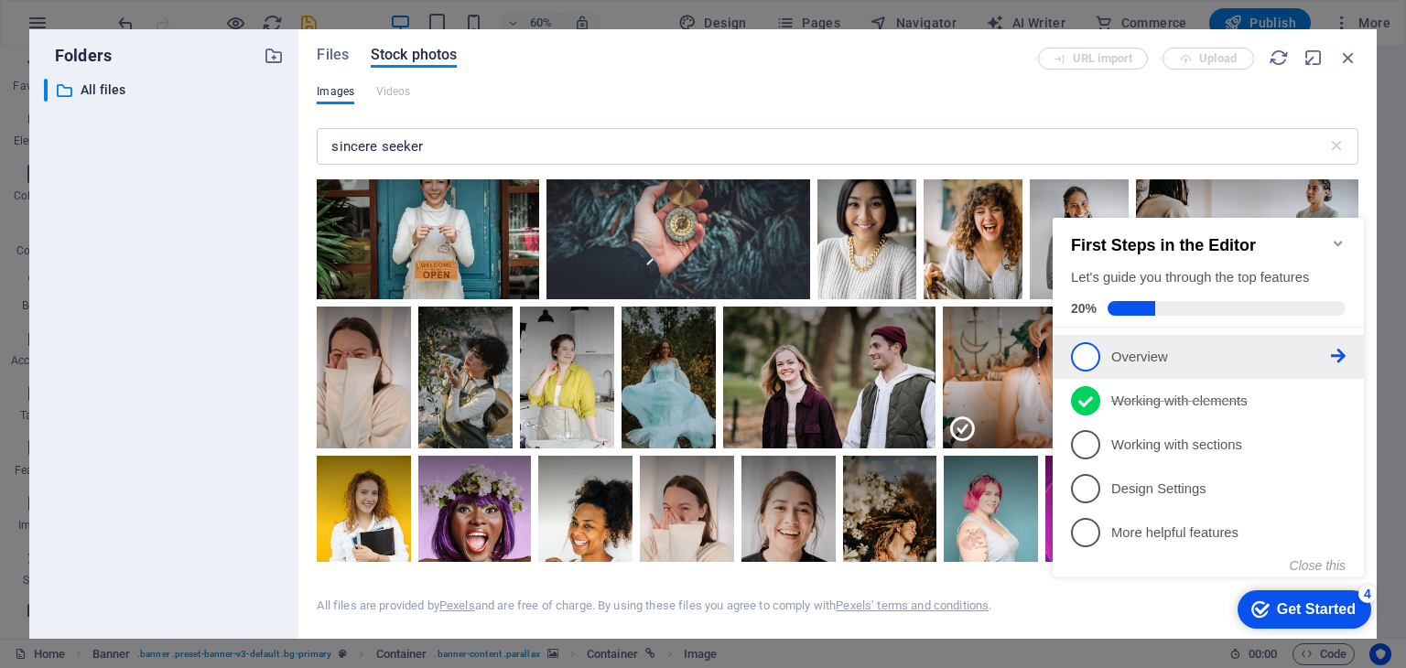
click at [1342, 352] on icon at bounding box center [1338, 356] width 15 height 15
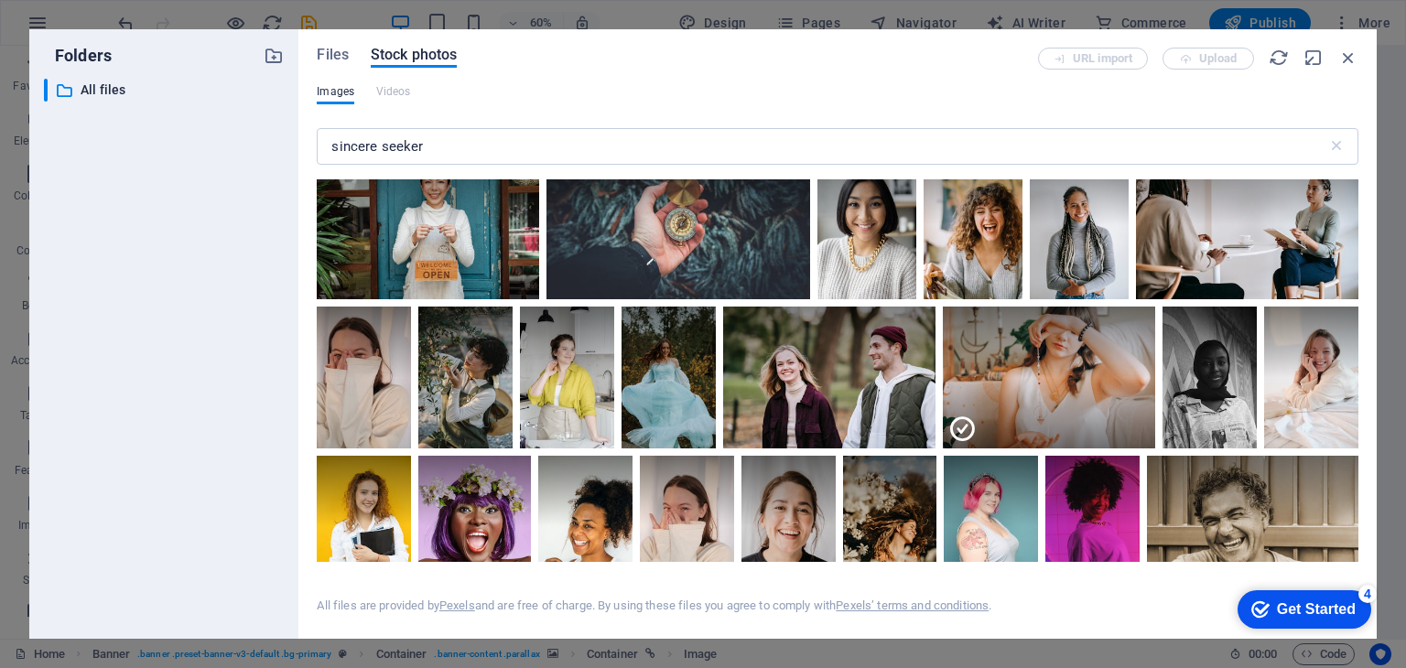
click at [1352, 612] on div "Get Started" at bounding box center [1316, 609] width 79 height 16
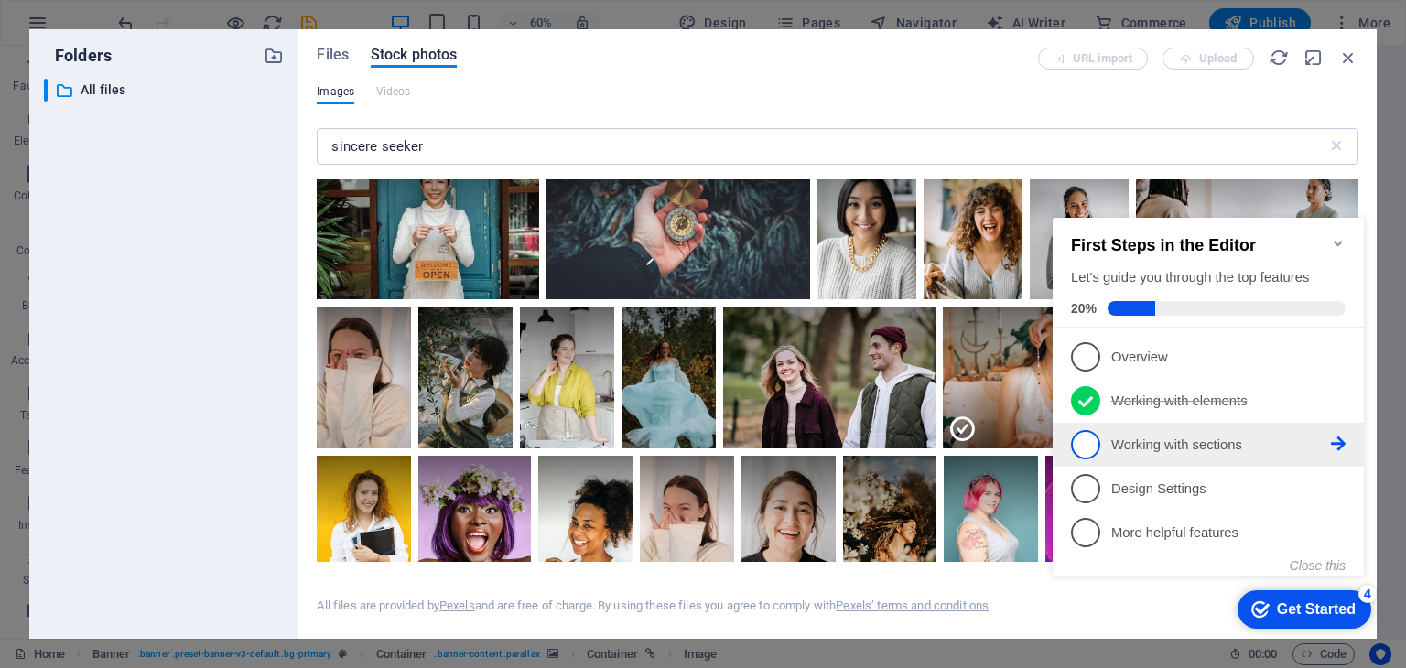
click at [1091, 444] on span "3" at bounding box center [1085, 444] width 29 height 29
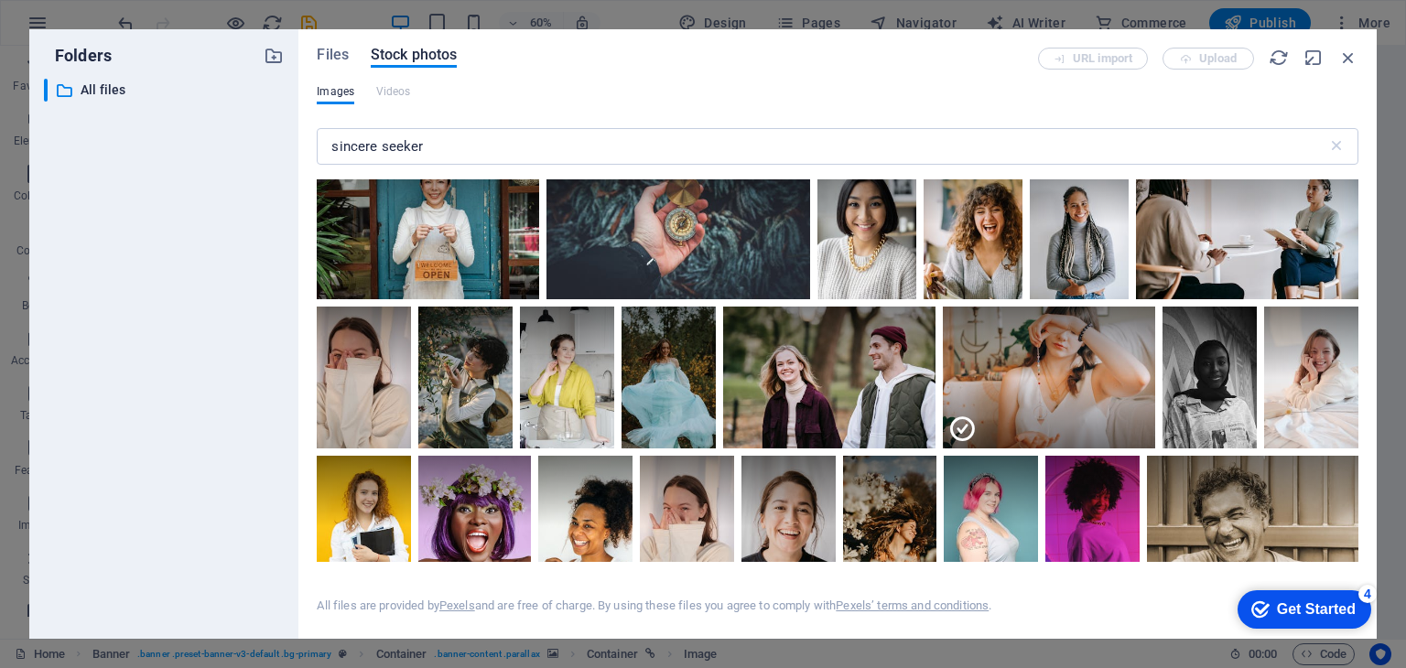
click at [1332, 608] on div "Get Started" at bounding box center [1316, 609] width 79 height 16
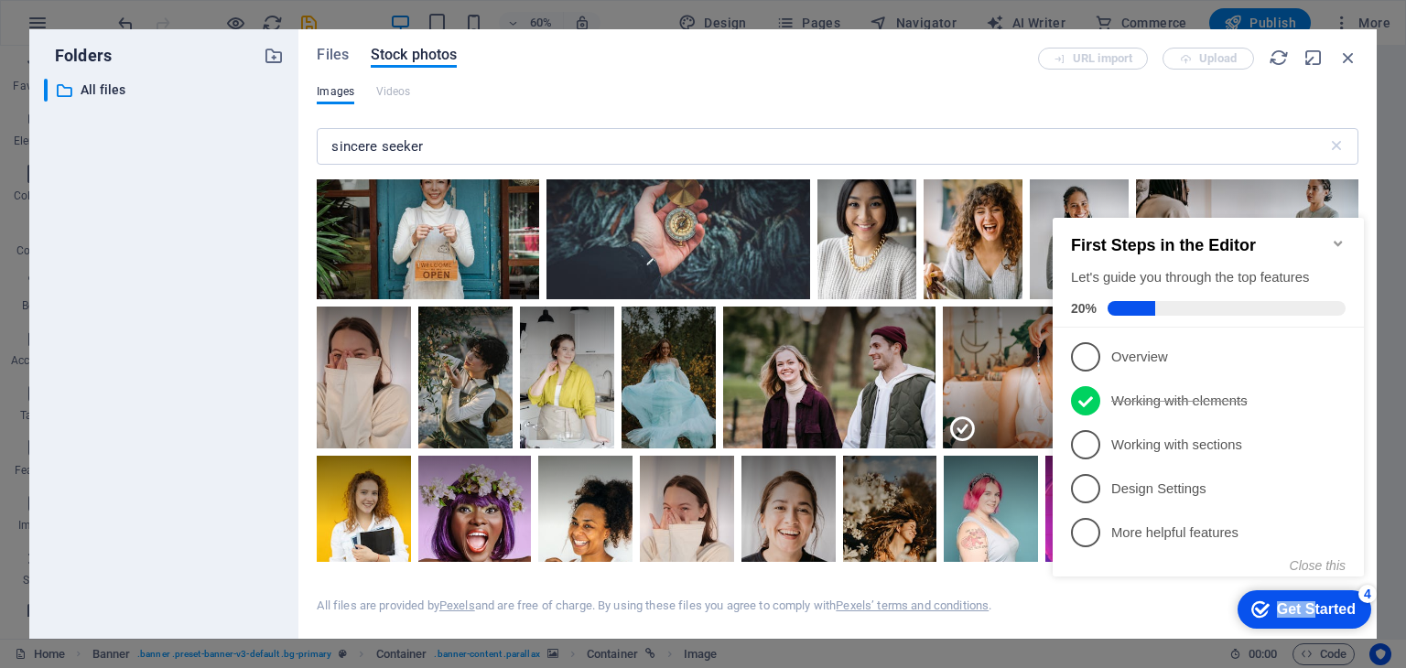
drag, startPoint x: 1311, startPoint y: 601, endPoint x: 1146, endPoint y: 590, distance: 165.1
click at [1146, 590] on div "checkmark Get Started 4 First Steps in the Editor Let's guide you through the t…" at bounding box center [1211, 413] width 333 height 446
click at [1373, 597] on div "4" at bounding box center [1368, 594] width 18 height 18
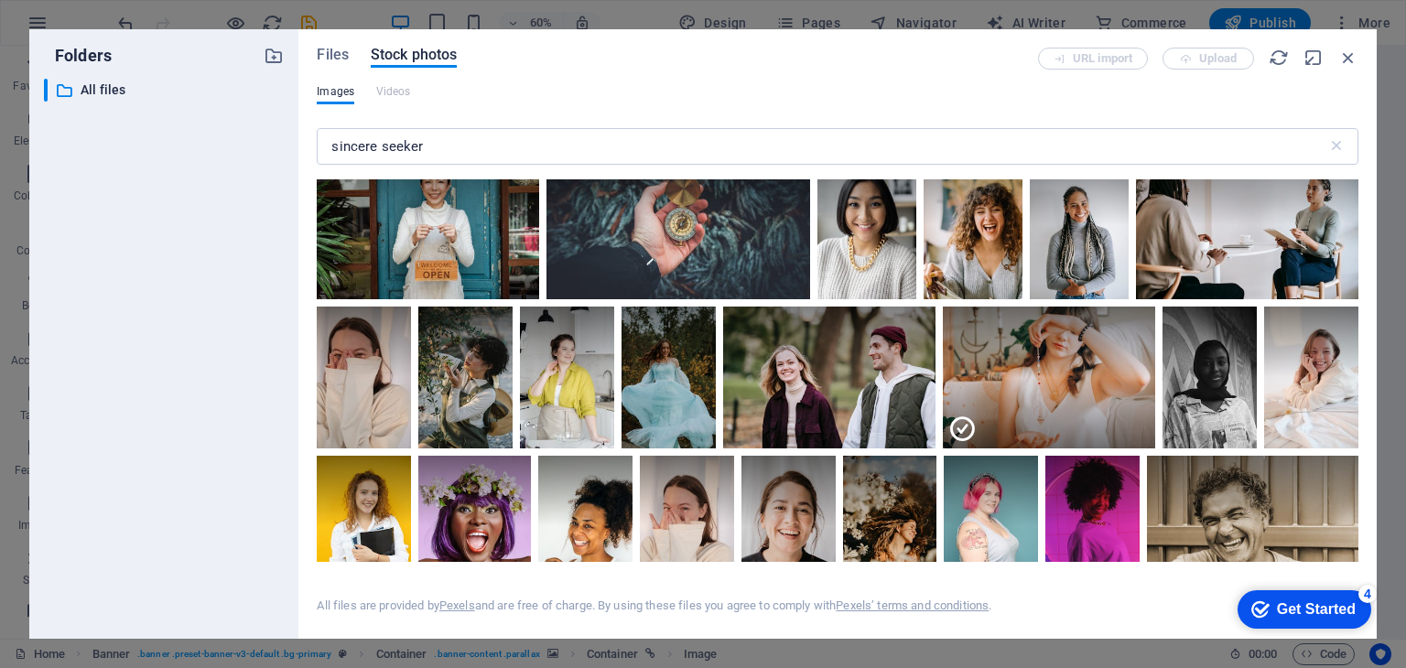
click at [1377, 603] on div "4" at bounding box center [1368, 594] width 18 height 18
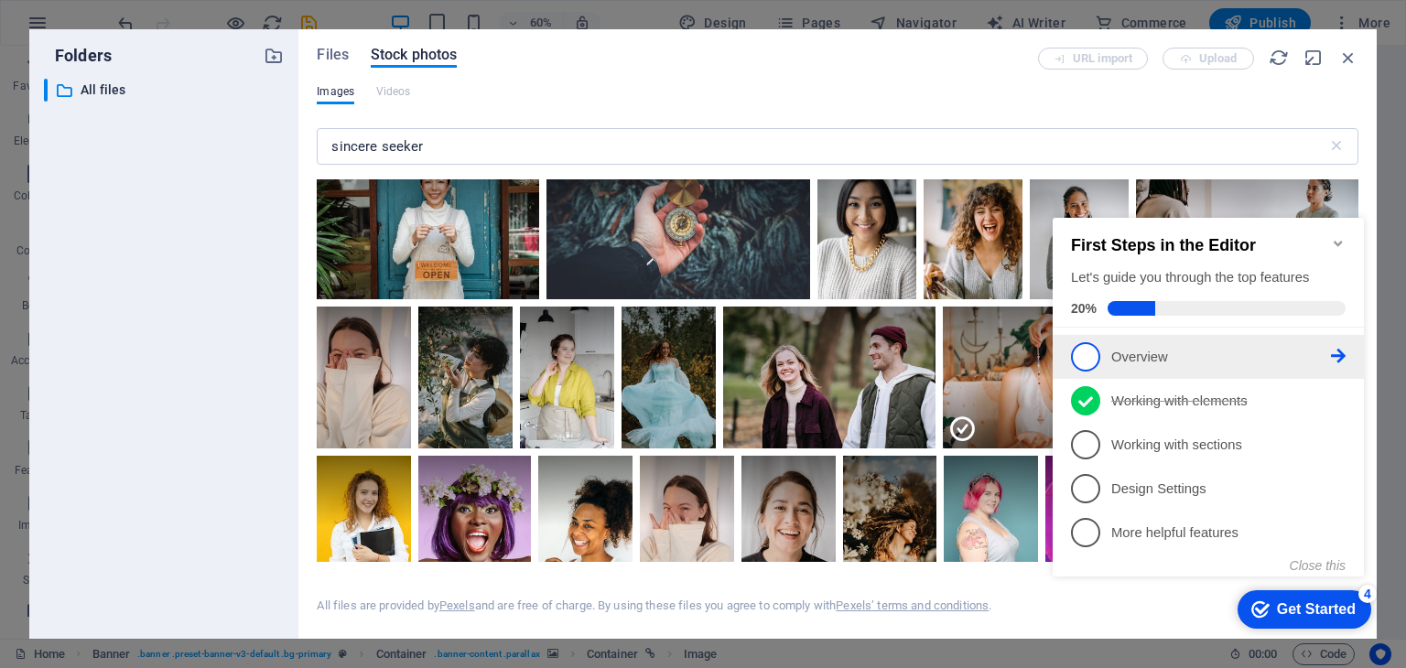
click at [1077, 359] on span "1" at bounding box center [1085, 356] width 29 height 29
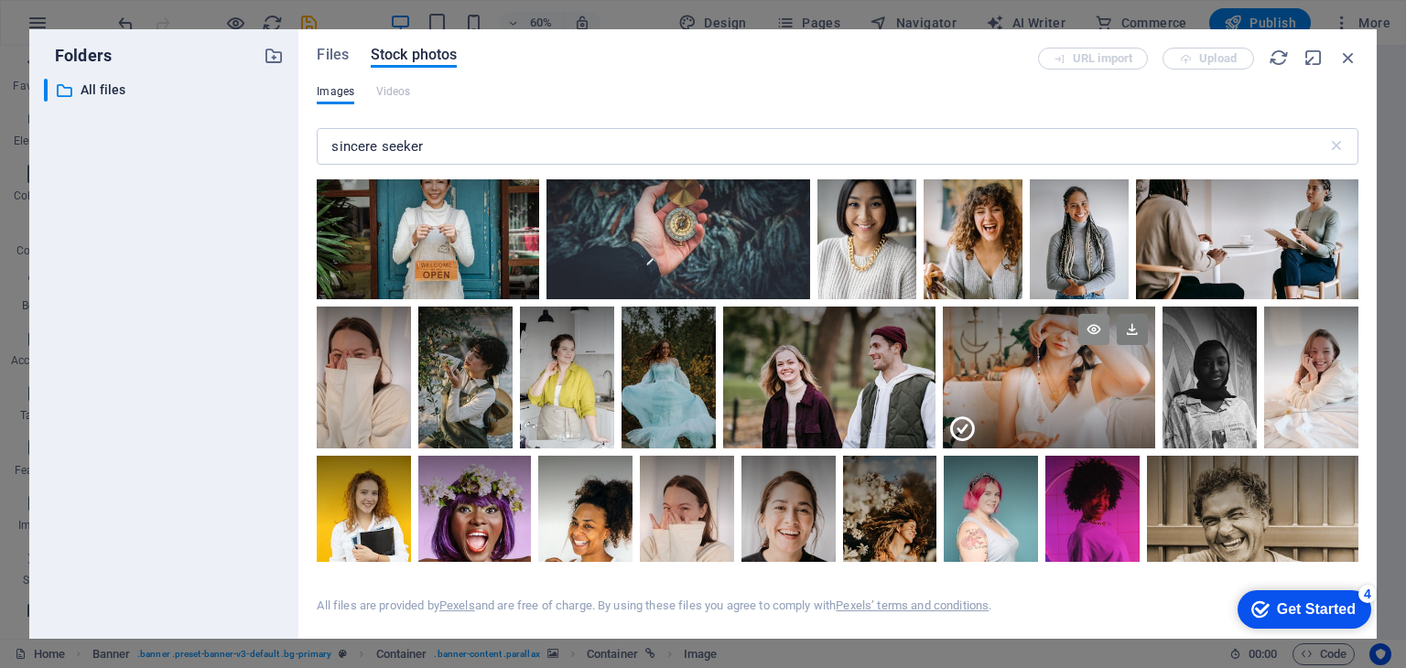
click at [1084, 330] on icon at bounding box center [1093, 329] width 31 height 31
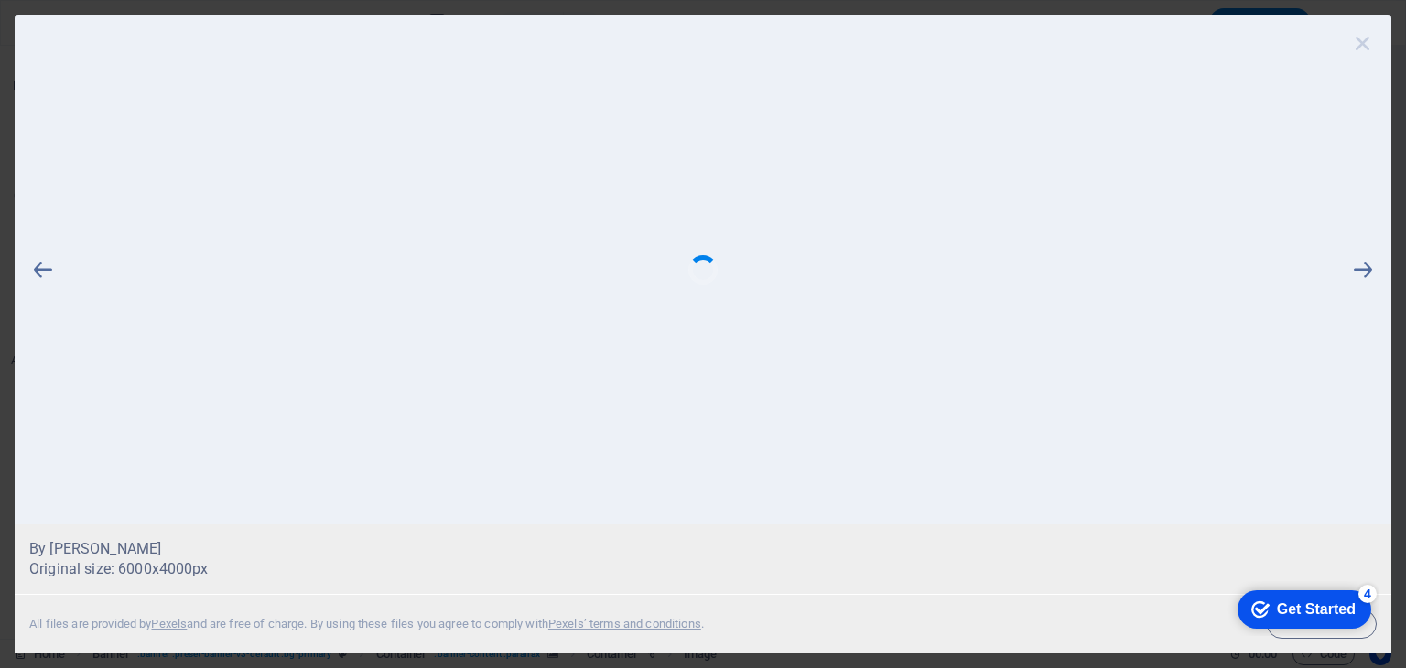
click at [1357, 38] on icon at bounding box center [1362, 42] width 27 height 27
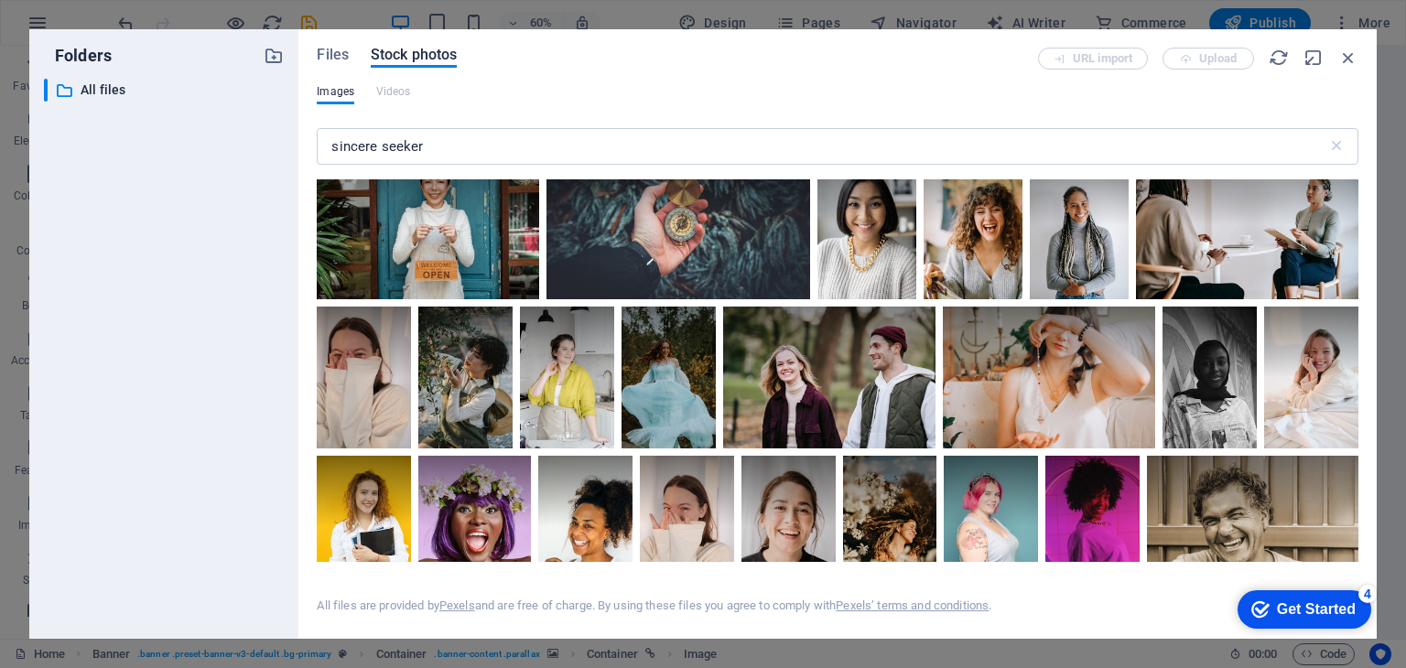
click at [1329, 607] on div "Get Started" at bounding box center [1316, 609] width 79 height 16
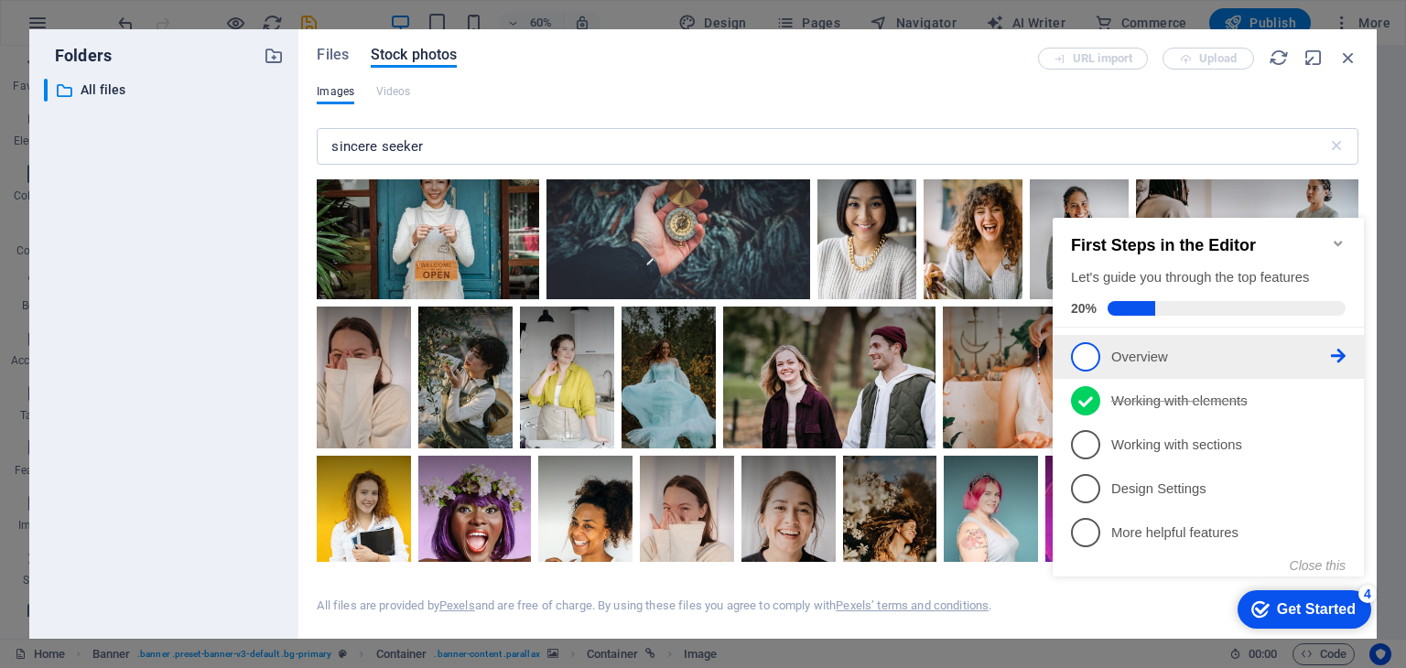
click at [1344, 349] on icon at bounding box center [1338, 356] width 15 height 15
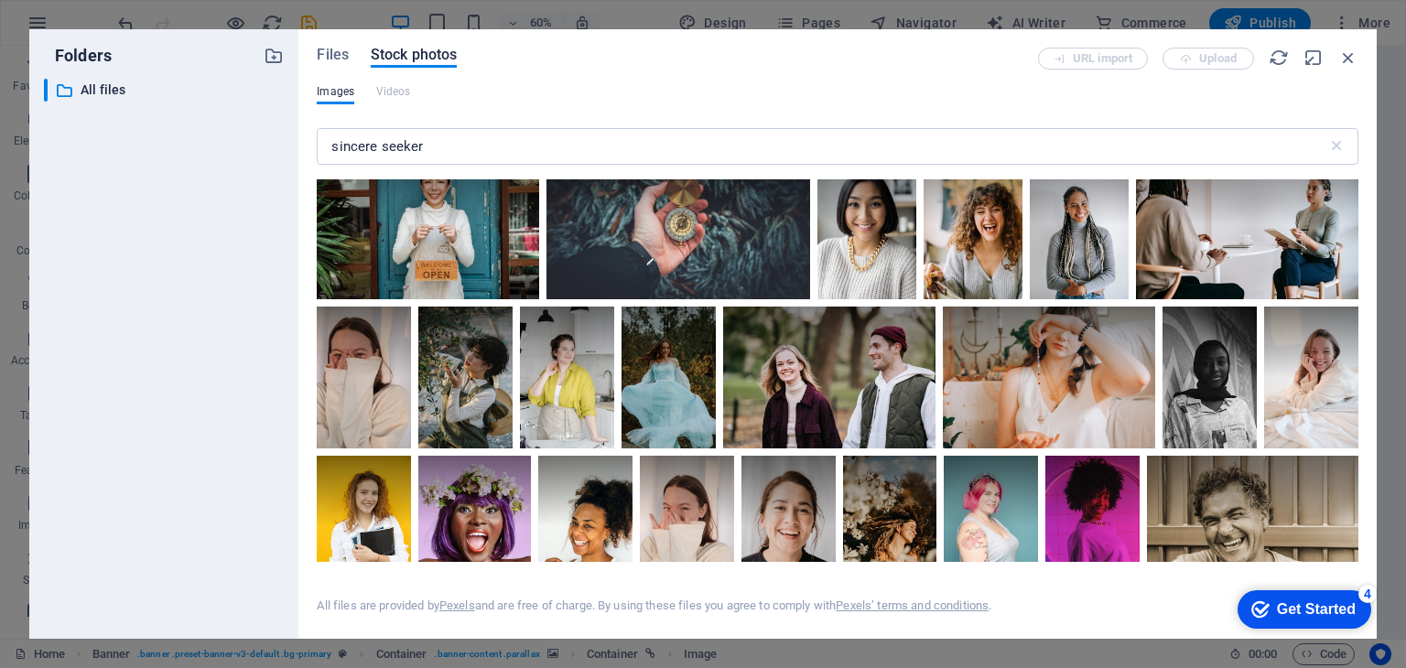
click at [1315, 597] on div "checkmark Get Started 4" at bounding box center [1305, 609] width 134 height 38
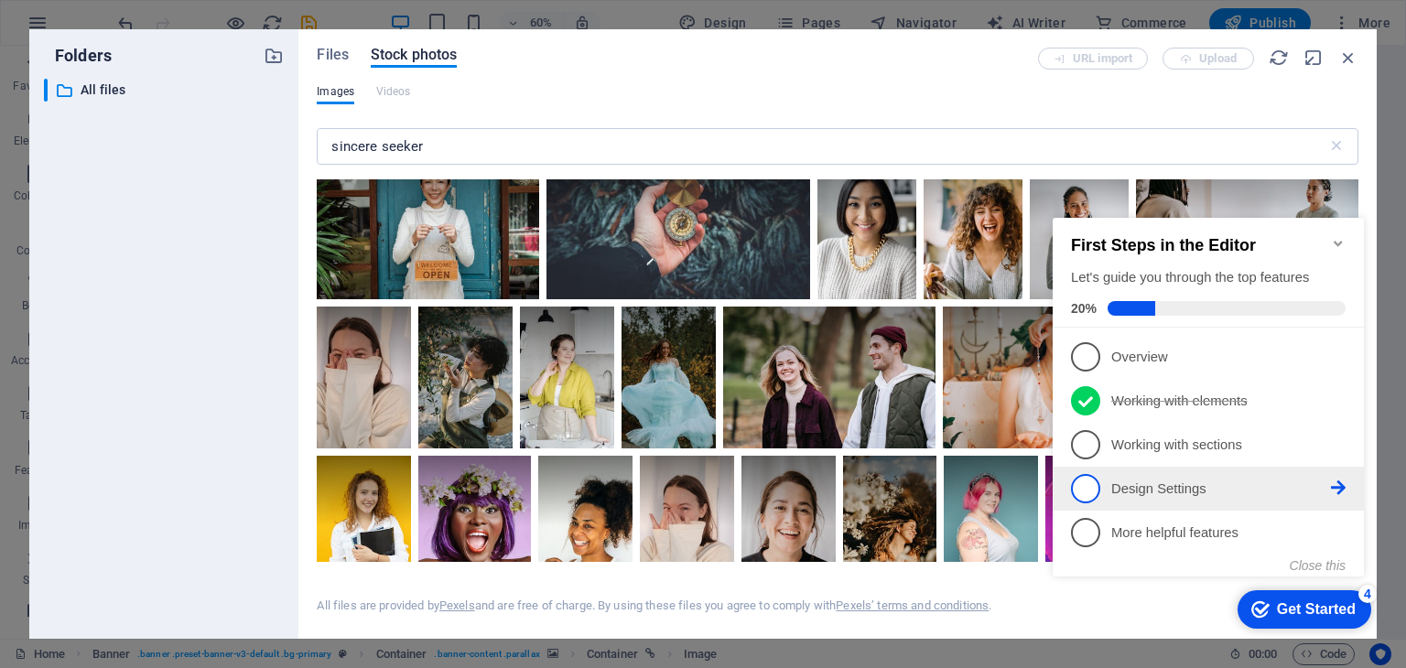
click at [1249, 493] on p "Design Settings - incomplete" at bounding box center [1221, 489] width 220 height 19
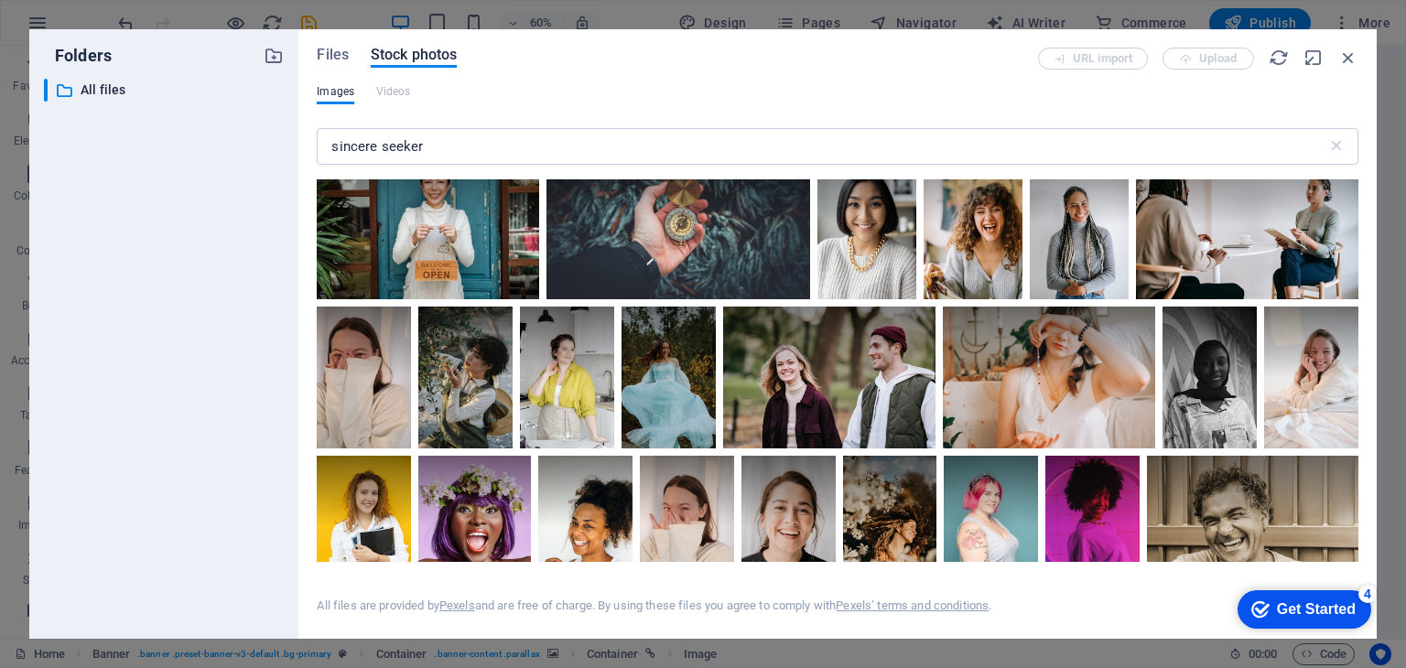
click at [1277, 611] on div "Get Started" at bounding box center [1316, 609] width 79 height 16
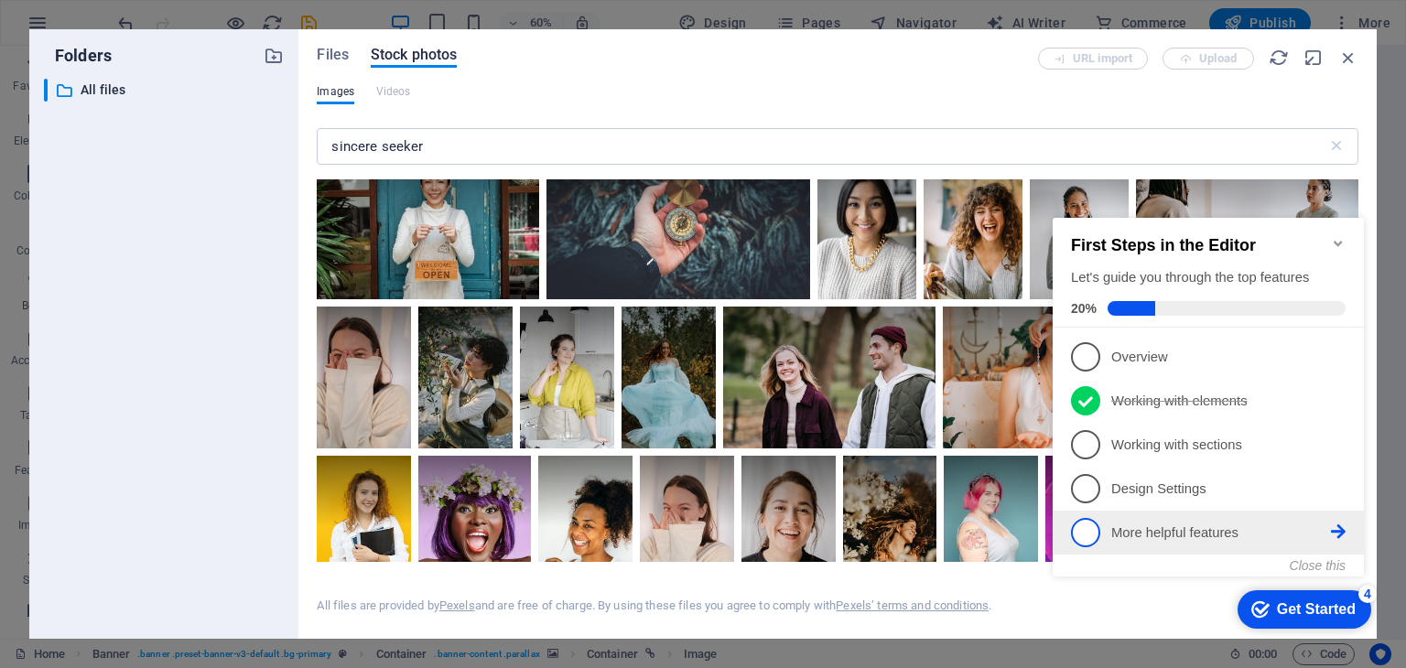
click at [1326, 532] on p "More helpful features - incomplete" at bounding box center [1221, 533] width 220 height 19
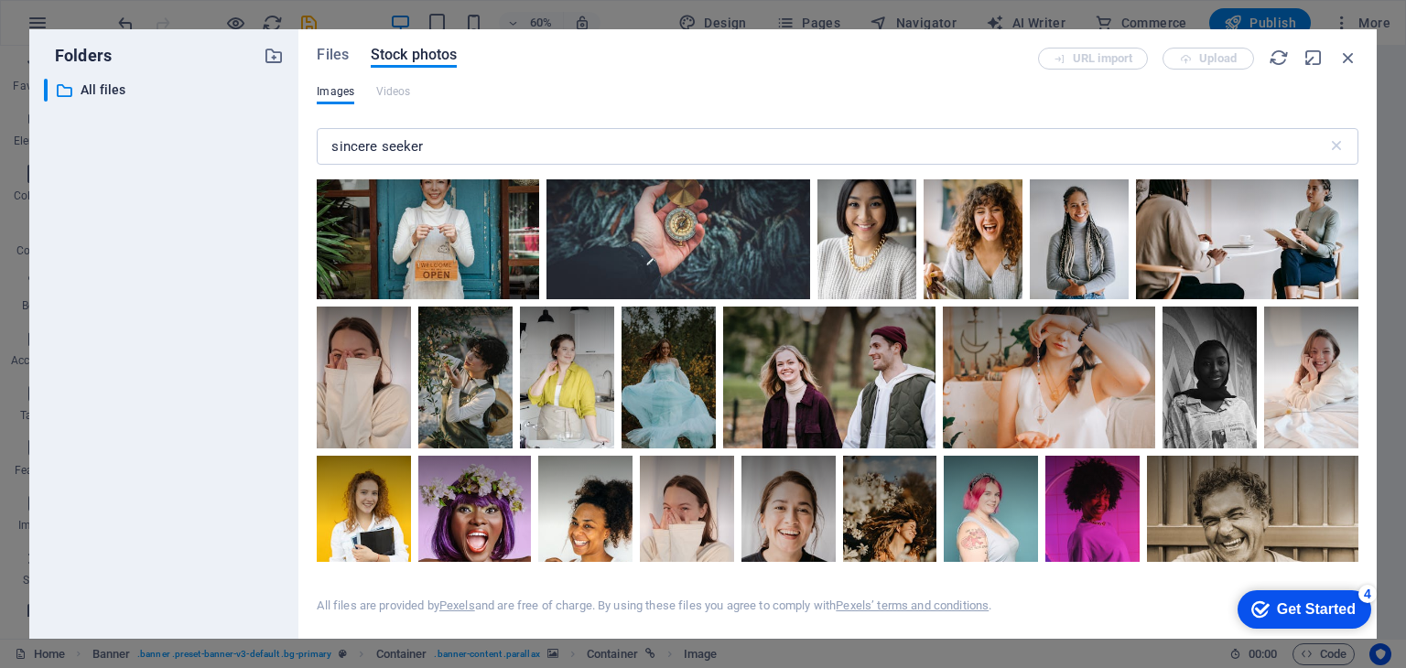
click at [1288, 597] on div "checkmark Get Started 4" at bounding box center [1305, 609] width 134 height 38
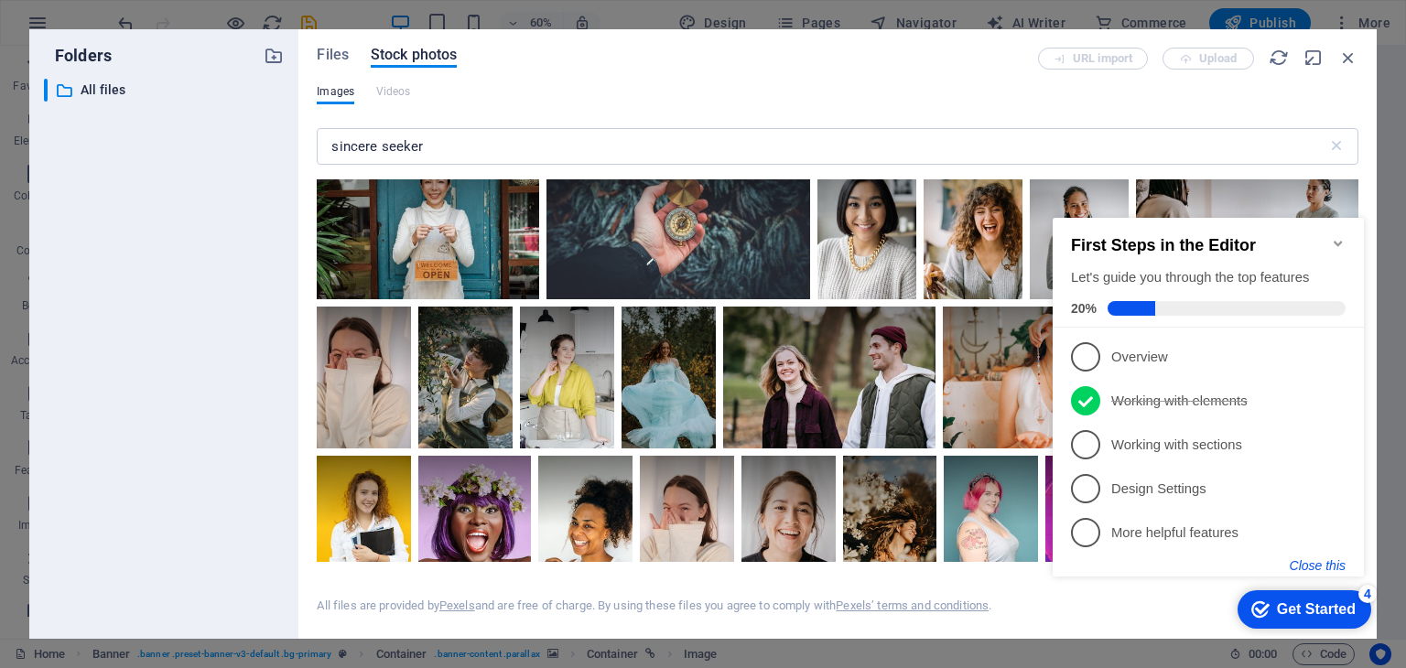
click at [1323, 562] on button "Close this" at bounding box center [1318, 565] width 56 height 15
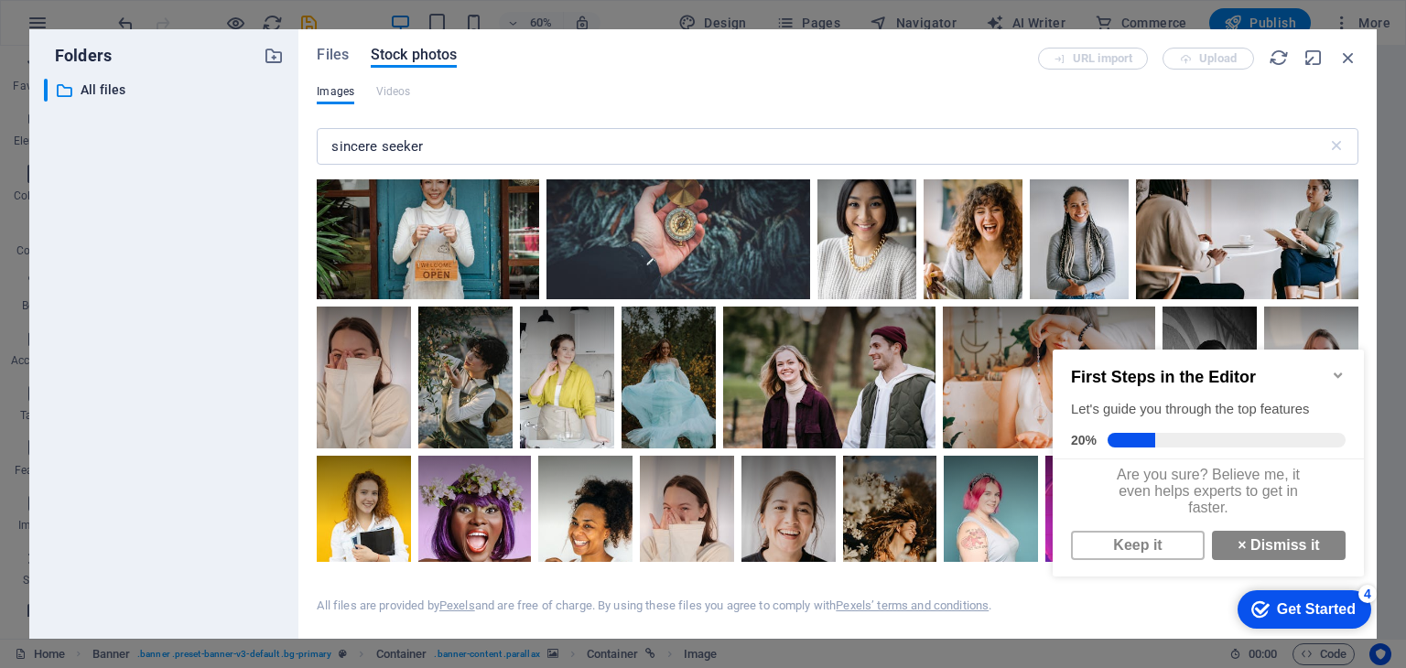
scroll to position [11, 0]
click at [1251, 542] on link "× Dismiss it" at bounding box center [1279, 545] width 134 height 29
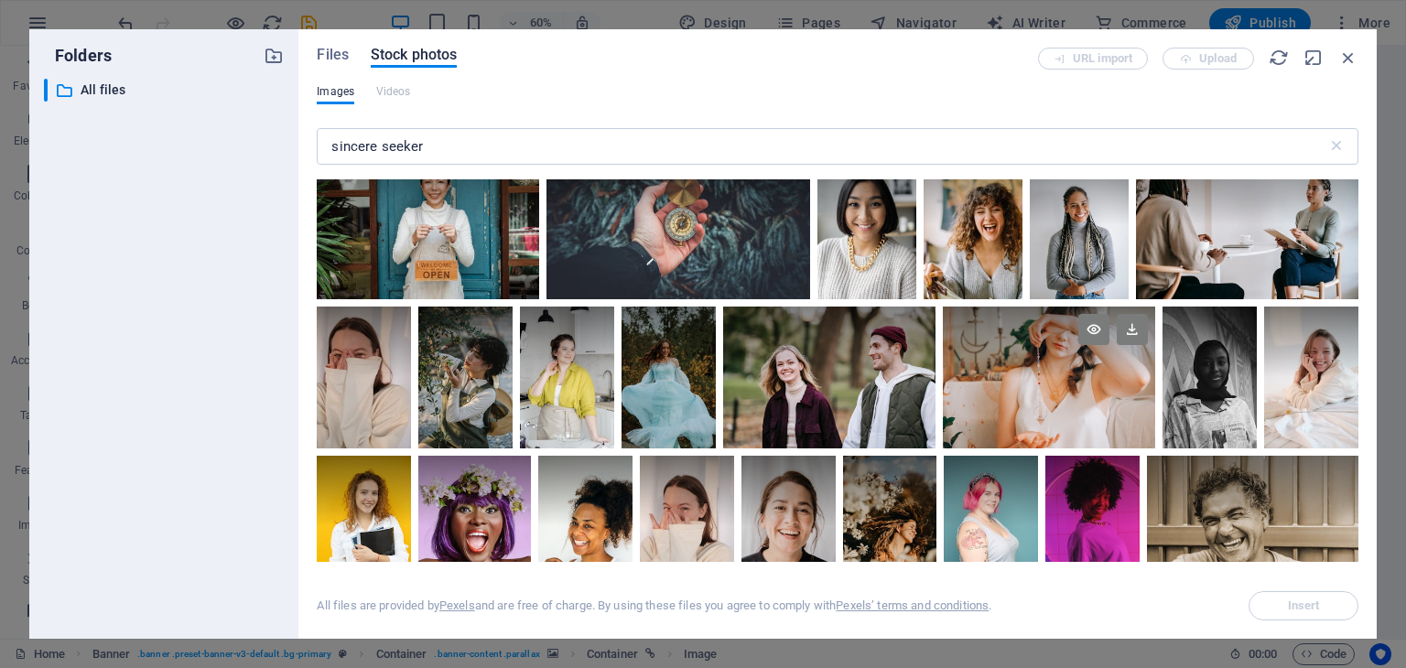
click at [1008, 399] on div at bounding box center [1049, 378] width 212 height 142
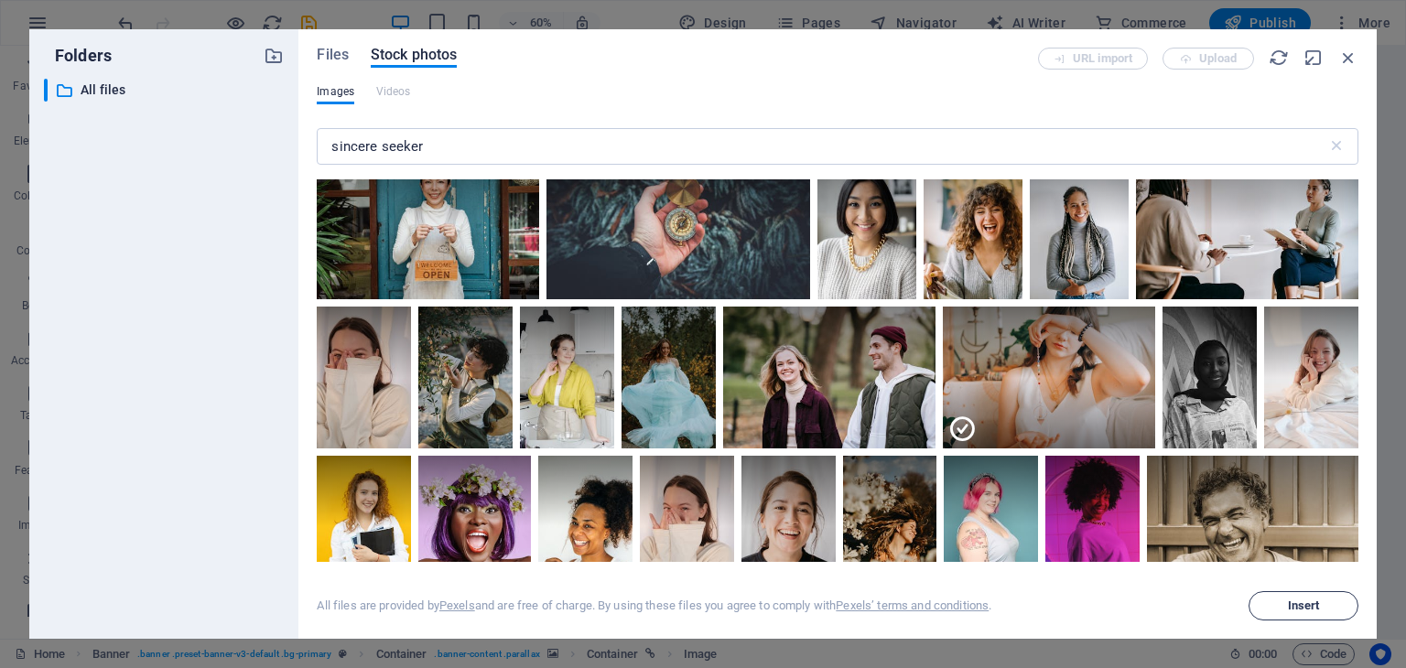
click at [1310, 597] on button "Insert" at bounding box center [1304, 605] width 110 height 29
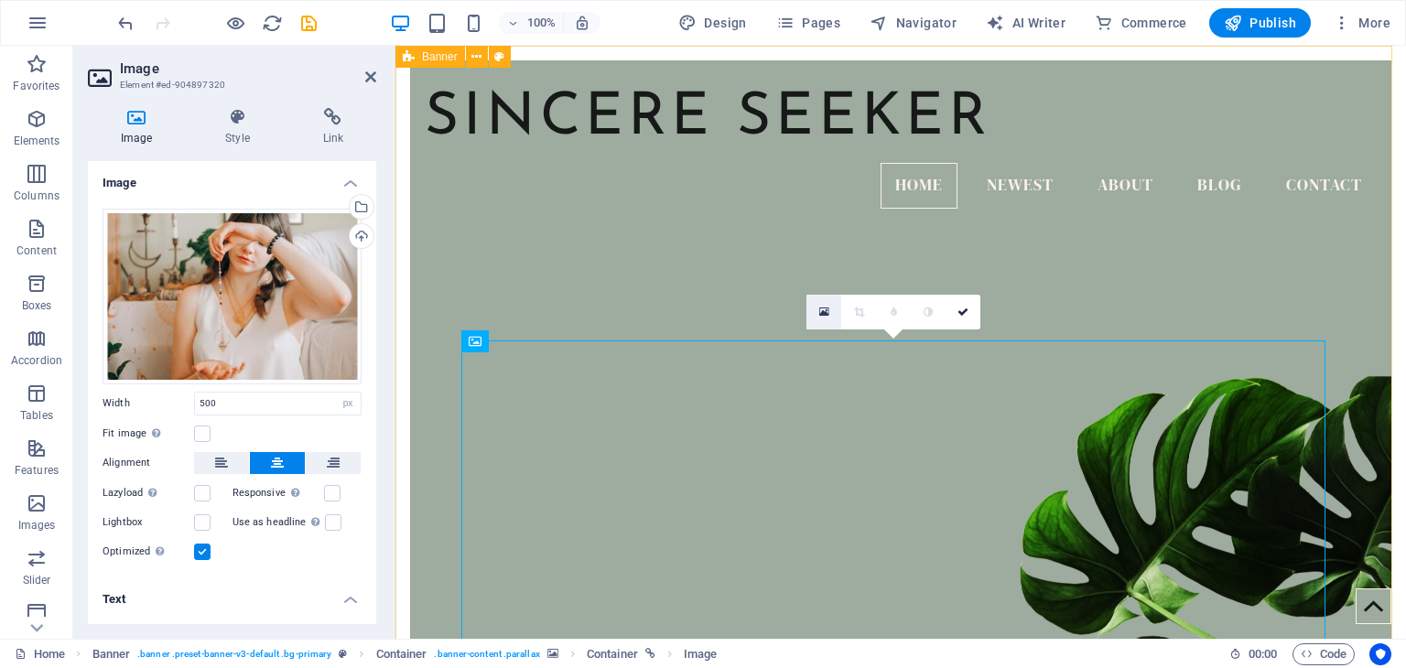
click at [817, 312] on link at bounding box center [824, 312] width 35 height 35
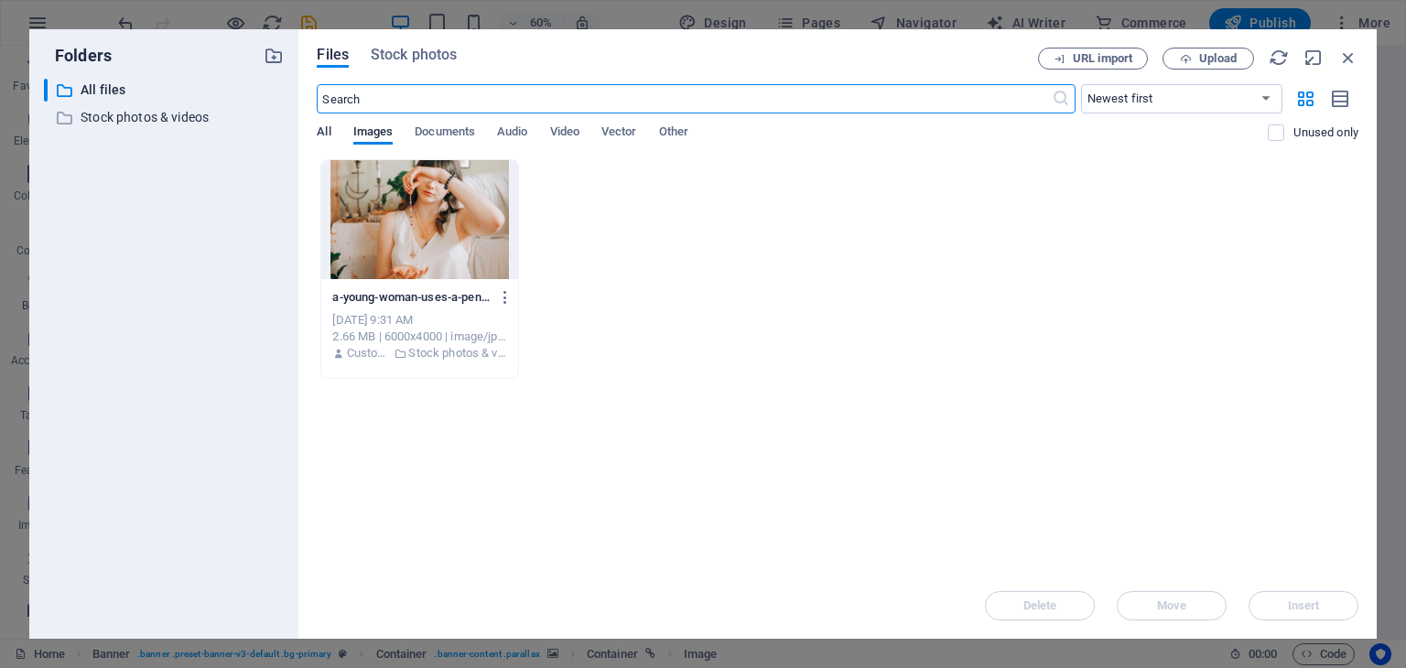
click at [326, 132] on span "All" at bounding box center [324, 134] width 14 height 26
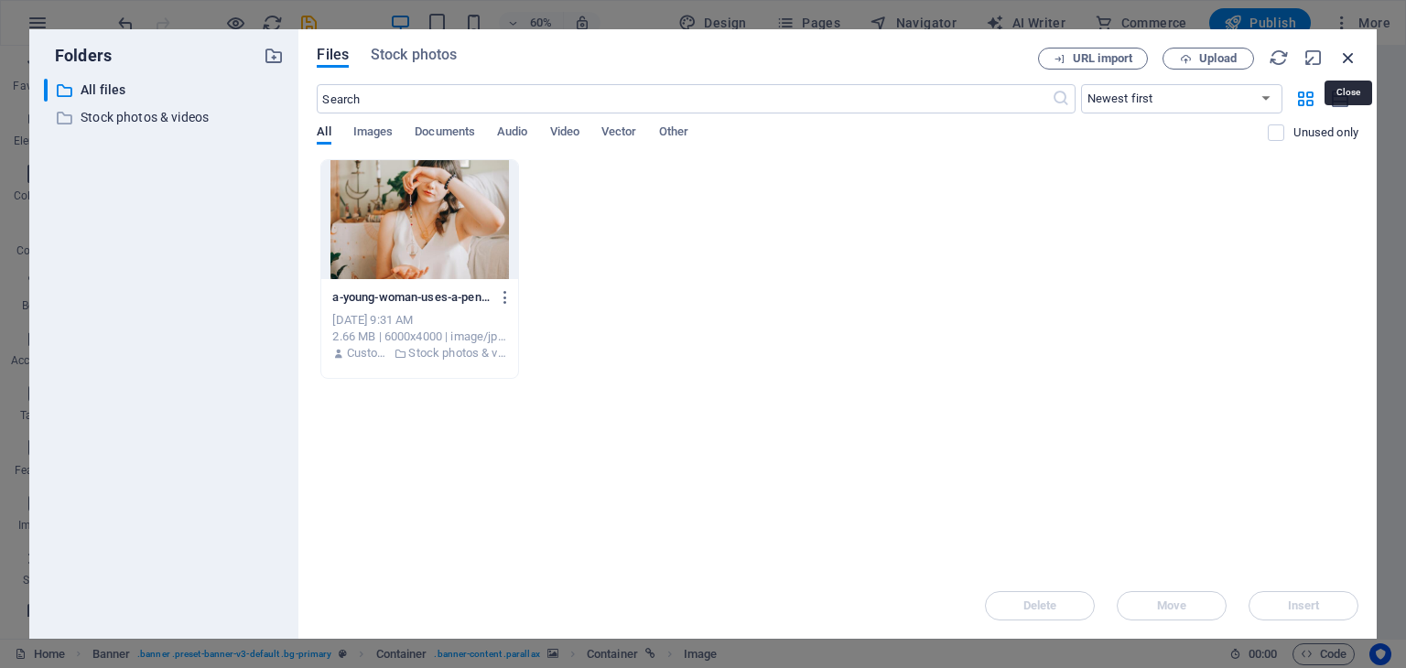
click at [1348, 63] on icon "button" at bounding box center [1348, 58] width 20 height 20
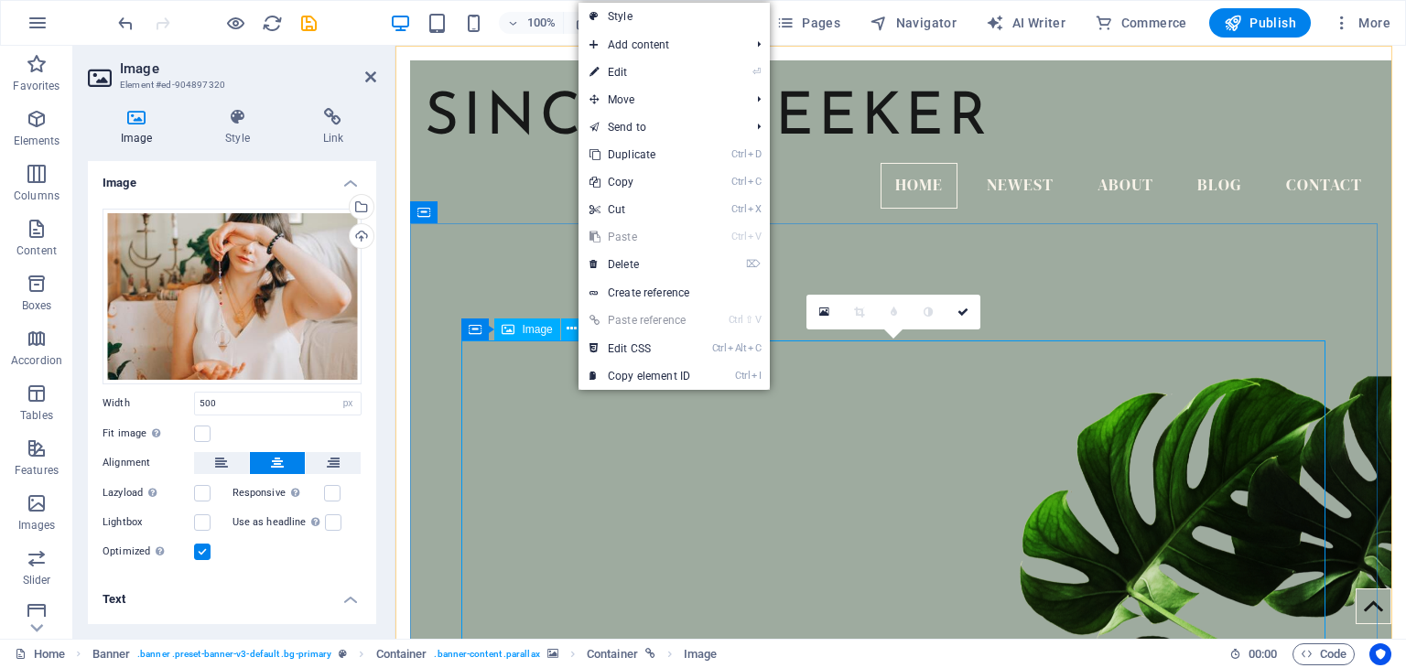
click at [545, 330] on span "Image" at bounding box center [537, 329] width 30 height 11
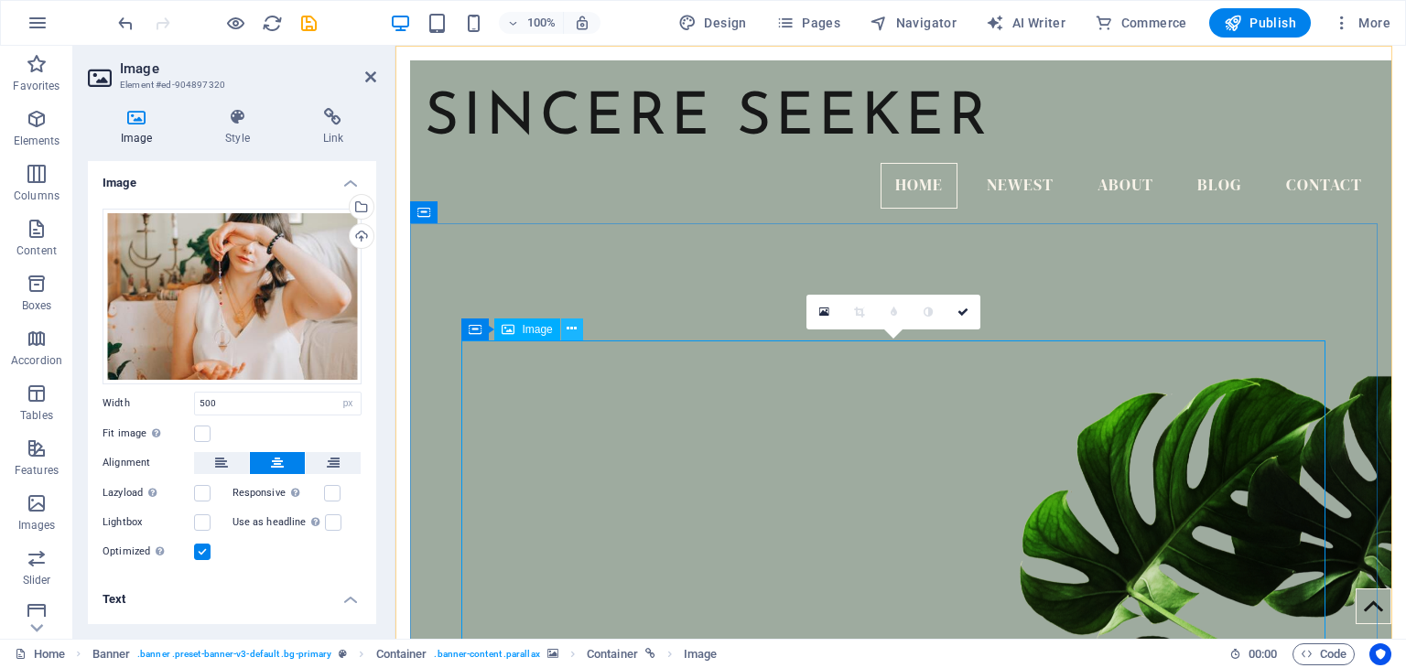
click at [572, 329] on icon at bounding box center [572, 328] width 10 height 19
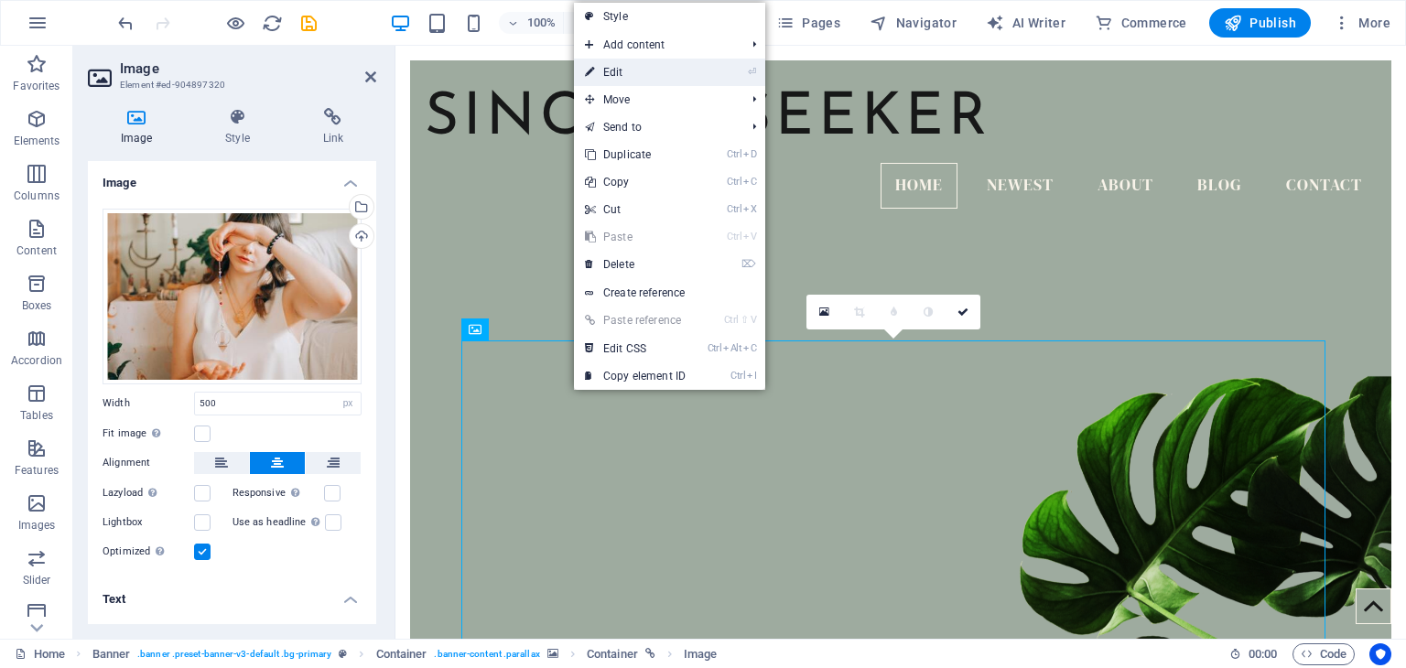
click at [662, 69] on link "⏎ Edit" at bounding box center [635, 72] width 123 height 27
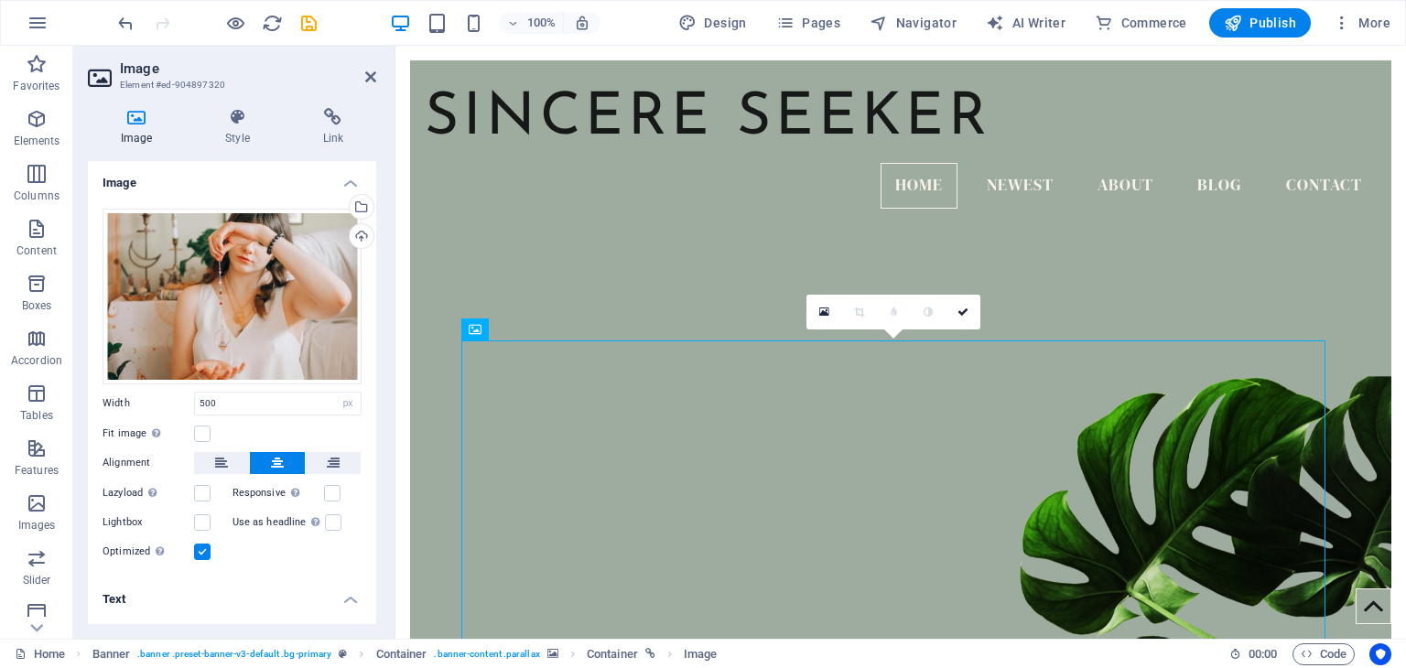
click at [119, 182] on h4 "Image" at bounding box center [232, 177] width 288 height 33
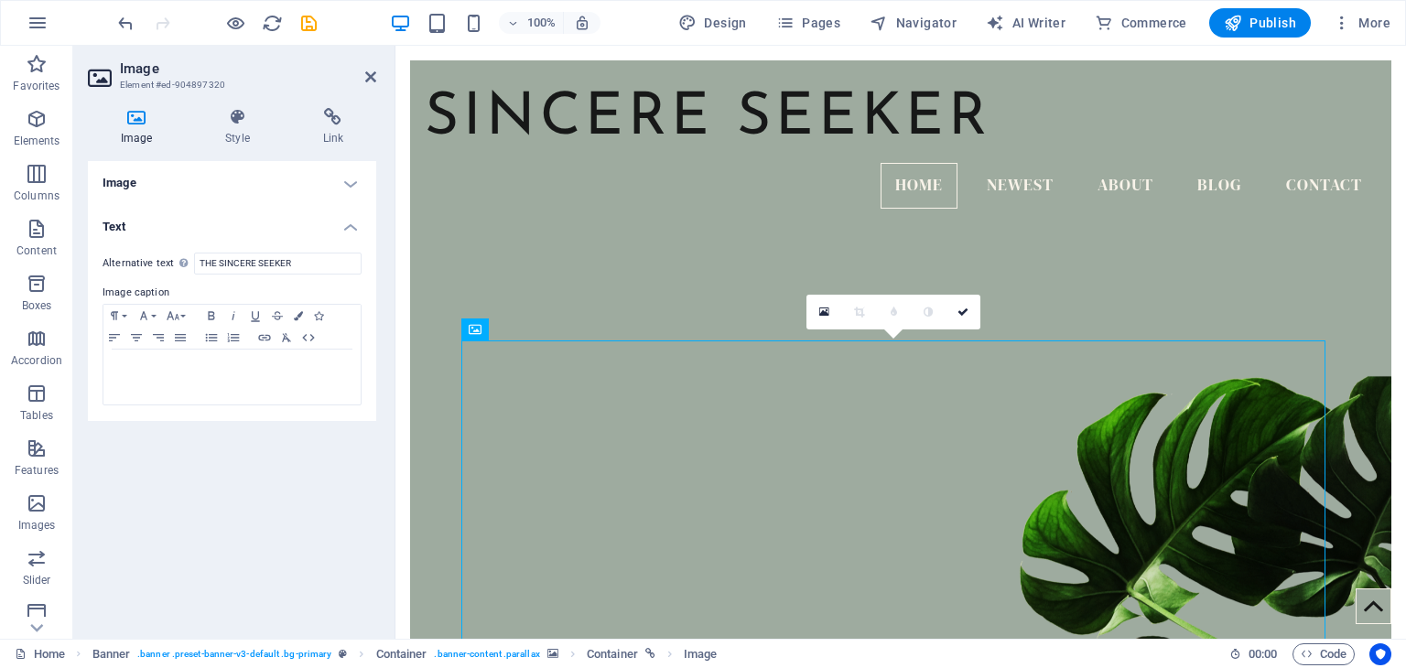
click at [251, 185] on h4 "Image" at bounding box center [232, 183] width 288 height 44
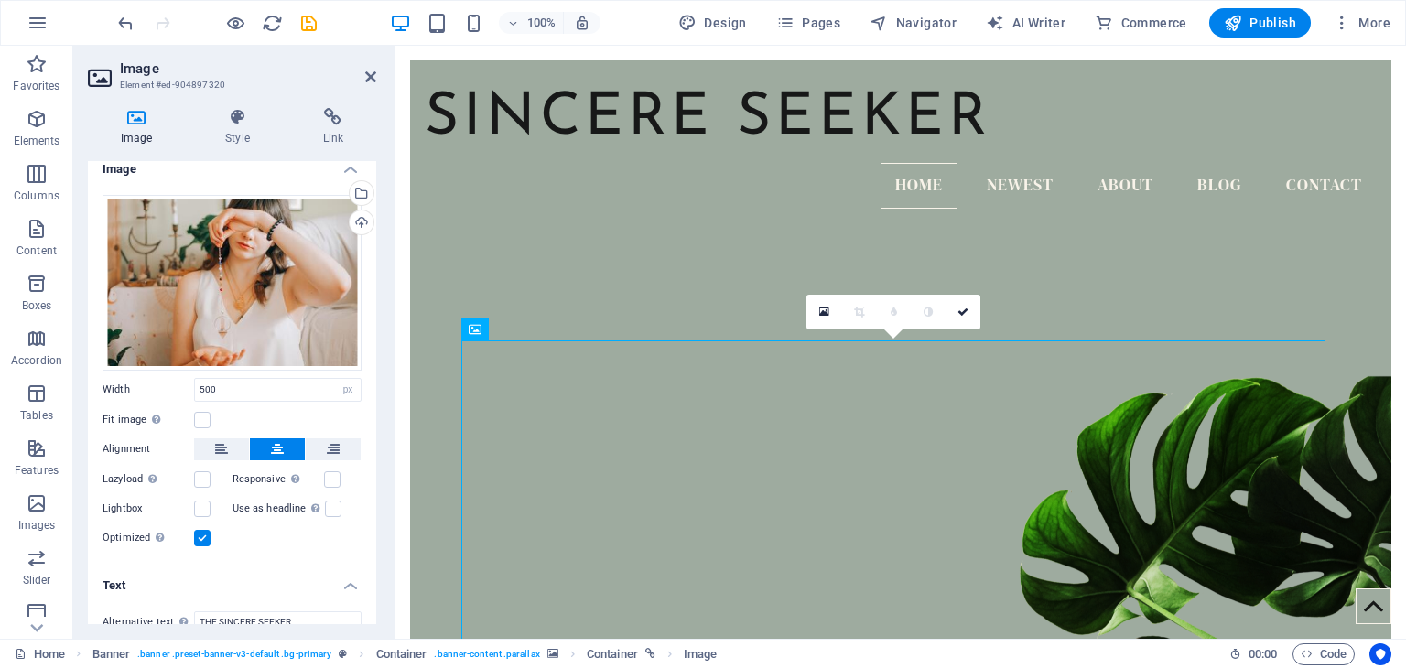
scroll to position [0, 0]
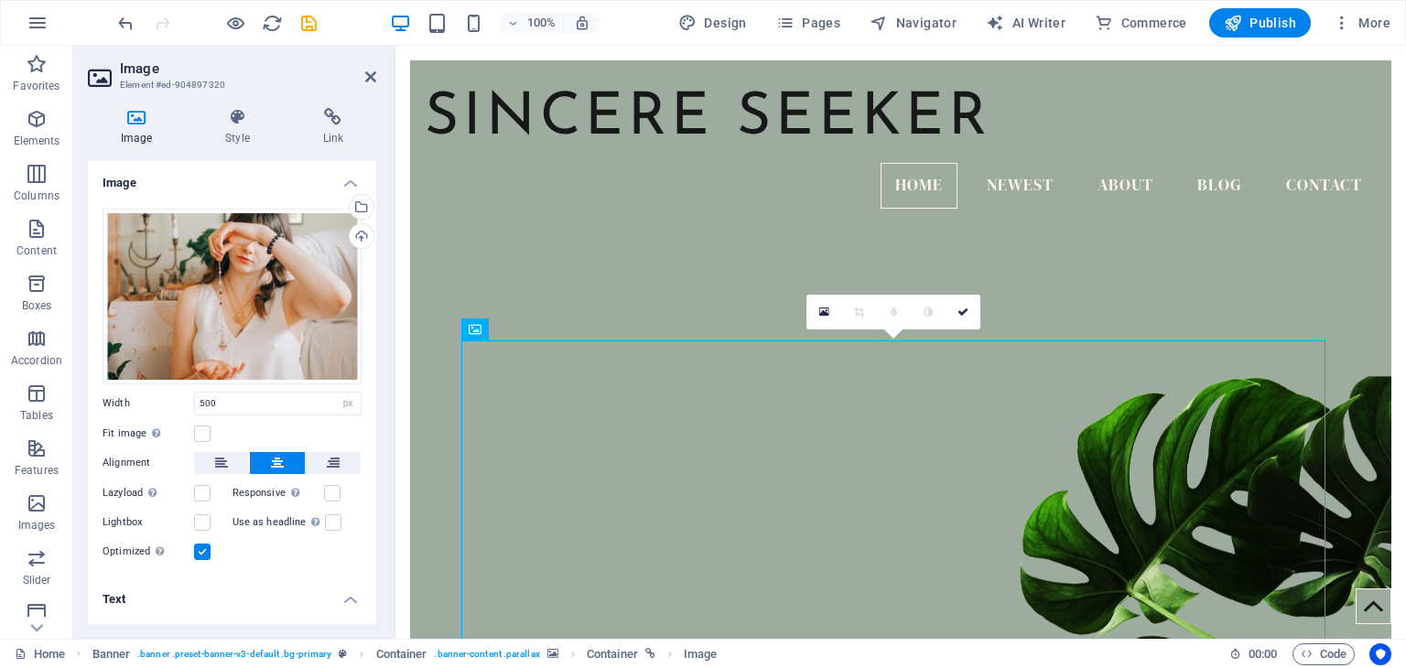
click at [350, 179] on h4 "Image" at bounding box center [232, 177] width 288 height 33
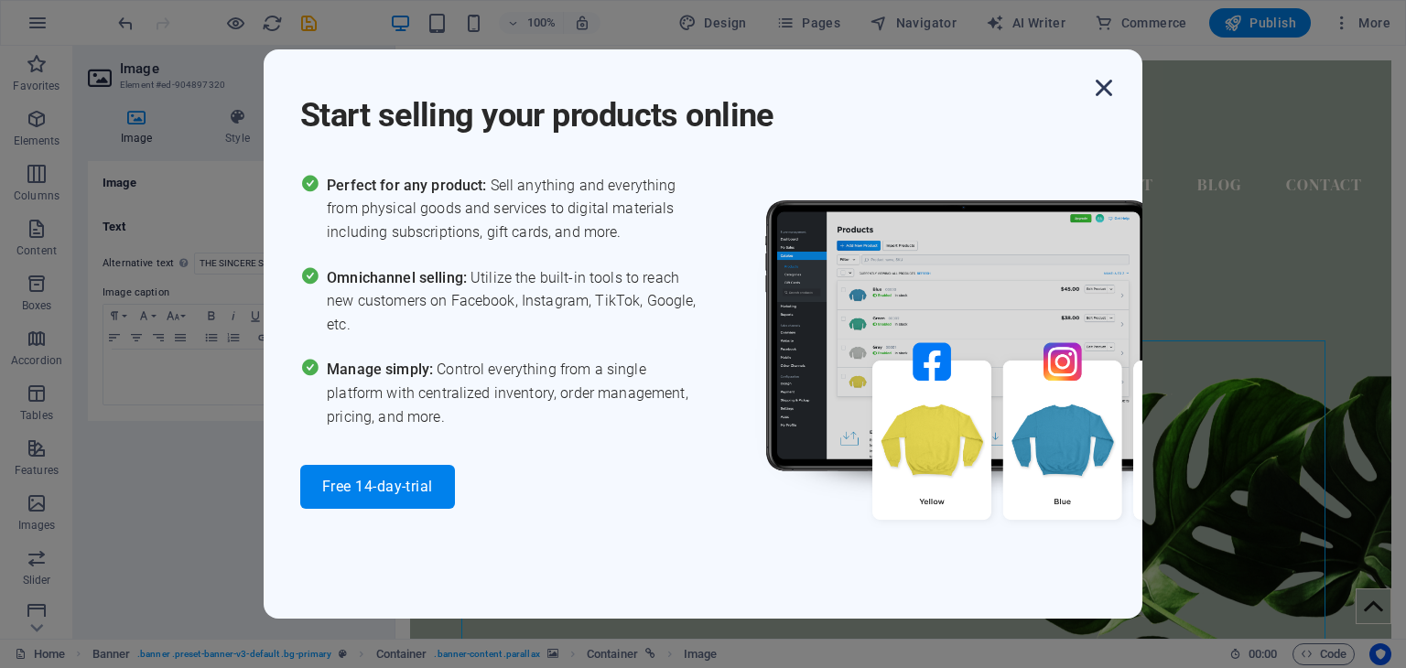
click at [1101, 91] on icon "button" at bounding box center [1104, 87] width 33 height 33
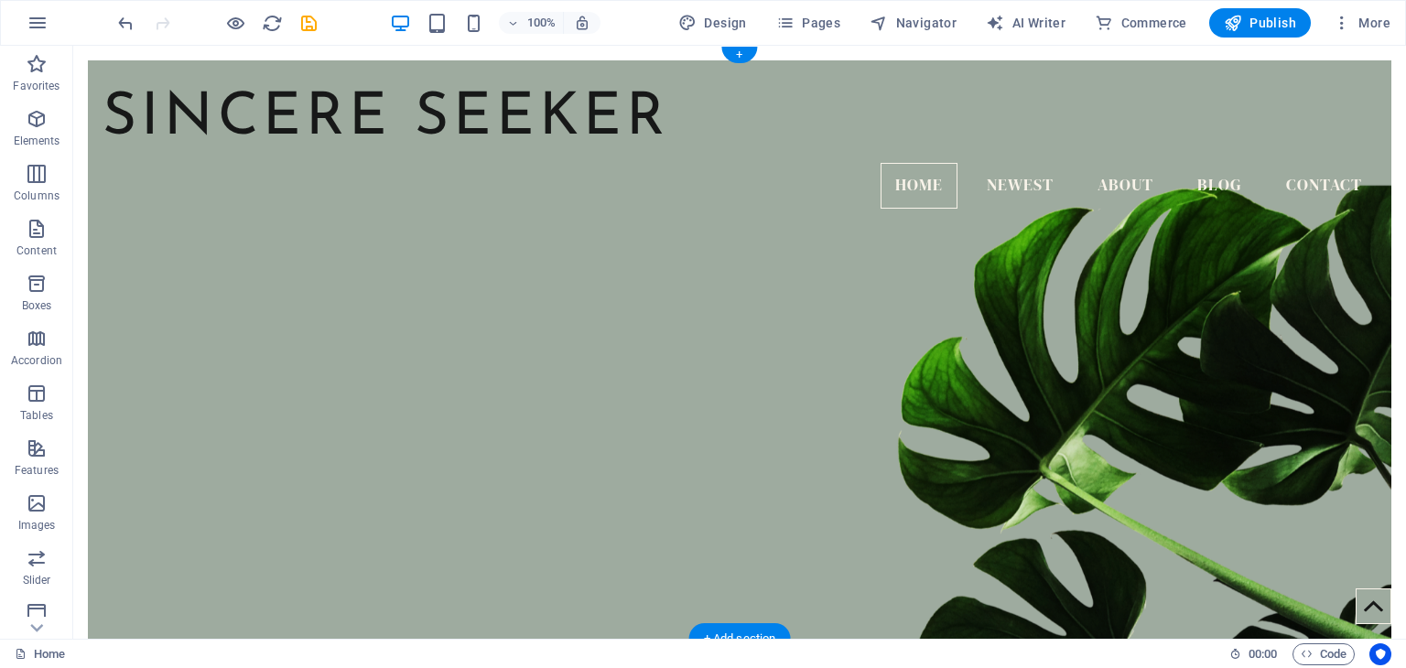
click at [687, 267] on figure at bounding box center [740, 422] width 1304 height 505
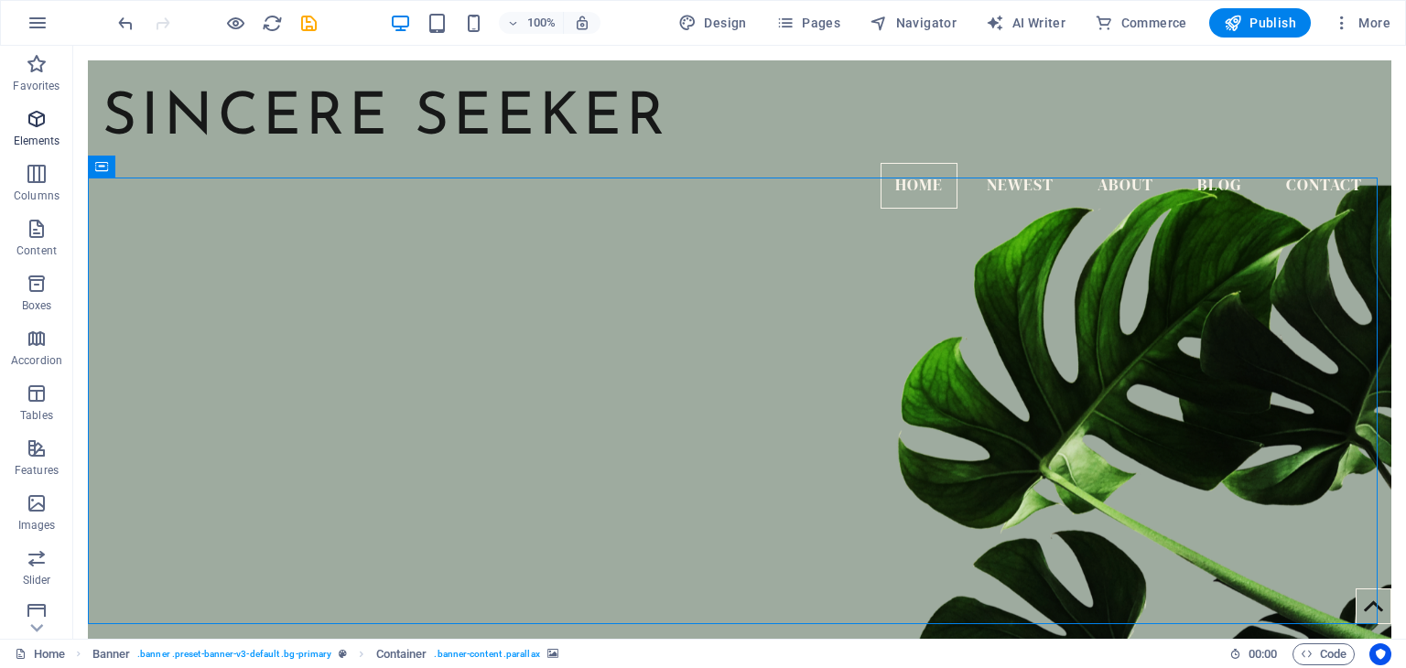
click at [52, 121] on span "Elements" at bounding box center [36, 130] width 73 height 44
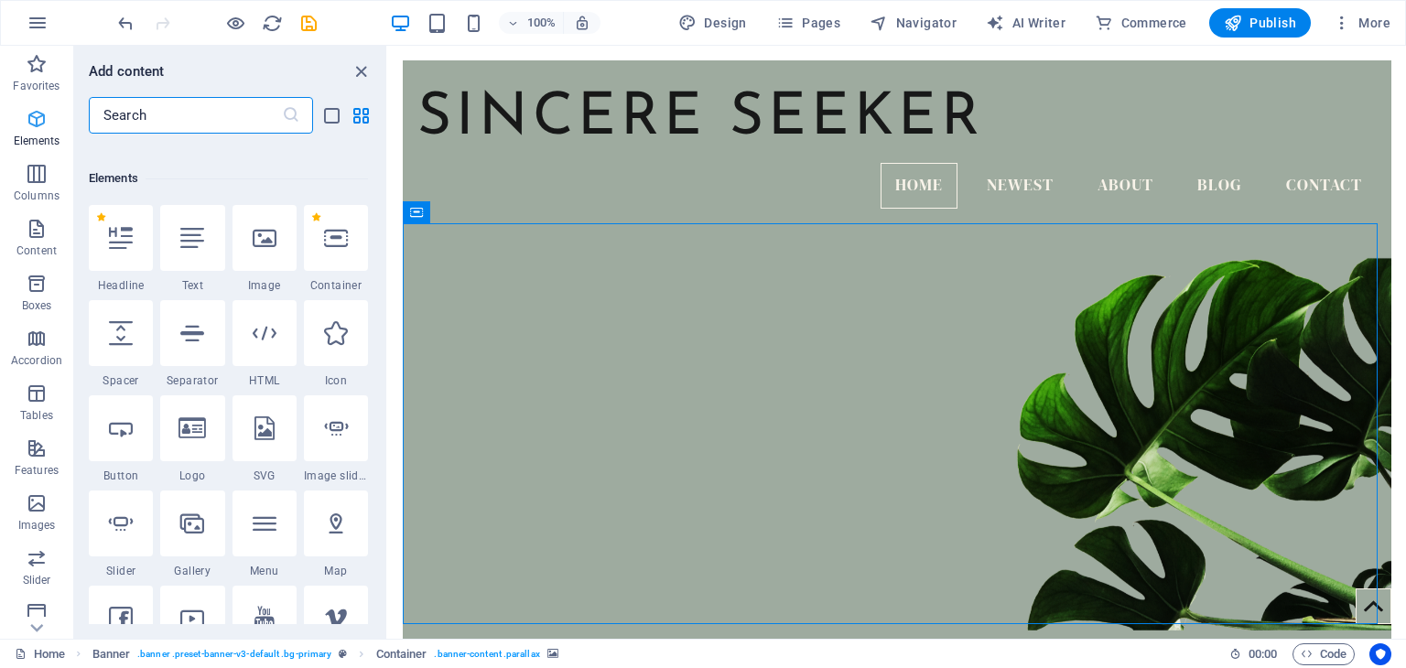
scroll to position [194, 0]
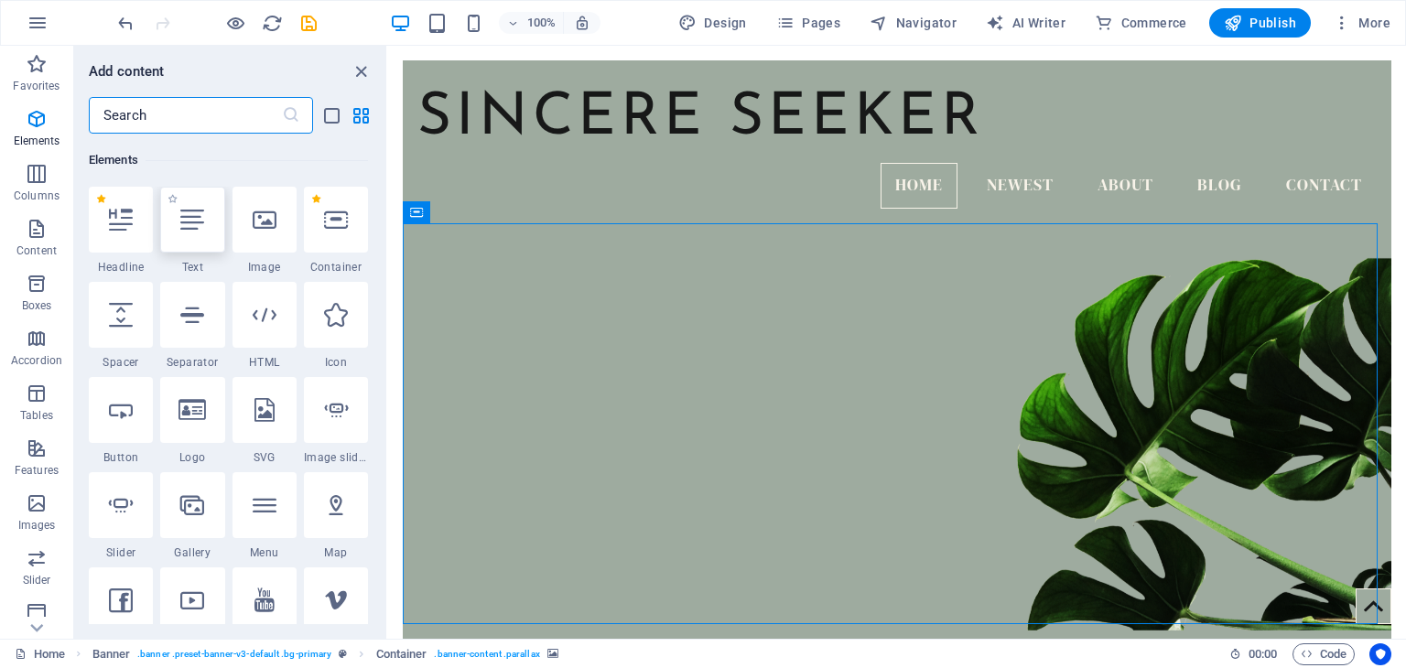
click at [194, 217] on icon at bounding box center [192, 220] width 24 height 24
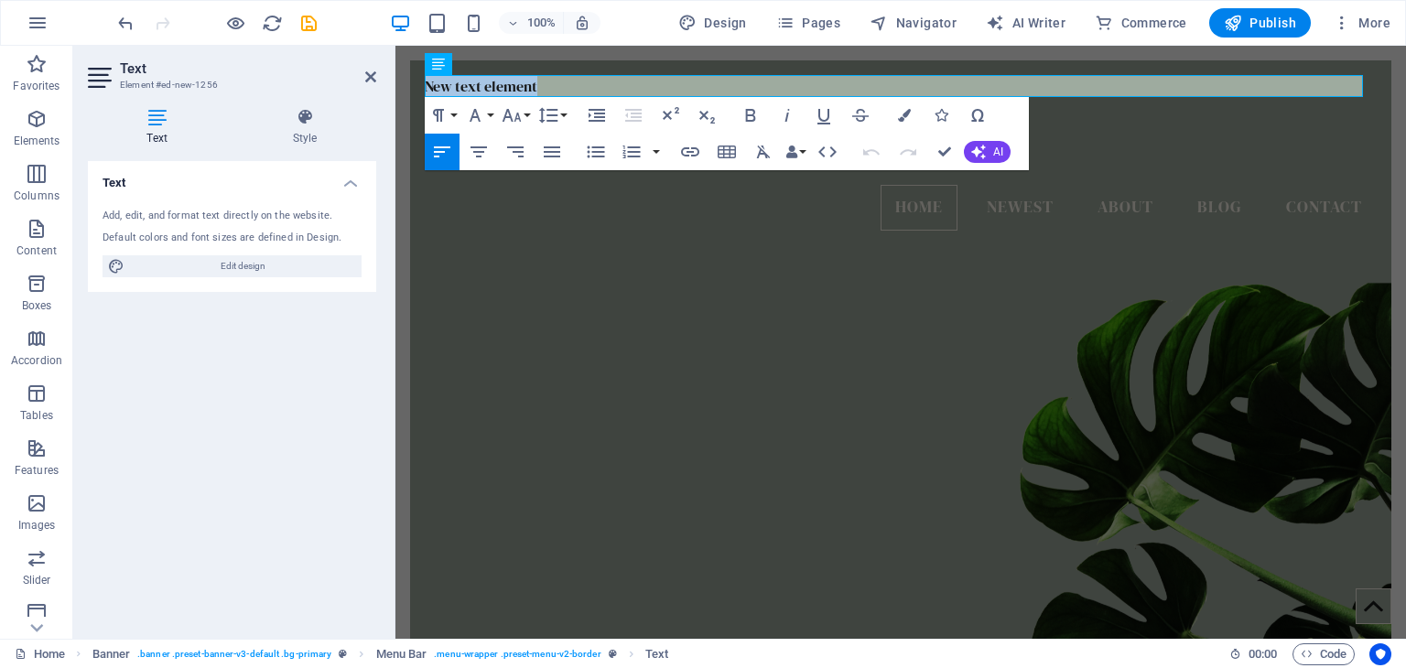
click at [1142, 327] on figure at bounding box center [900, 413] width 981 height 478
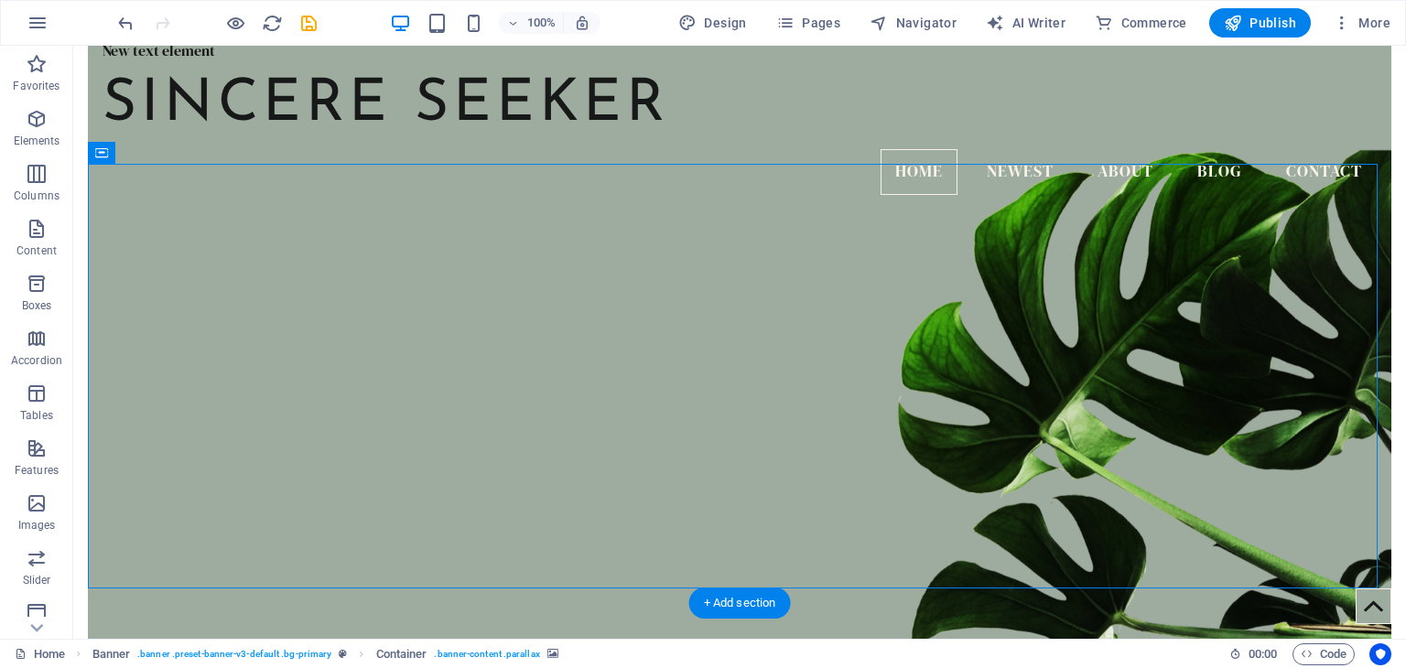
scroll to position [0, 0]
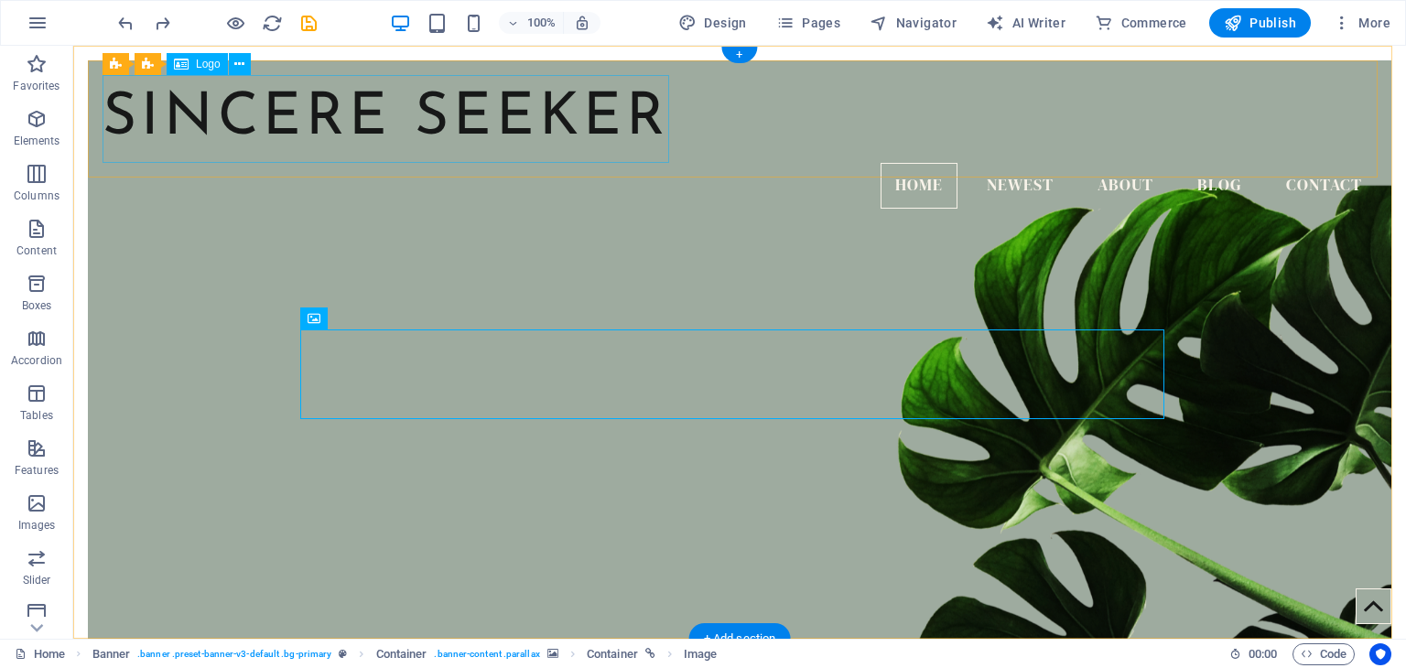
click at [470, 108] on div "SINCERE SEEKER" at bounding box center [740, 119] width 1274 height 88
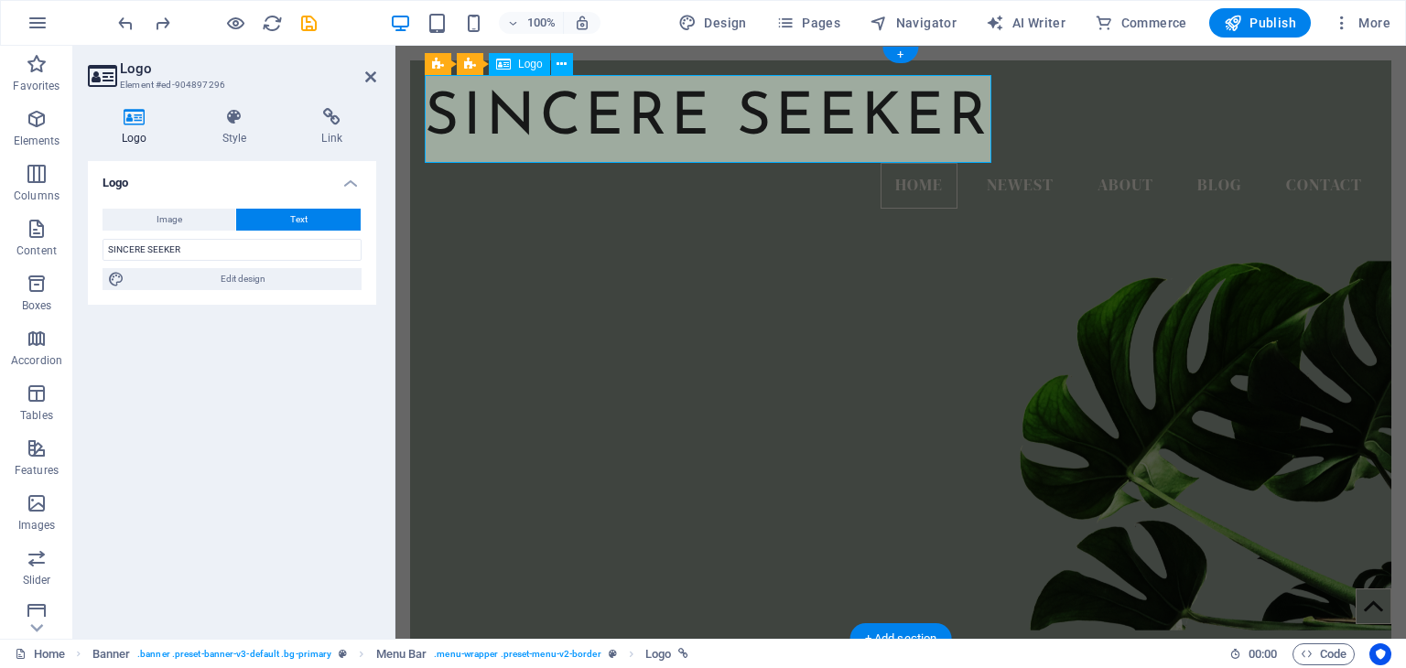
click at [470, 108] on div "SINCERE SEEKER" at bounding box center [901, 119] width 952 height 88
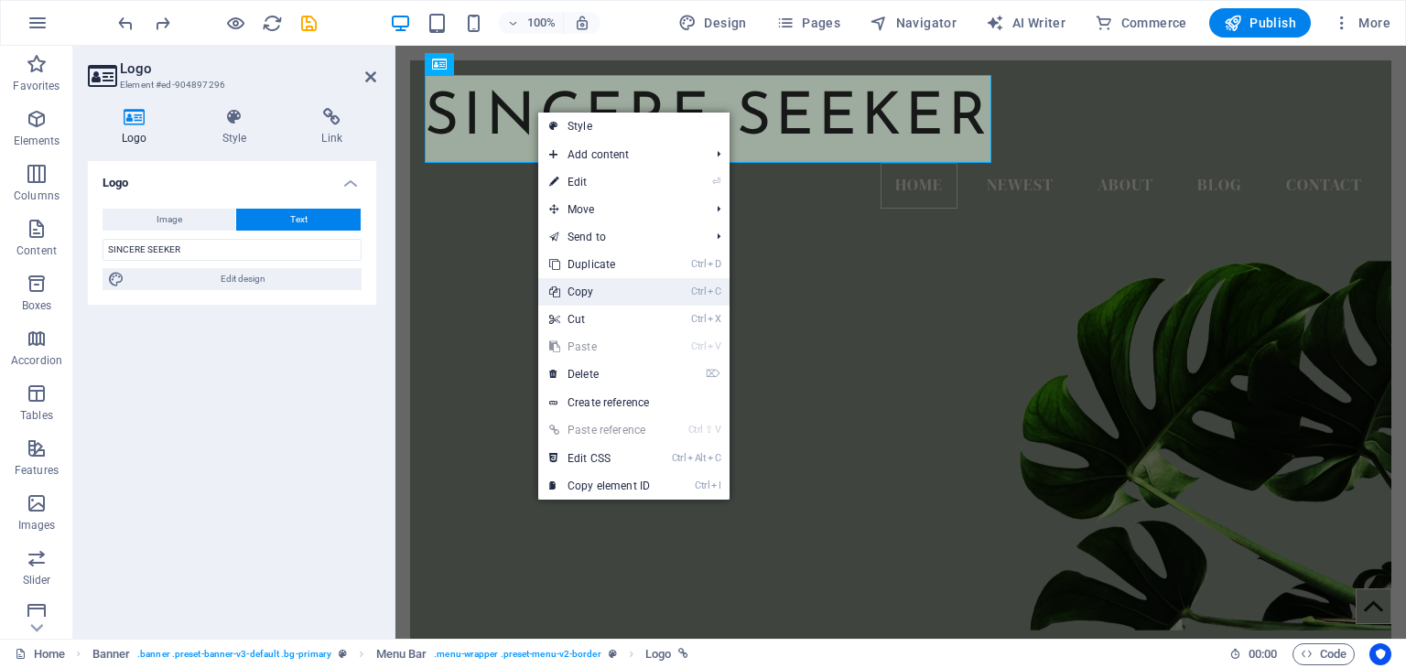
click at [601, 287] on link "Ctrl C Copy" at bounding box center [599, 291] width 123 height 27
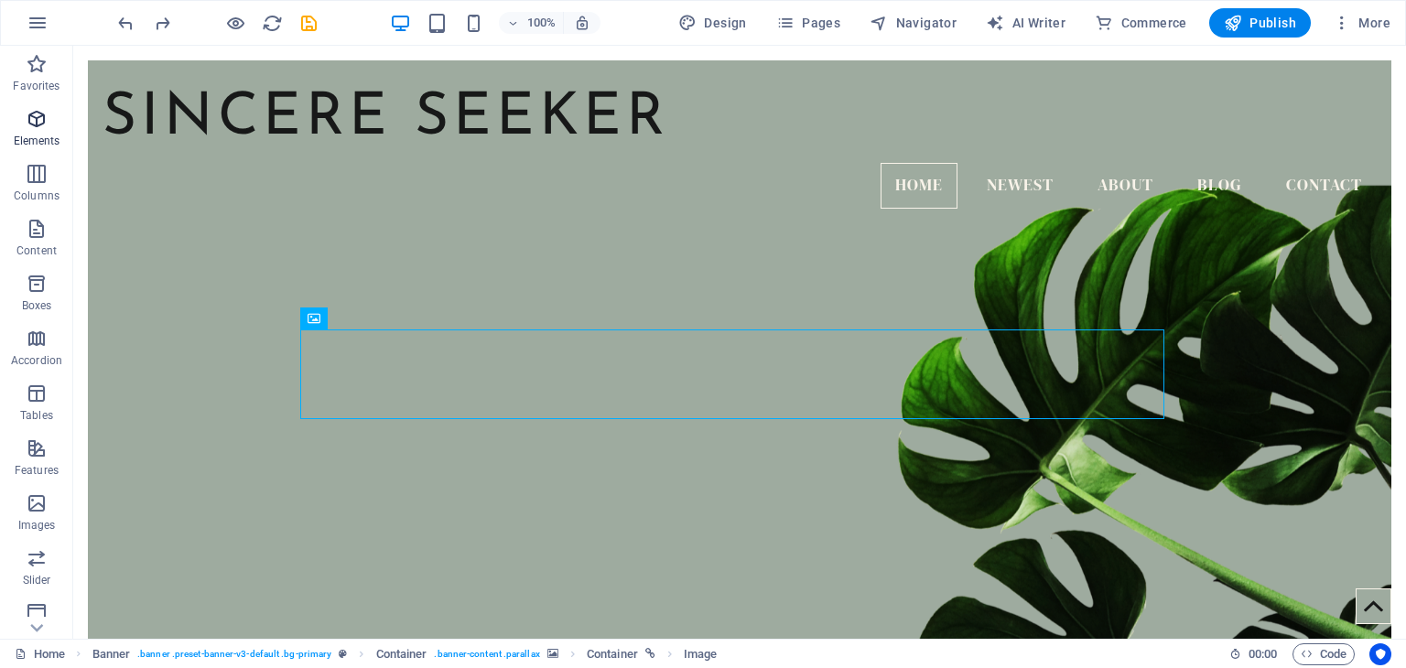
click at [29, 132] on span "Elements" at bounding box center [36, 130] width 73 height 44
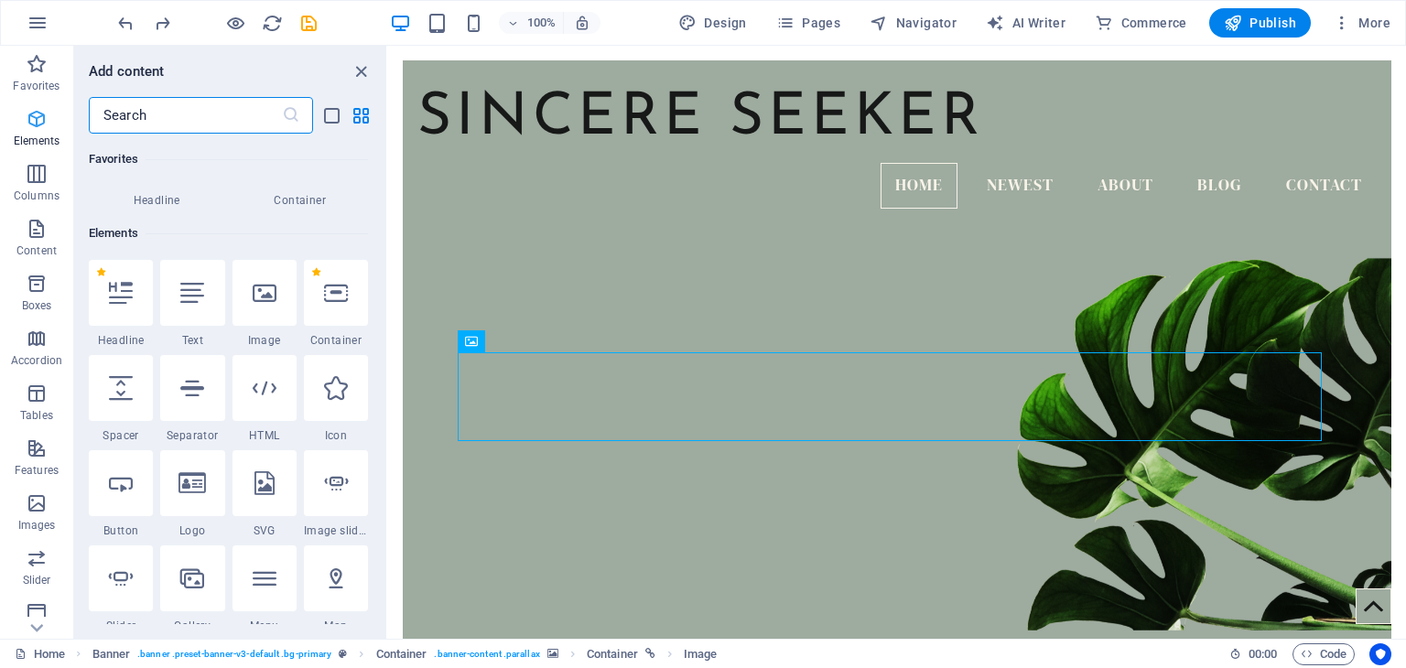
scroll to position [194, 0]
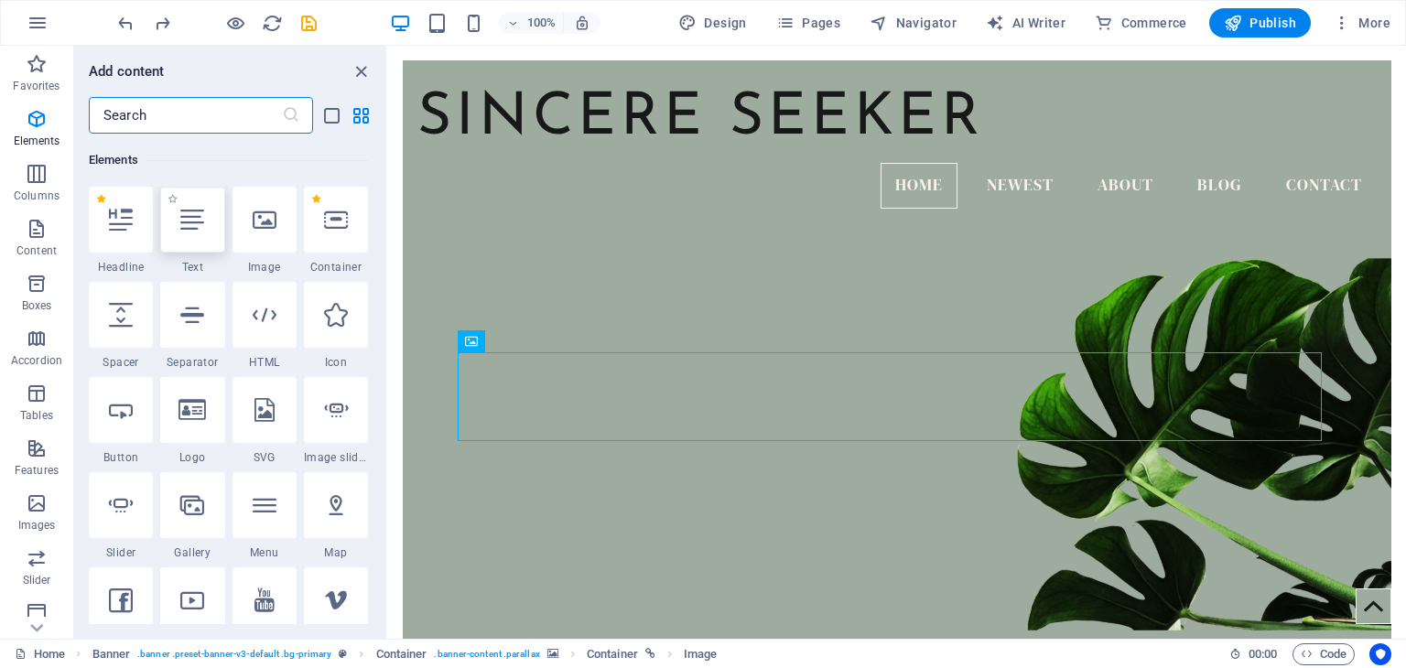
click at [183, 215] on icon at bounding box center [192, 220] width 24 height 24
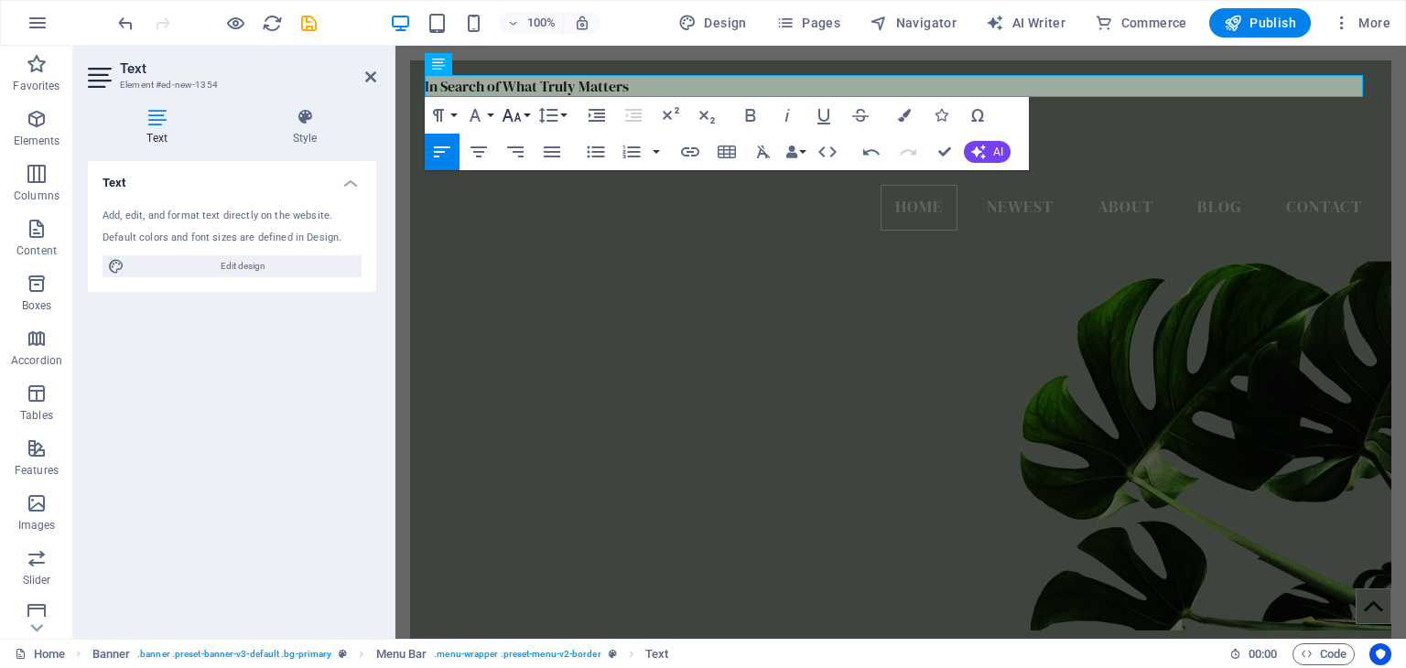
click at [506, 118] on icon "button" at bounding box center [512, 115] width 22 height 22
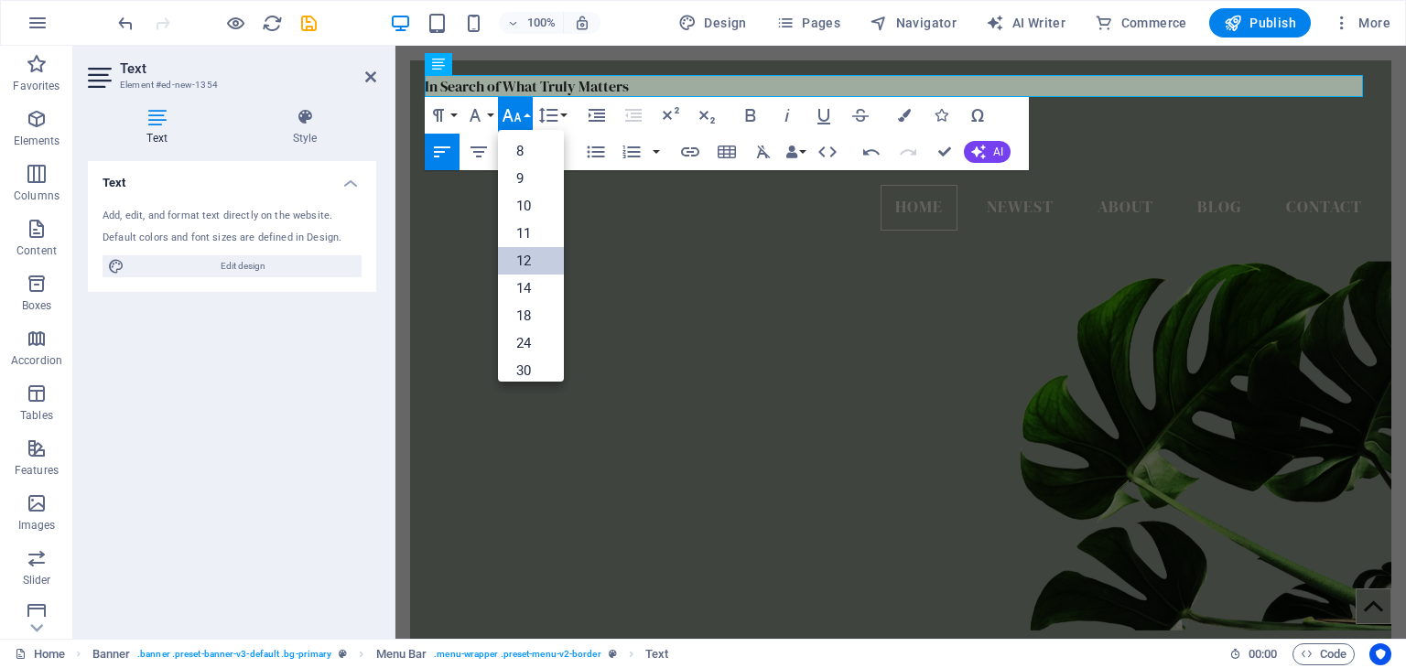
click at [519, 272] on link "12" at bounding box center [531, 260] width 66 height 27
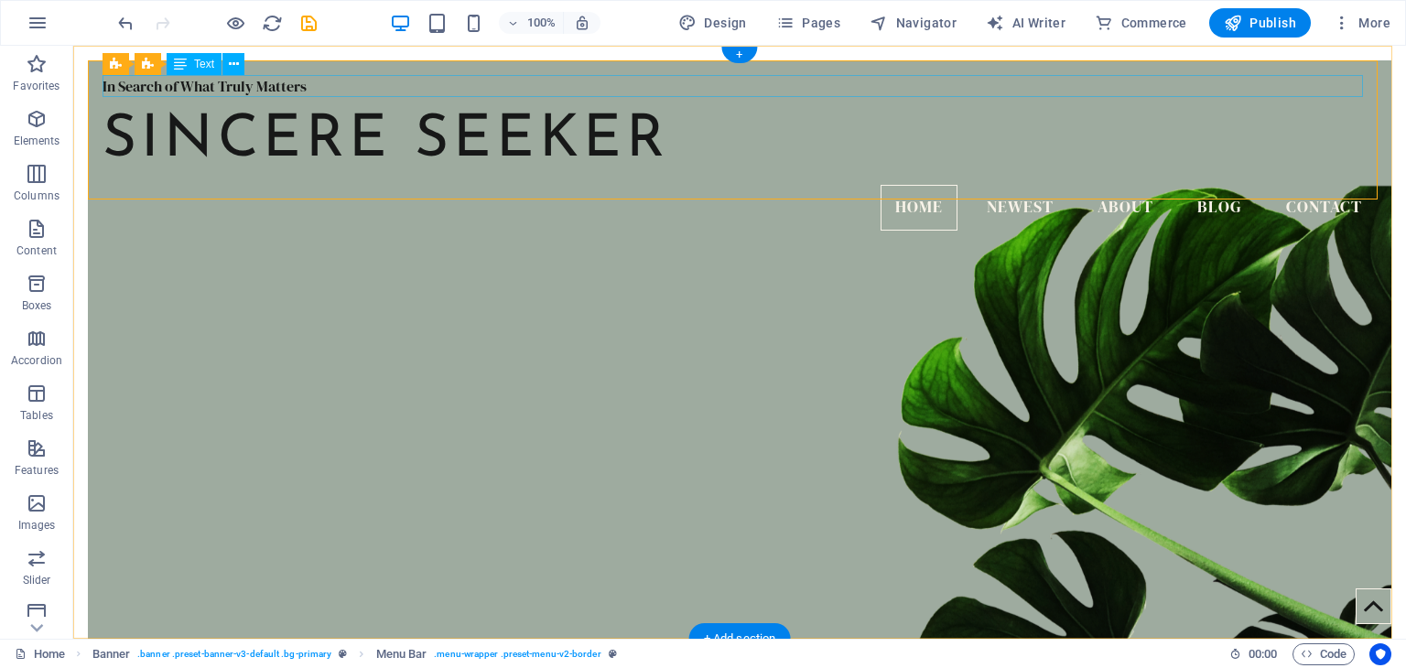
click at [160, 86] on div "In Search of What Truly Matters" at bounding box center [740, 86] width 1274 height 22
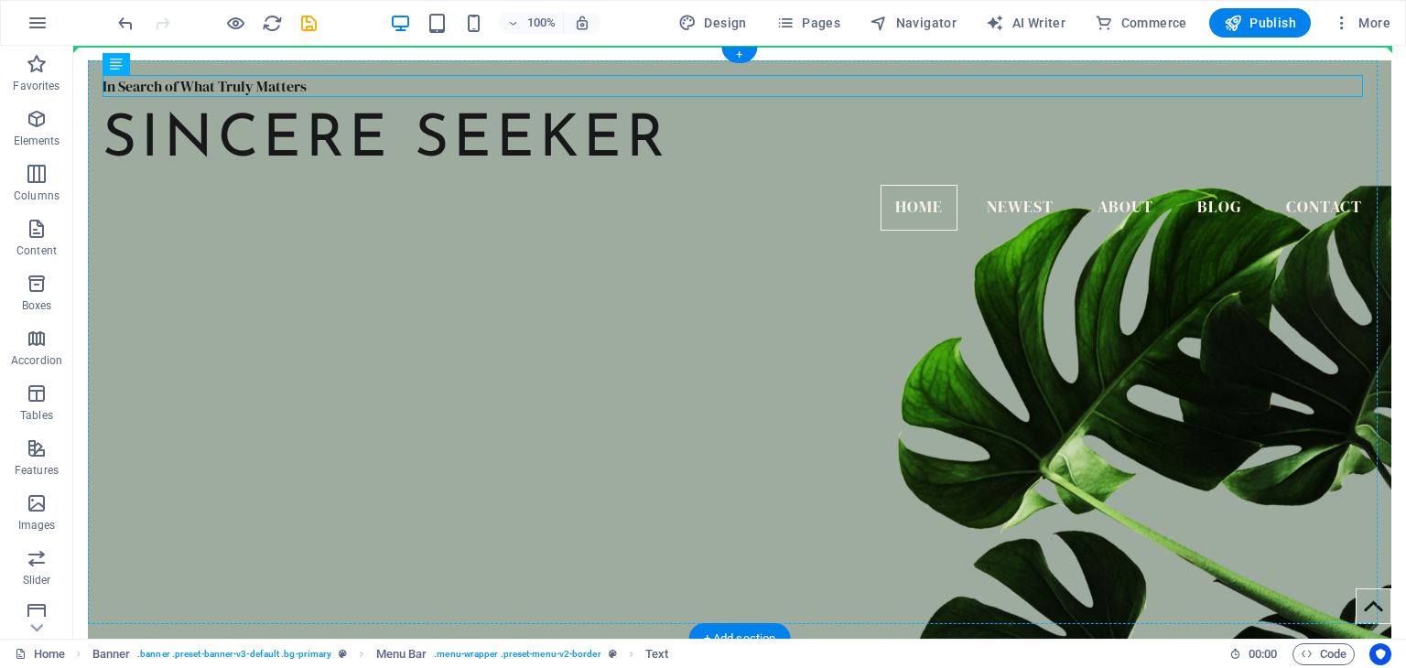
drag, startPoint x: 168, startPoint y: 81, endPoint x: 514, endPoint y: 256, distance: 388.5
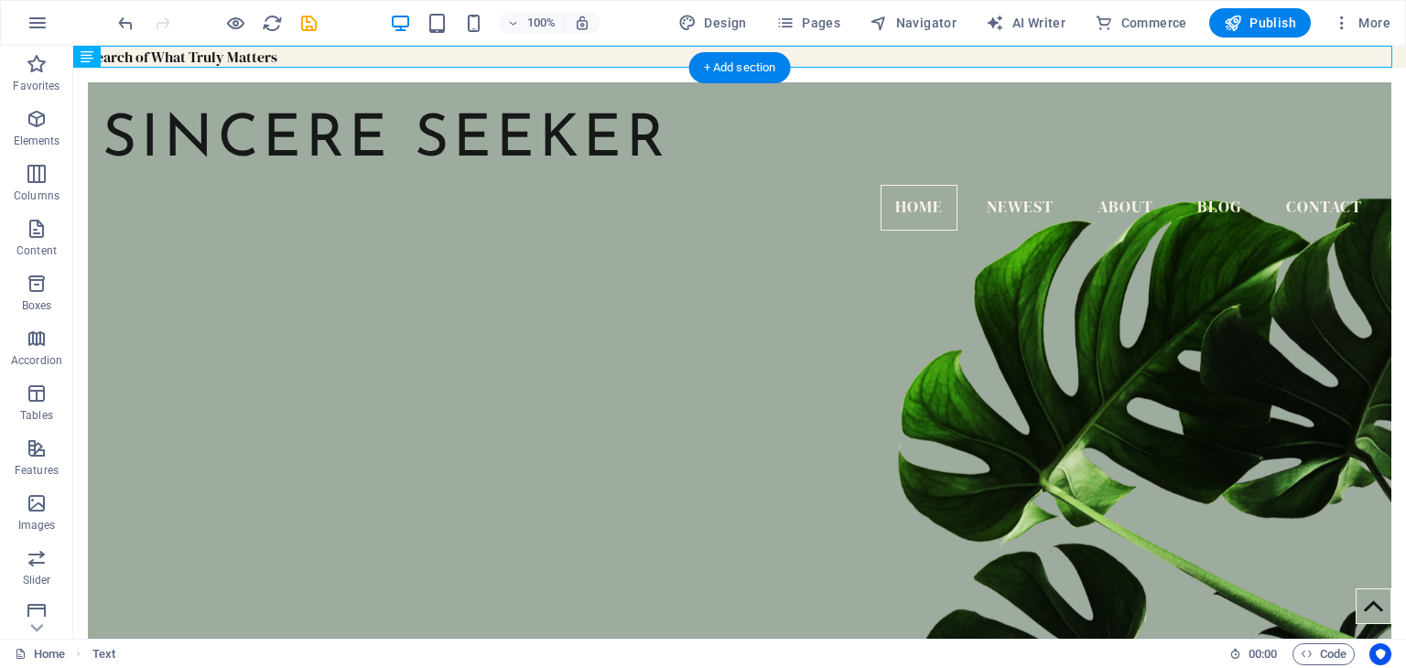
drag, startPoint x: 275, startPoint y: 58, endPoint x: 608, endPoint y: 332, distance: 431.8
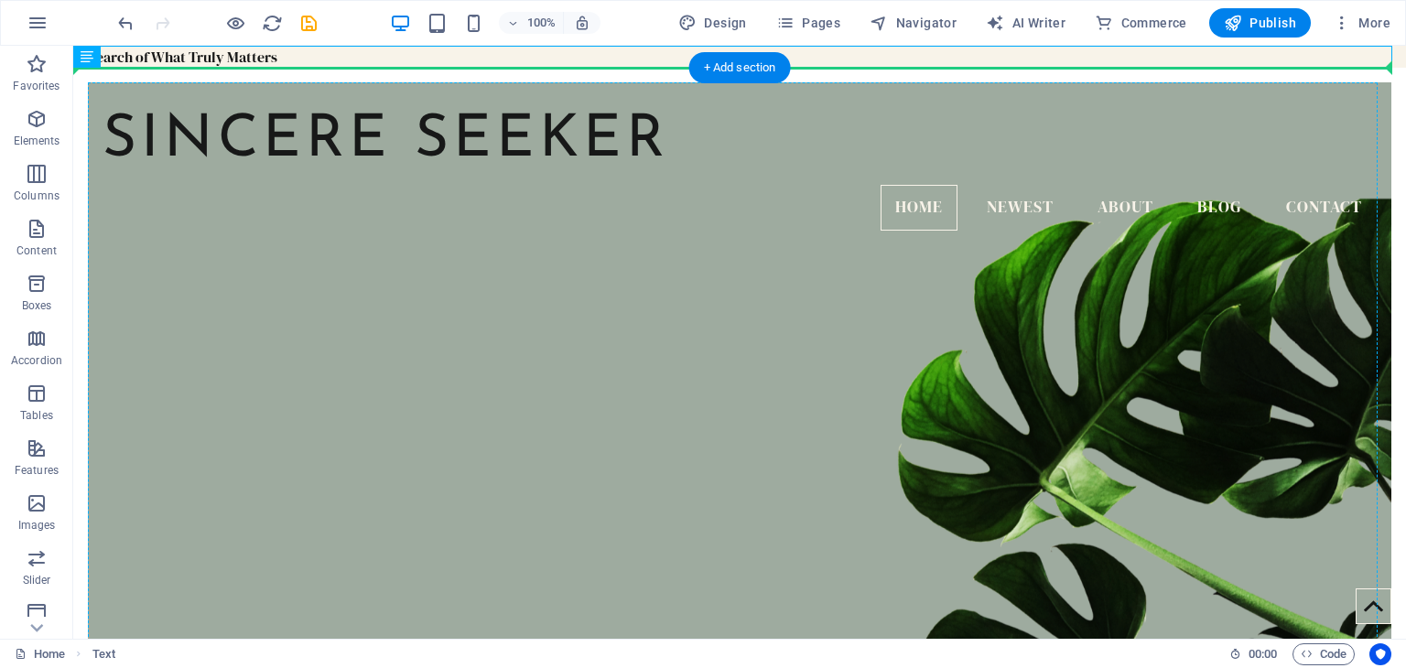
drag, startPoint x: 214, startPoint y: 56, endPoint x: 394, endPoint y: 283, distance: 289.4
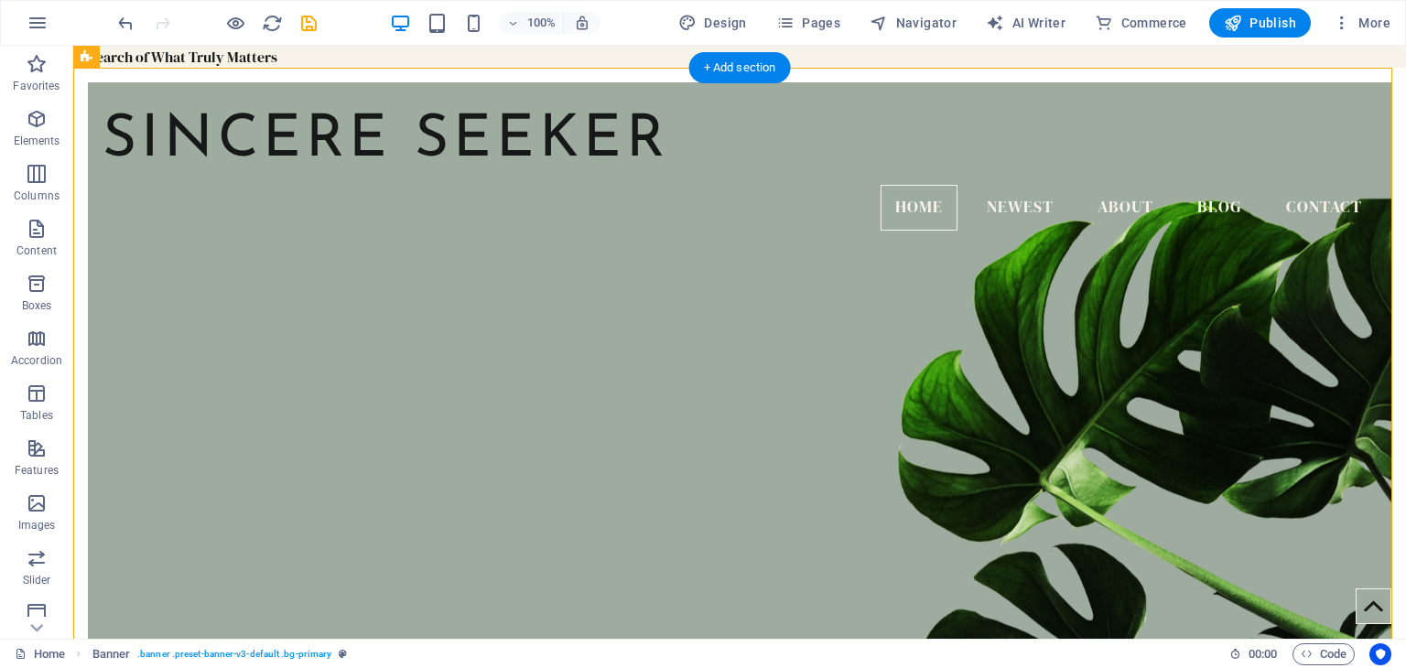
drag, startPoint x: 165, startPoint y: 99, endPoint x: 343, endPoint y: 70, distance: 180.9
drag, startPoint x: 207, startPoint y: 100, endPoint x: 200, endPoint y: 66, distance: 34.5
click at [135, 63] on icon at bounding box center [140, 57] width 10 height 19
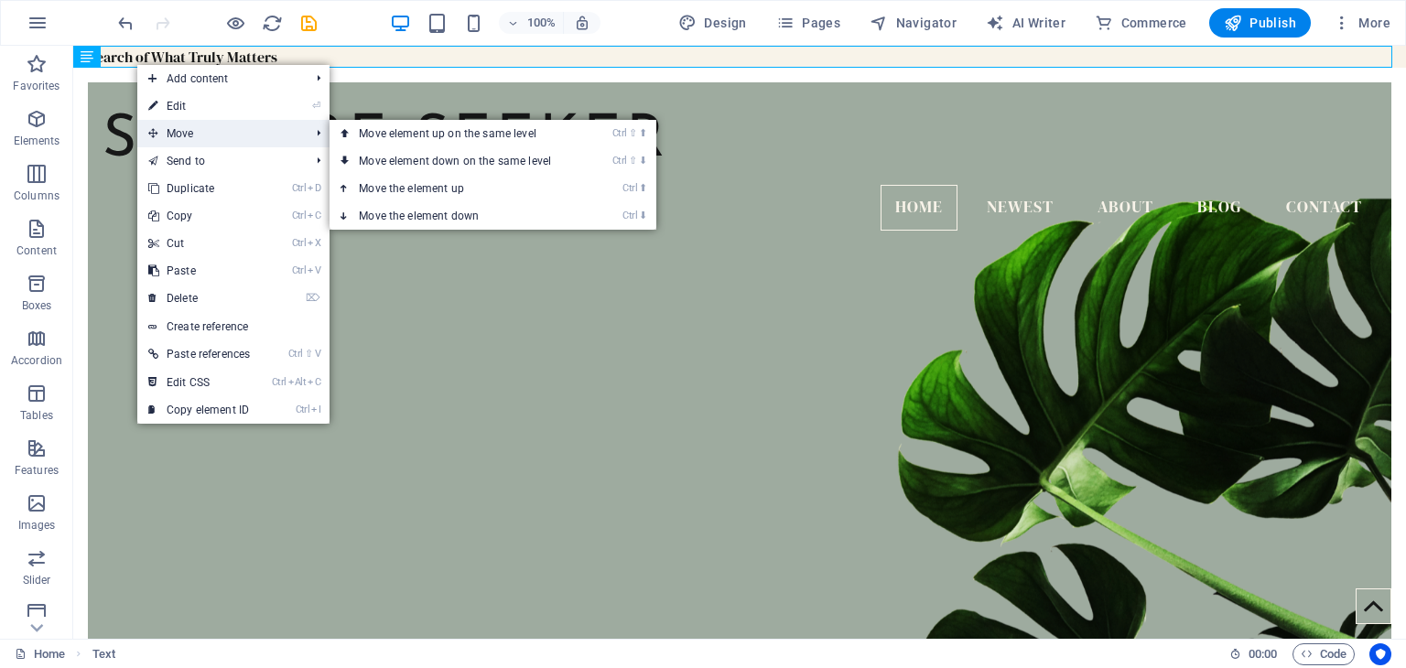
click at [249, 129] on span "Move" at bounding box center [219, 133] width 165 height 27
click at [472, 165] on link "Ctrl ⇧ ⬇ Move element down on the same level" at bounding box center [459, 160] width 258 height 27
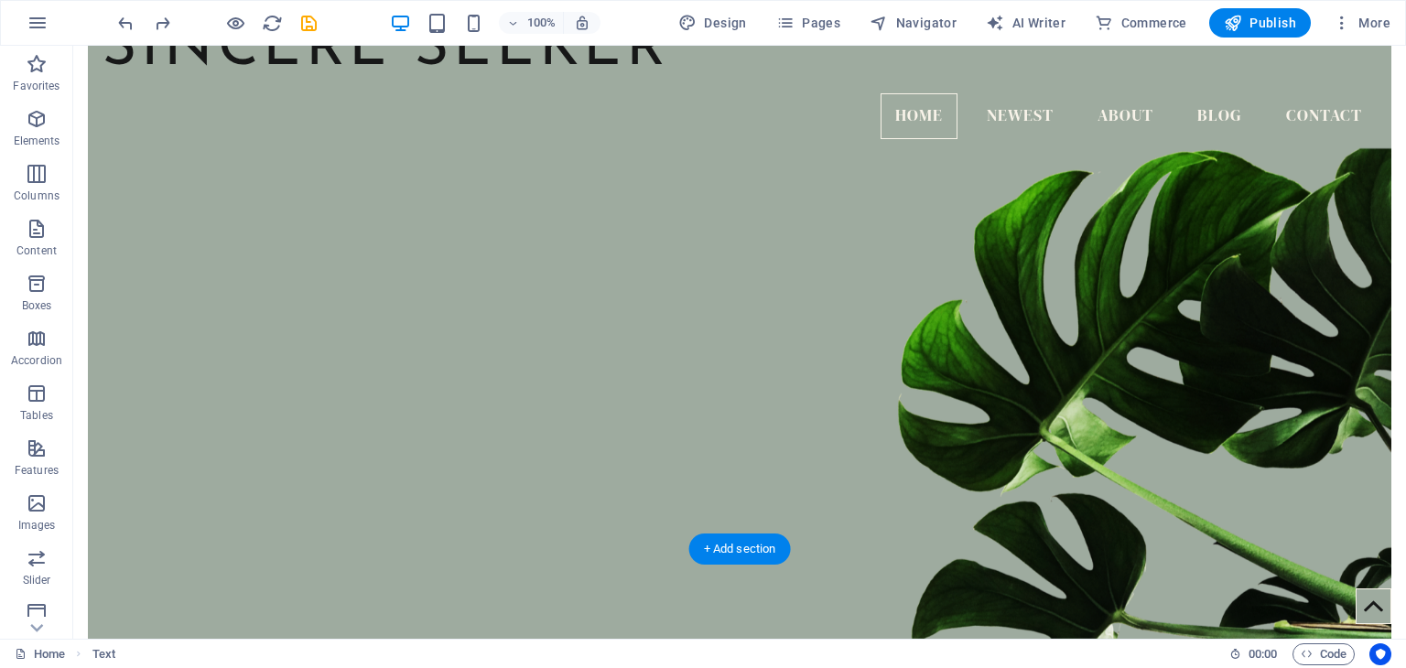
scroll to position [0, 0]
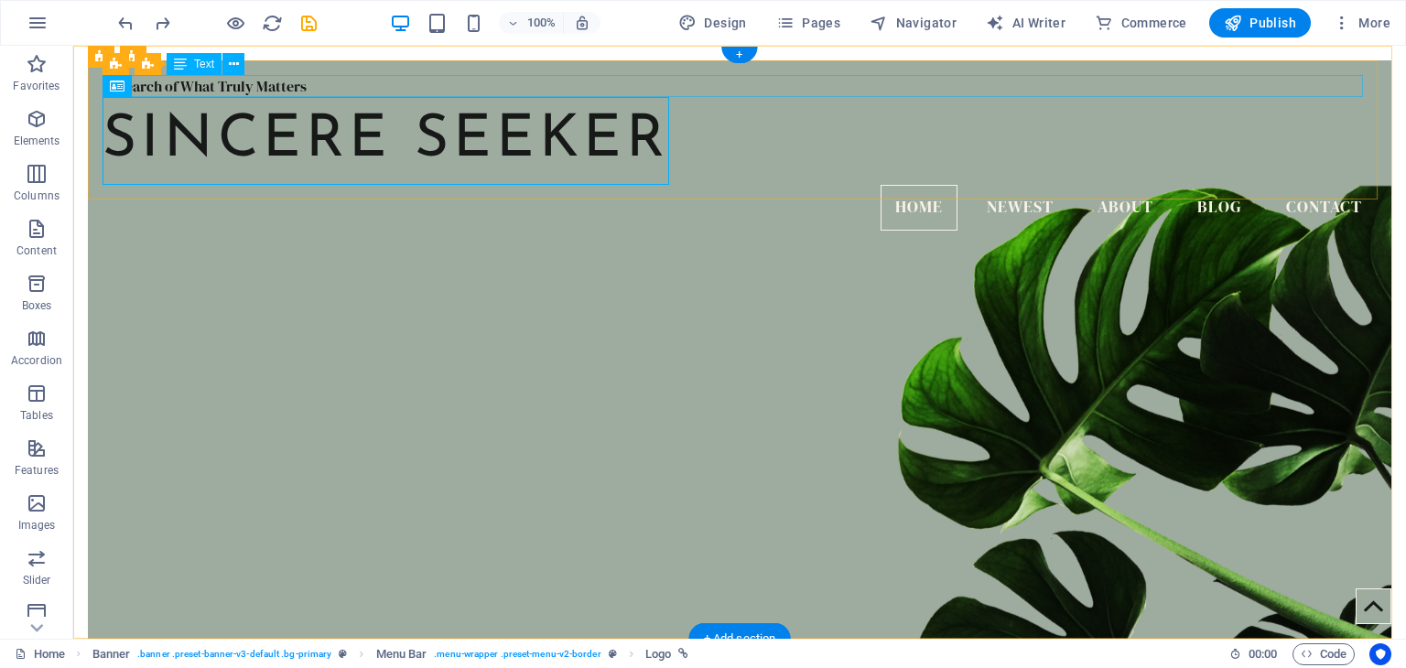
click at [279, 81] on div "In Search of What Truly Matters" at bounding box center [740, 86] width 1274 height 22
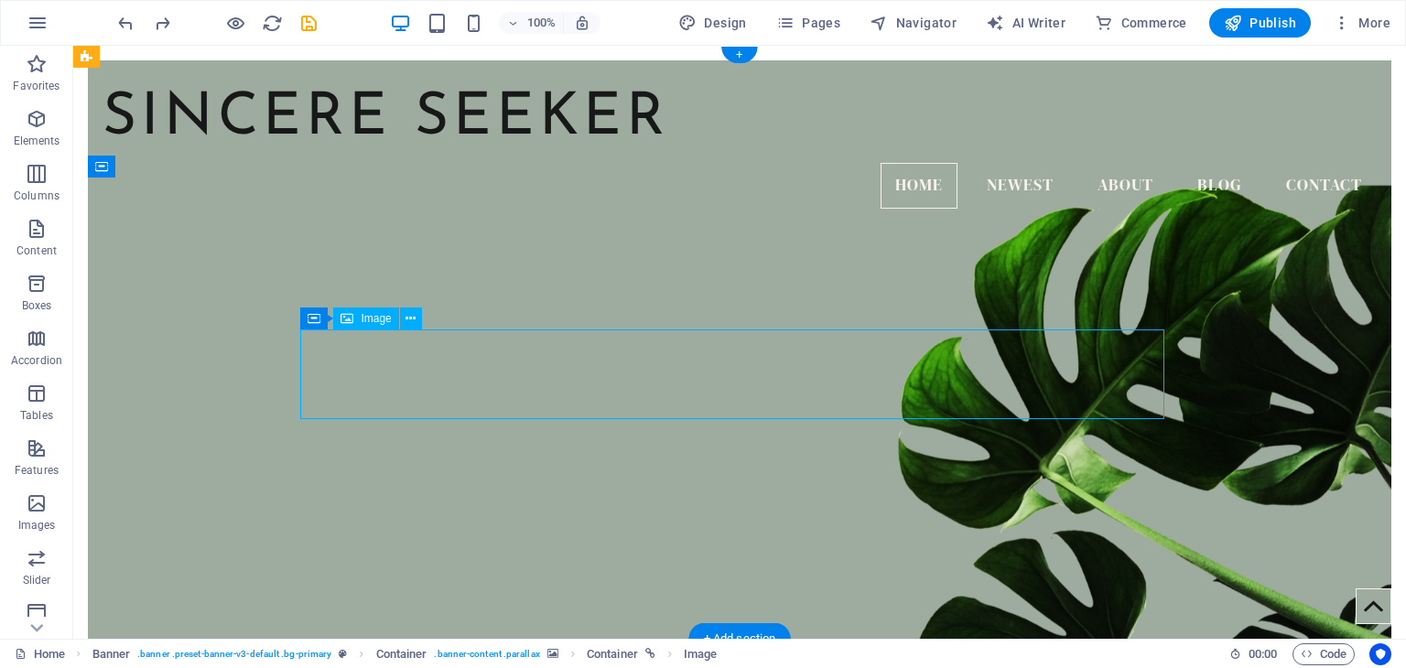
drag, startPoint x: 667, startPoint y: 374, endPoint x: 681, endPoint y: 374, distance: 13.7
click at [410, 323] on icon at bounding box center [411, 318] width 10 height 19
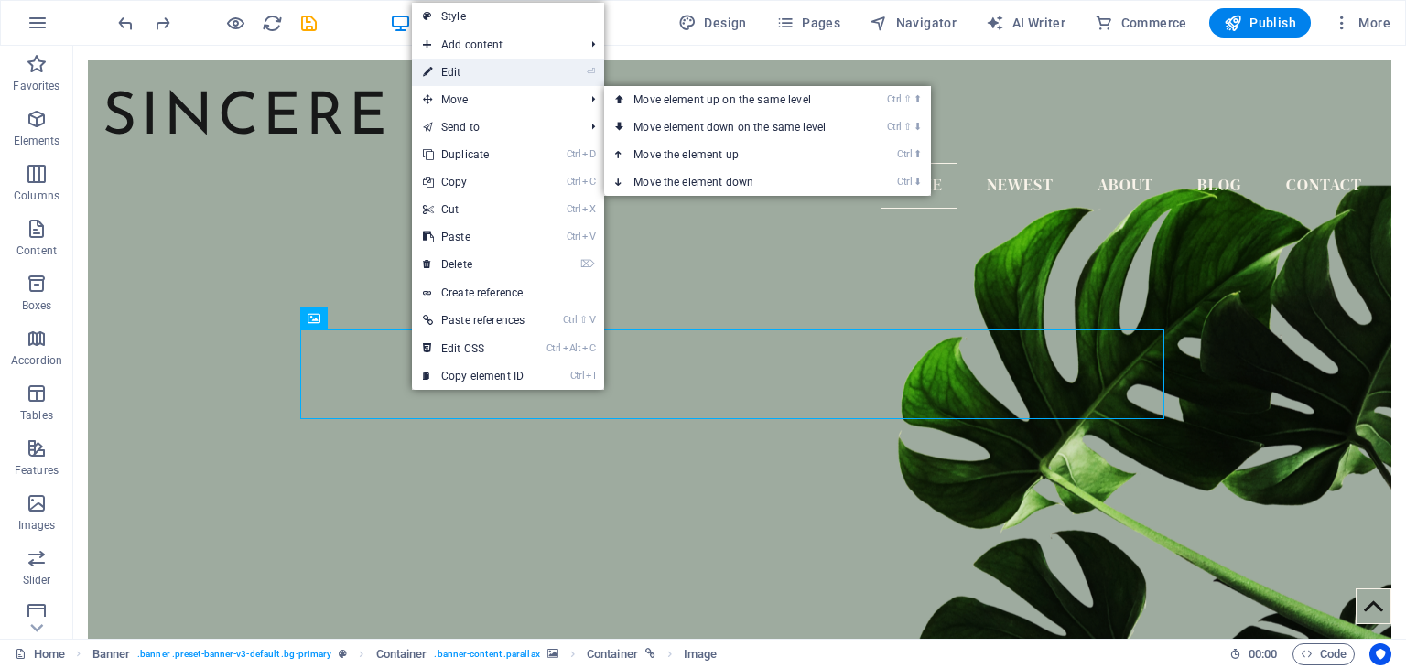
click at [502, 76] on link "⏎ Edit" at bounding box center [474, 72] width 124 height 27
select select "px"
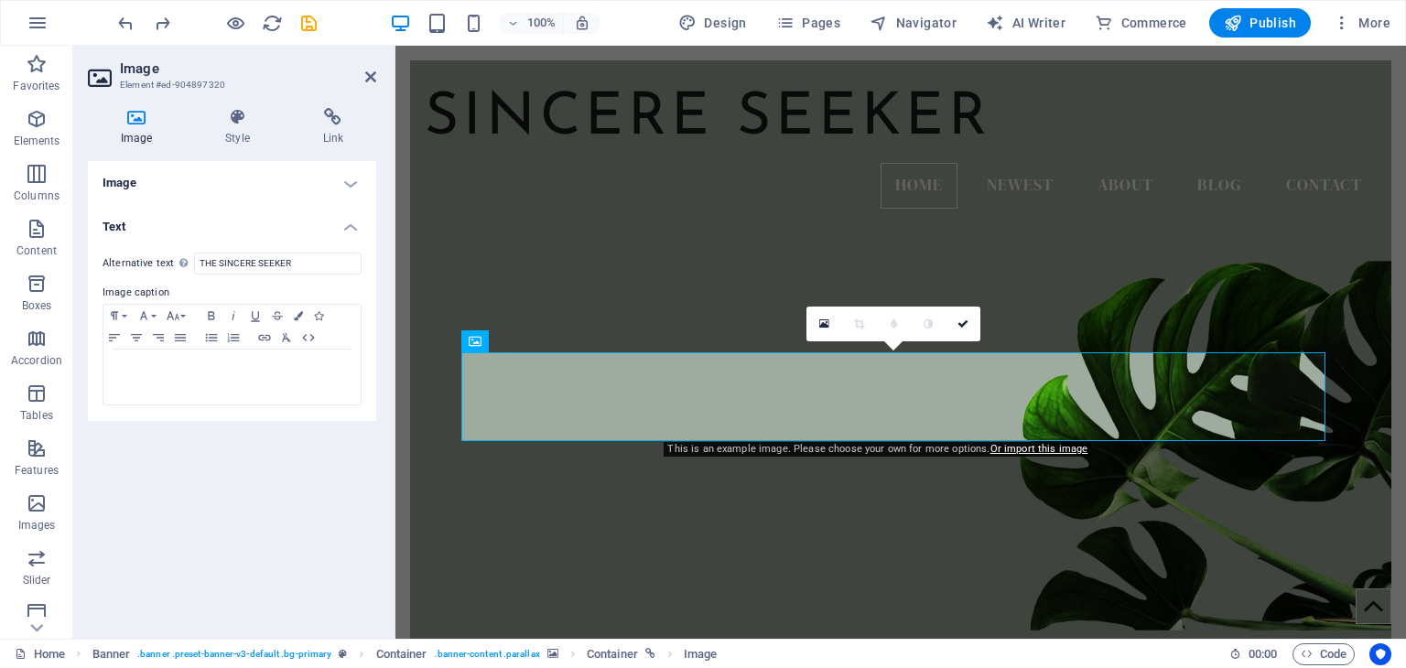
click at [219, 180] on h4 "Image" at bounding box center [232, 183] width 288 height 44
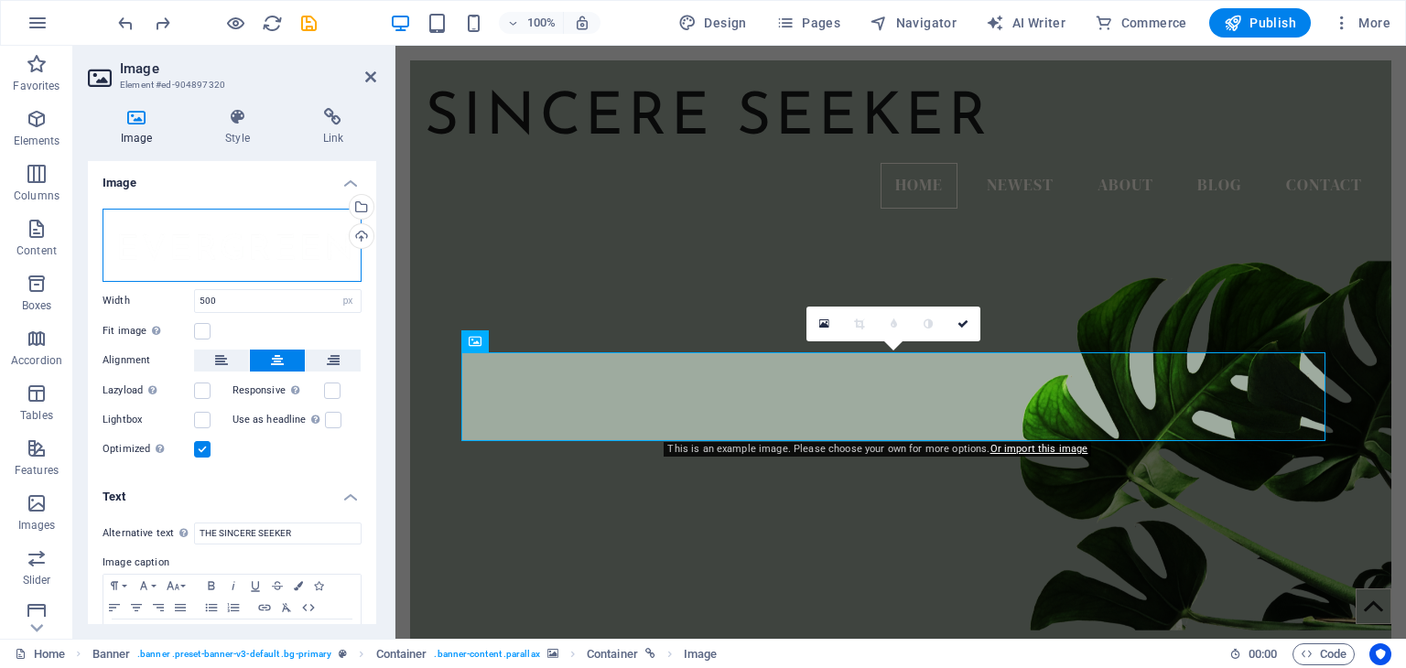
click at [231, 279] on div "Drag files here, click to choose files or select files from Files or our free s…" at bounding box center [232, 245] width 259 height 73
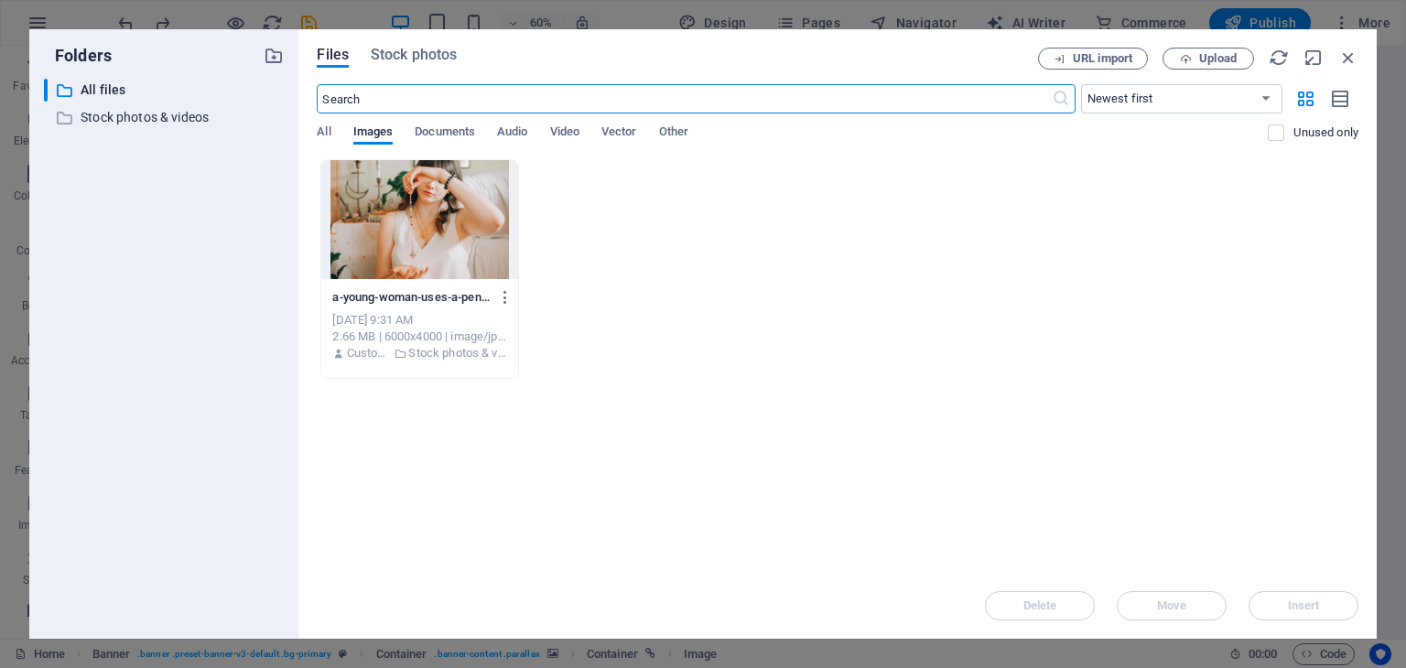
click at [336, 126] on div "All Images Documents Audio Video Vector Other" at bounding box center [792, 141] width 951 height 35
click at [320, 136] on span "All" at bounding box center [324, 134] width 14 height 26
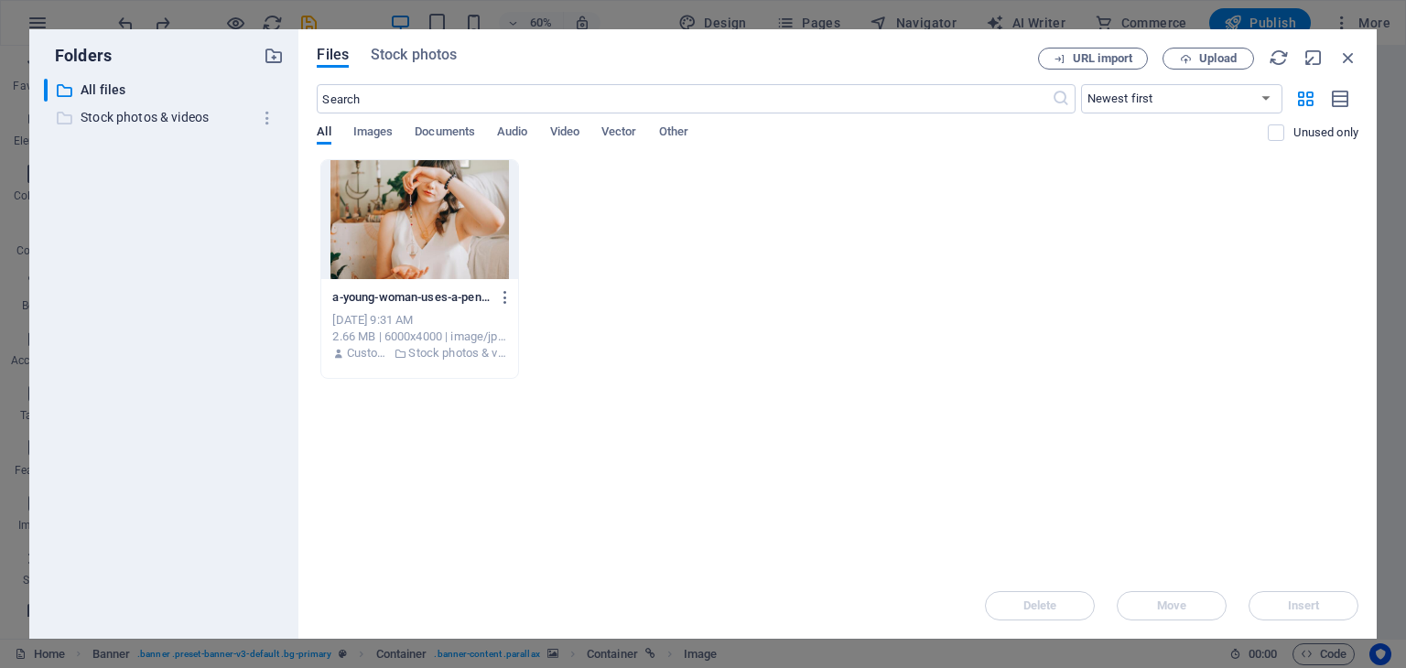
click at [139, 117] on p "Stock photos & videos" at bounding box center [166, 117] width 170 height 21
click at [270, 117] on icon "button" at bounding box center [267, 118] width 19 height 18
click at [127, 224] on div at bounding box center [703, 334] width 1406 height 668
click at [1348, 51] on icon "button" at bounding box center [1348, 58] width 20 height 20
